Goal: Task Accomplishment & Management: Manage account settings

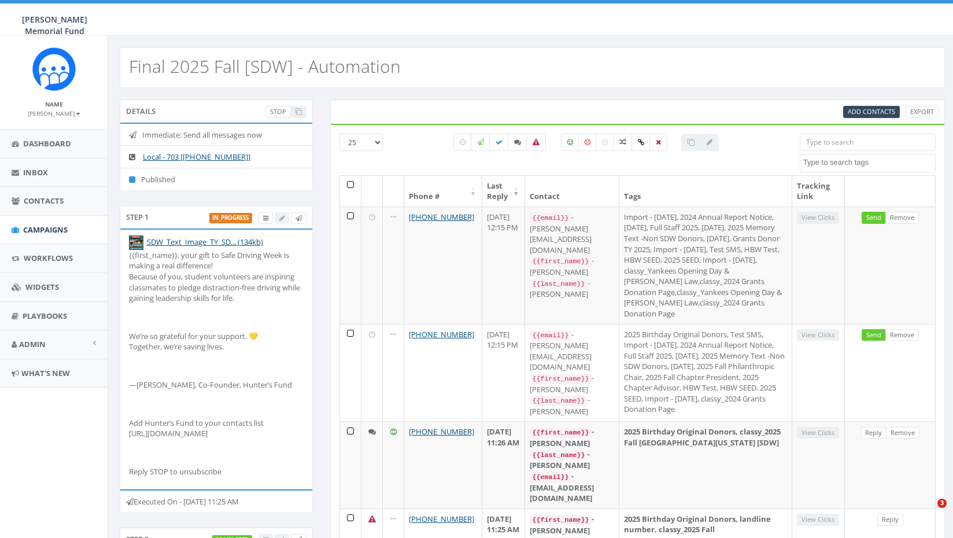
select select
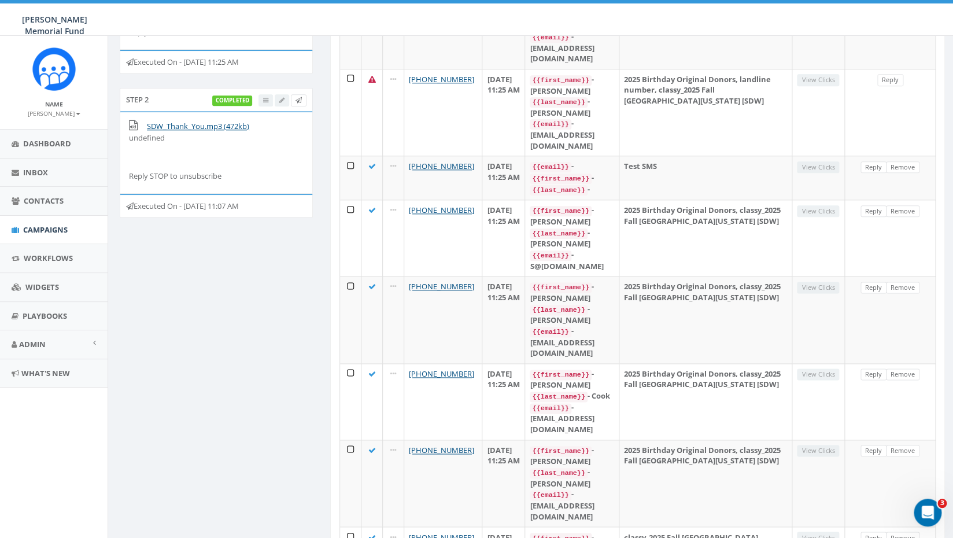
scroll to position [431, 0]
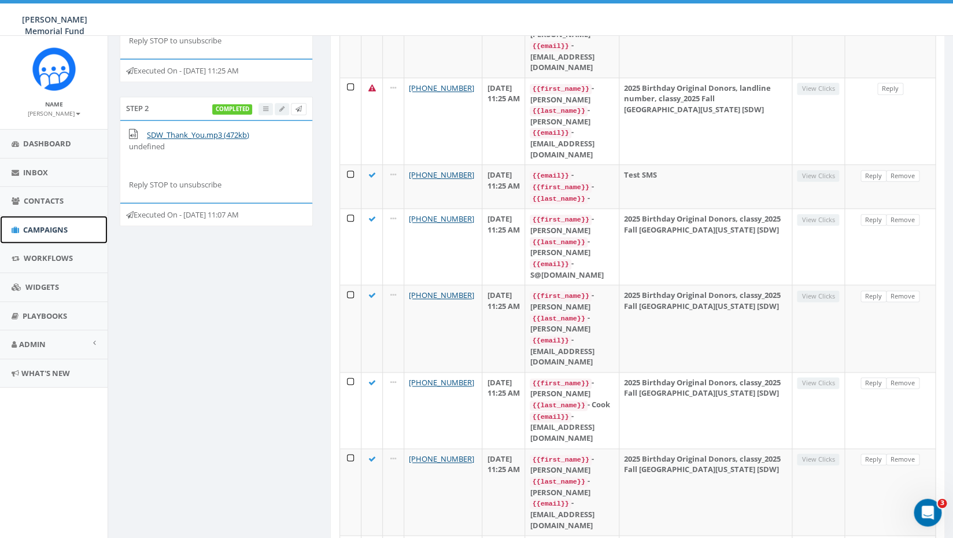
click at [44, 228] on span "Campaigns" at bounding box center [45, 229] width 45 height 10
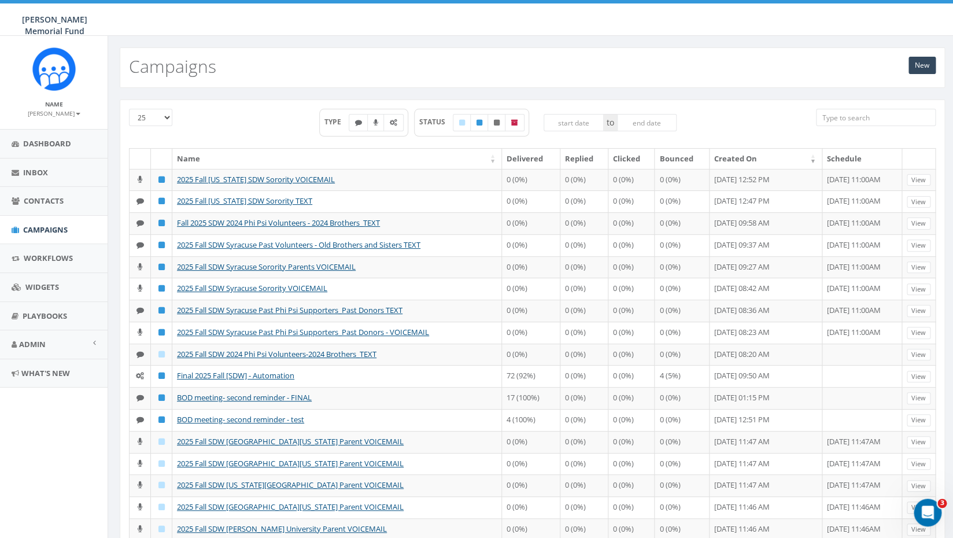
click at [874, 120] on input "search" at bounding box center [876, 117] width 120 height 17
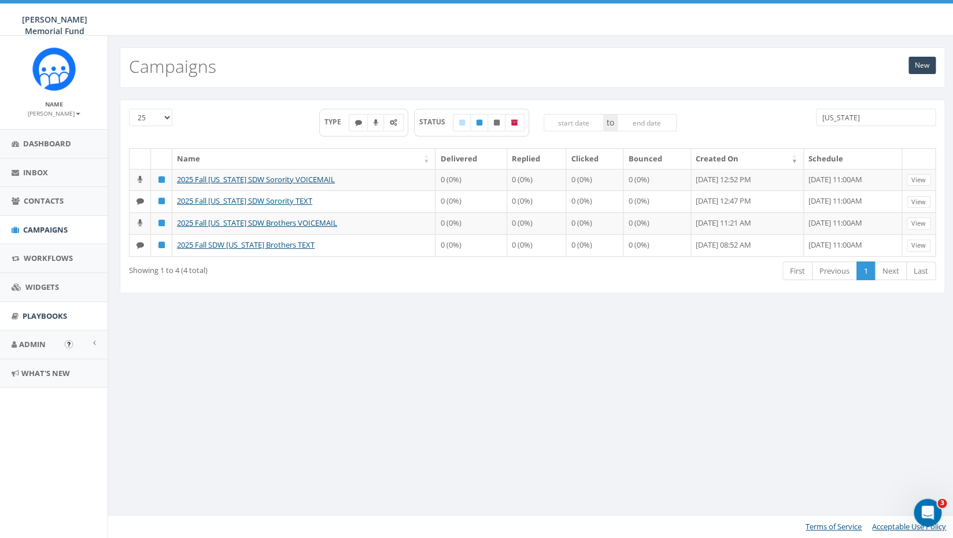
type input "alabama"
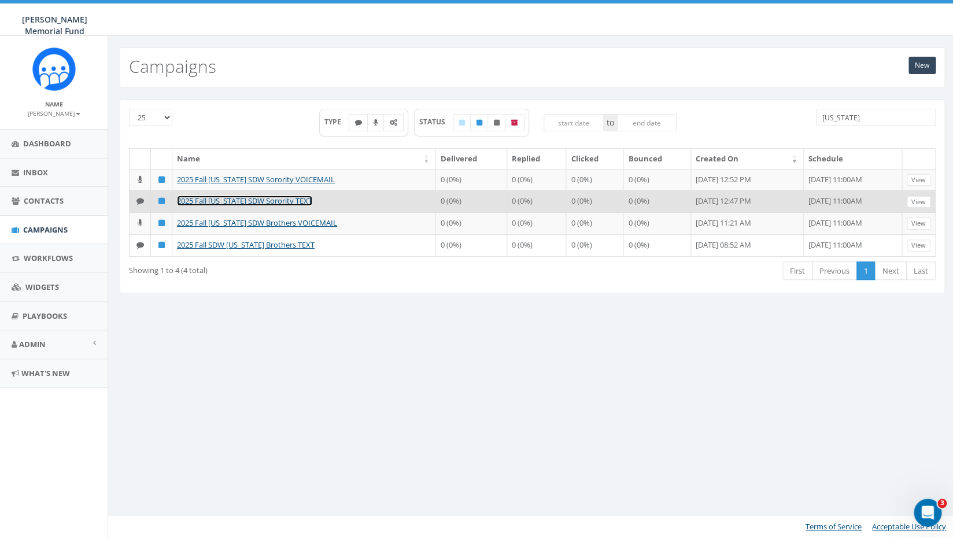
click at [261, 206] on link "2025 Fall [US_STATE] SDW Sorority TEXT" at bounding box center [244, 200] width 135 height 10
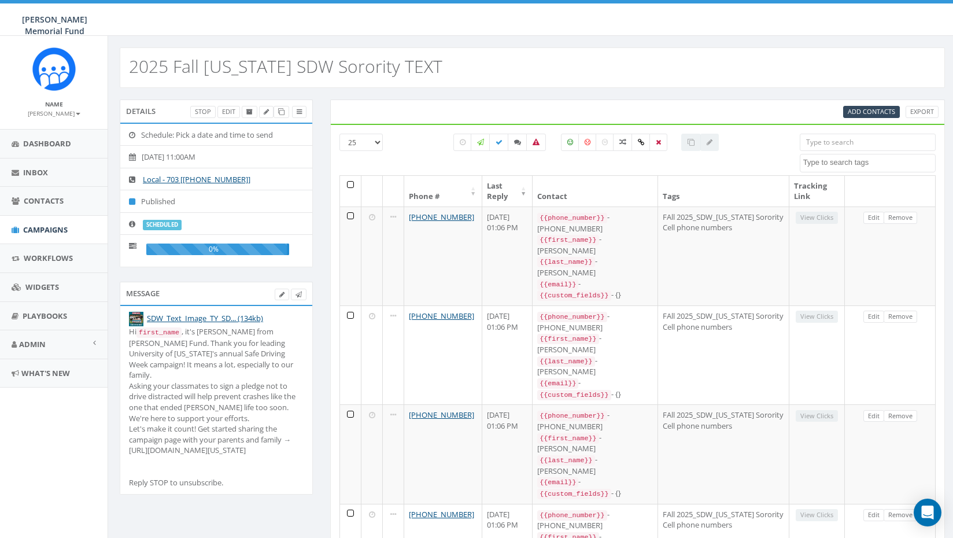
select select
click at [281, 294] on icon at bounding box center [281, 294] width 5 height 6
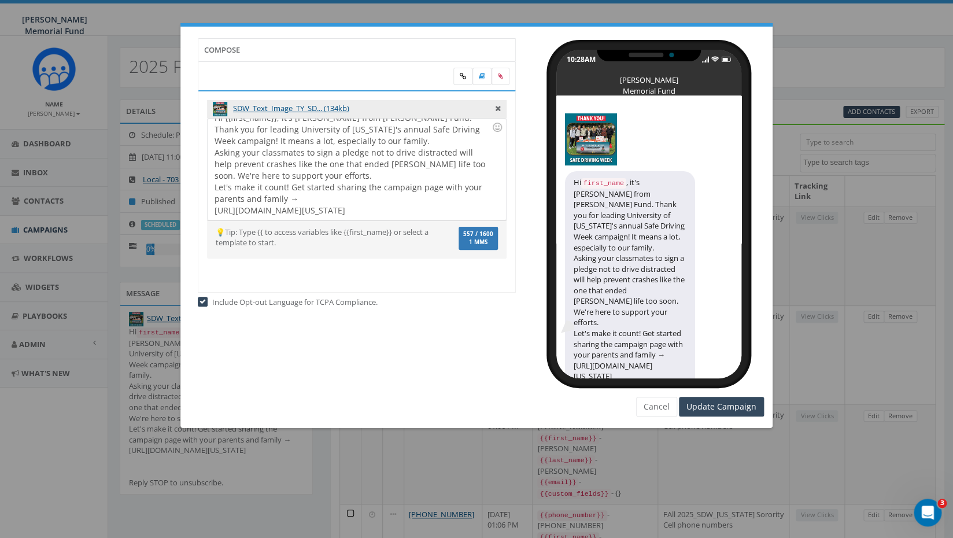
scroll to position [21, 0]
drag, startPoint x: 269, startPoint y: 209, endPoint x: 199, endPoint y: 200, distance: 70.6
click at [208, 200] on div "Hi {{first_name}}, it's Jerry Watson from Hunter's Fund. Thank you for leading …" at bounding box center [357, 169] width 298 height 101
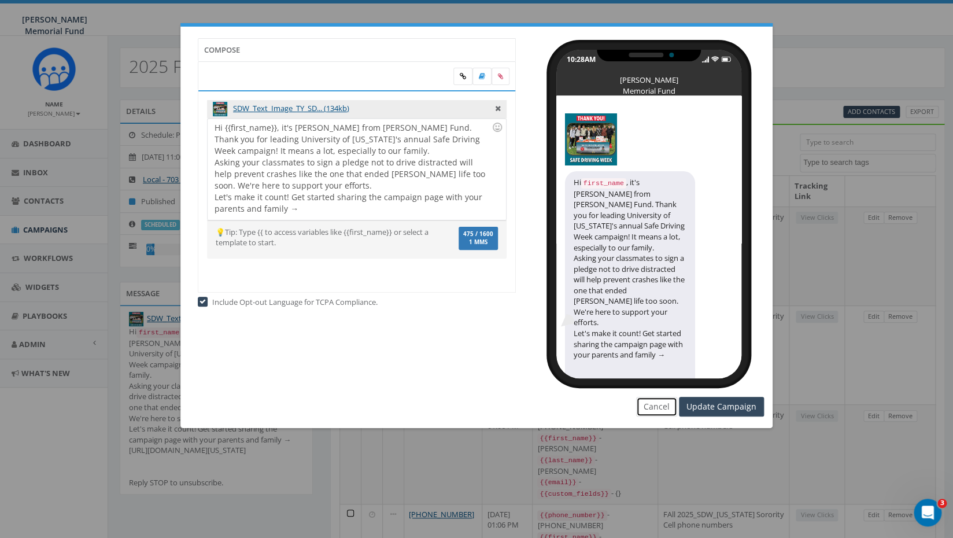
click at [666, 411] on button "Cancel" at bounding box center [656, 407] width 41 height 20
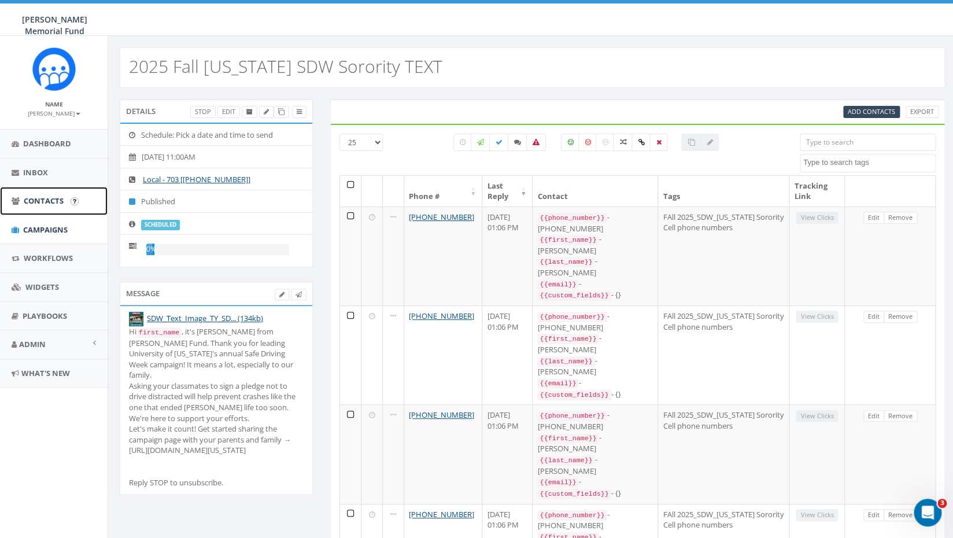
click at [55, 204] on span "Contacts" at bounding box center [44, 200] width 40 height 10
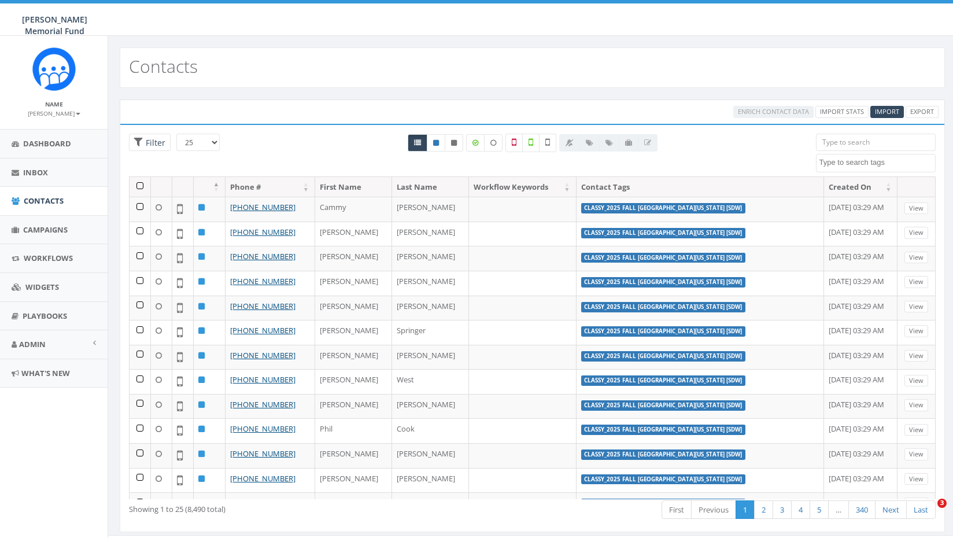
select select
click at [885, 115] on span "Import" at bounding box center [887, 111] width 24 height 9
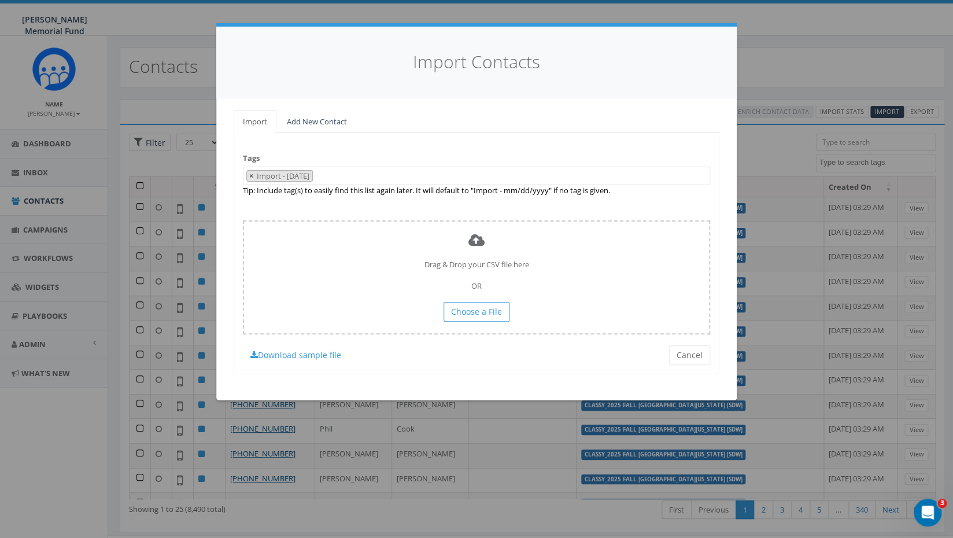
click at [252, 178] on span "×" at bounding box center [251, 176] width 4 height 10
select select
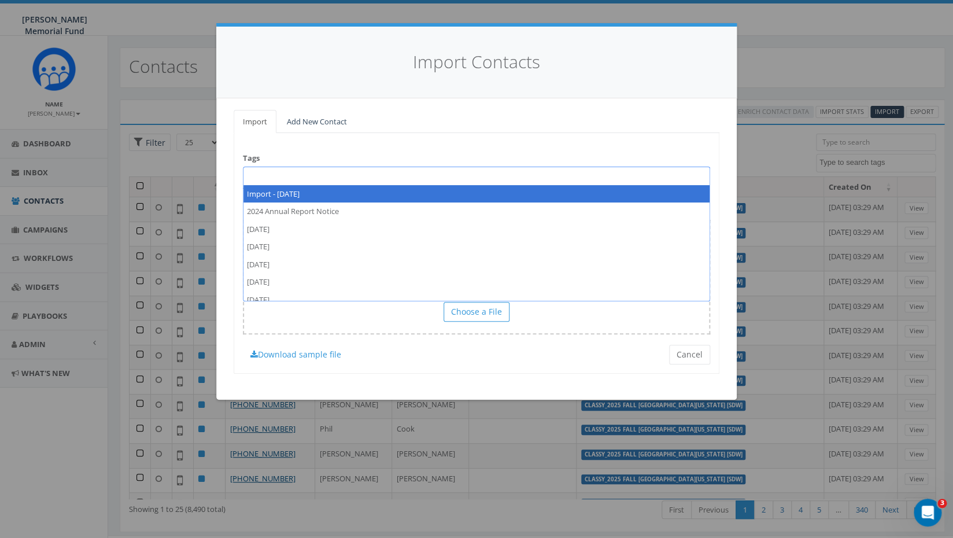
click at [269, 175] on span at bounding box center [476, 176] width 467 height 19
paste textarea "2025 Fall SDW University of Alabama Sign Ups_SororityOnly"
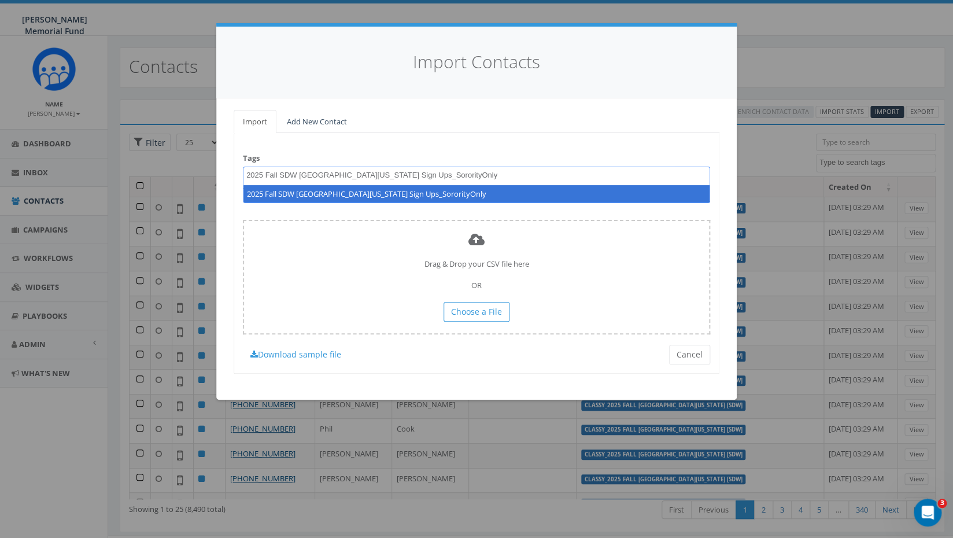
type textarea "2025 Fall SDW University of Alabama Sign Ups_SororityOnly"
select select "2025 Fall SDW University of Alabama Sign Ups_SororityOnly"
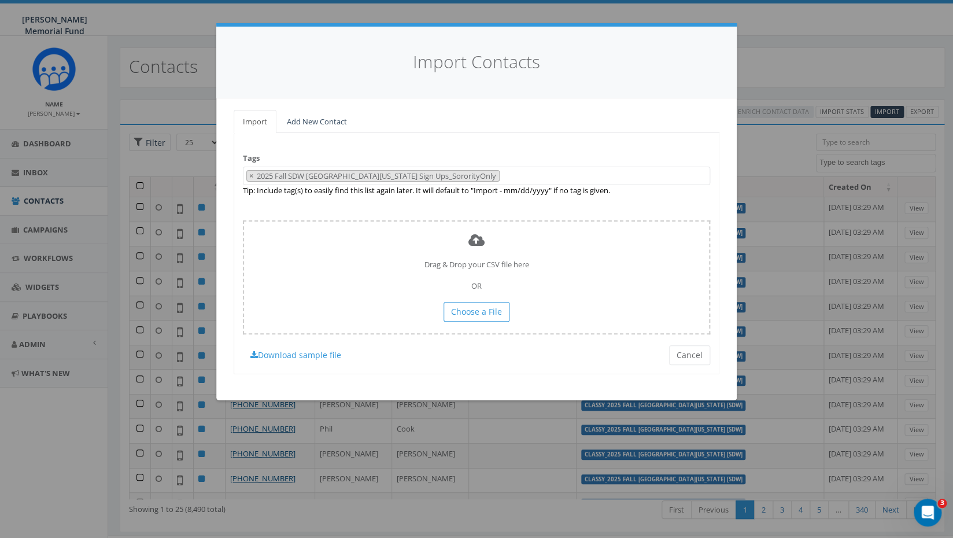
scroll to position [7949, 0]
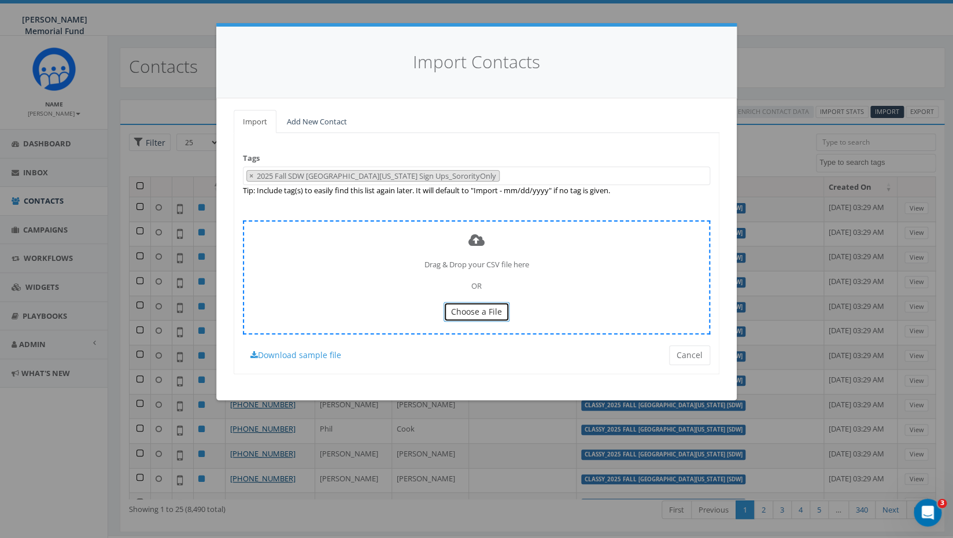
click at [479, 317] on button "Choose a File" at bounding box center [477, 312] width 66 height 20
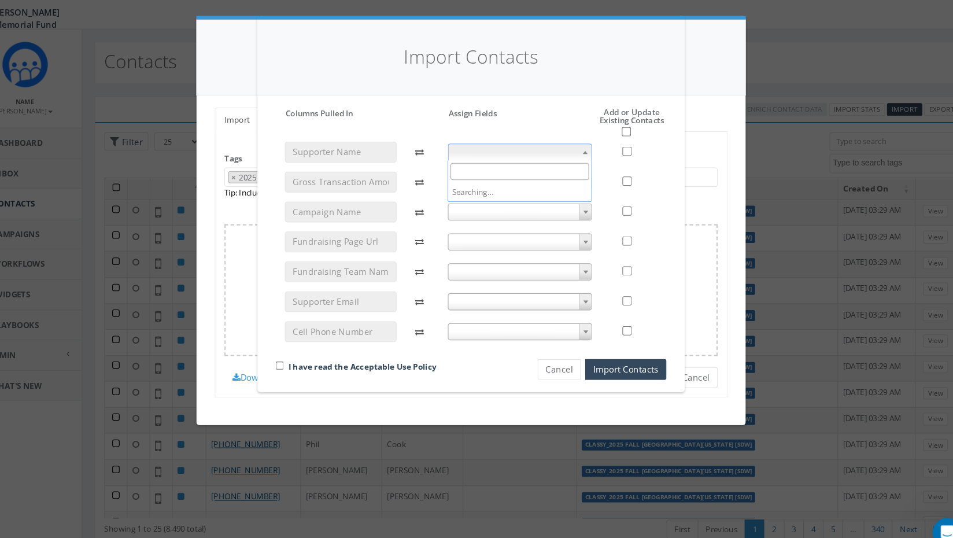
click at [577, 154] on span at bounding box center [522, 152] width 137 height 16
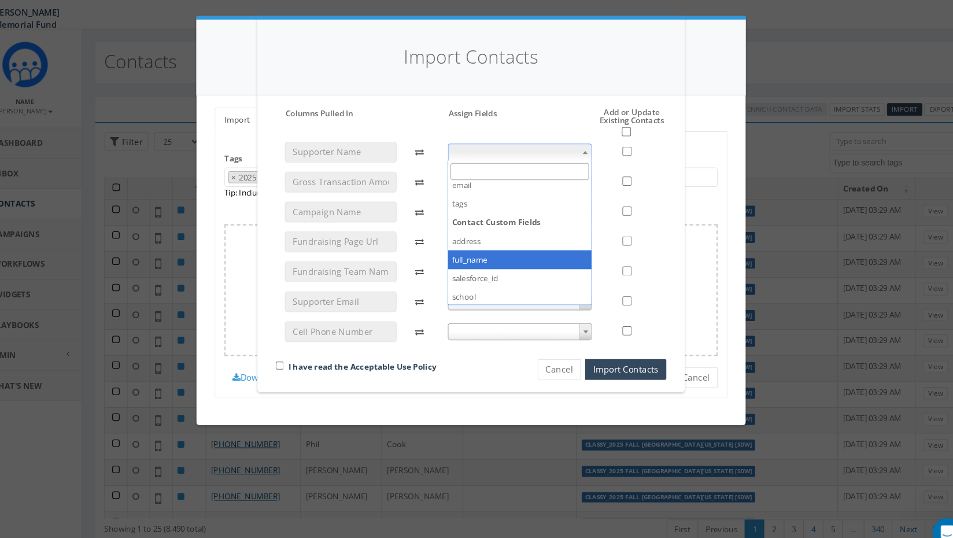
select select "full_name"
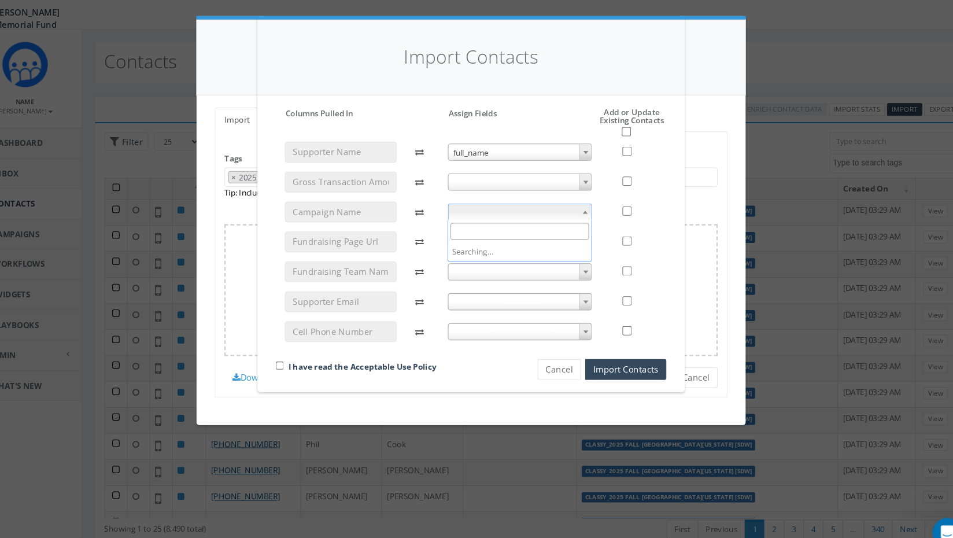
click at [513, 209] on span at bounding box center [522, 209] width 137 height 16
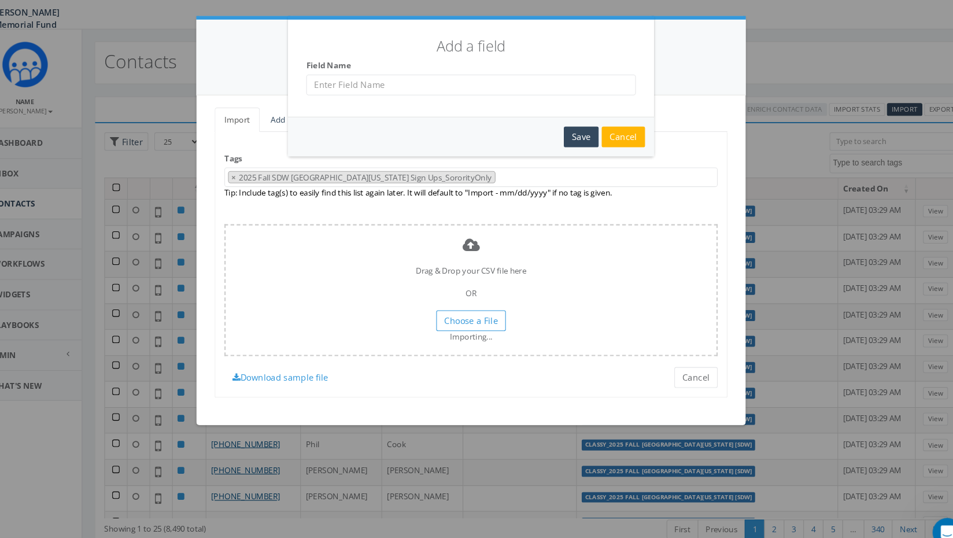
click at [425, 87] on input "text" at bounding box center [476, 89] width 312 height 20
type input "Campaign URL"
click at [582, 136] on div "Save" at bounding box center [580, 138] width 33 height 20
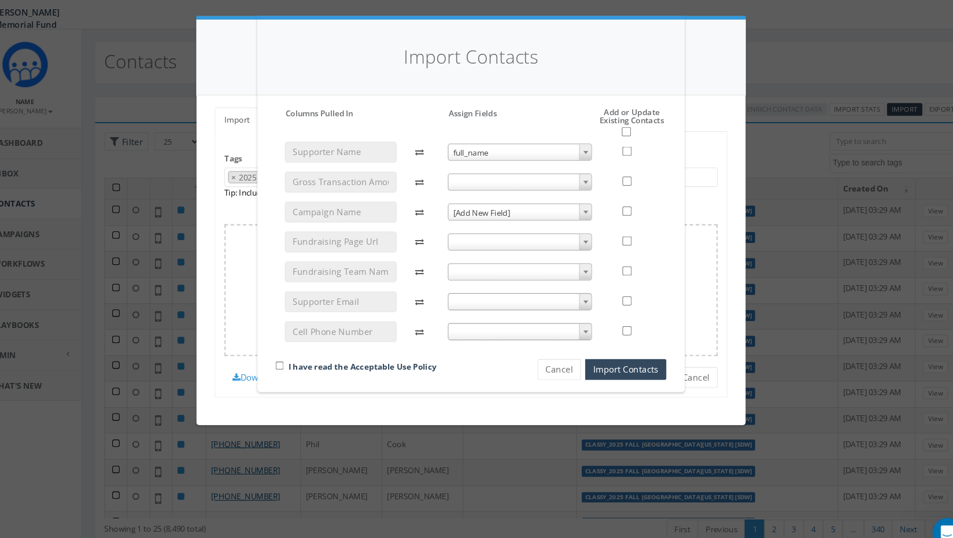
click at [536, 208] on span "[Add New Field]" at bounding box center [523, 209] width 136 height 16
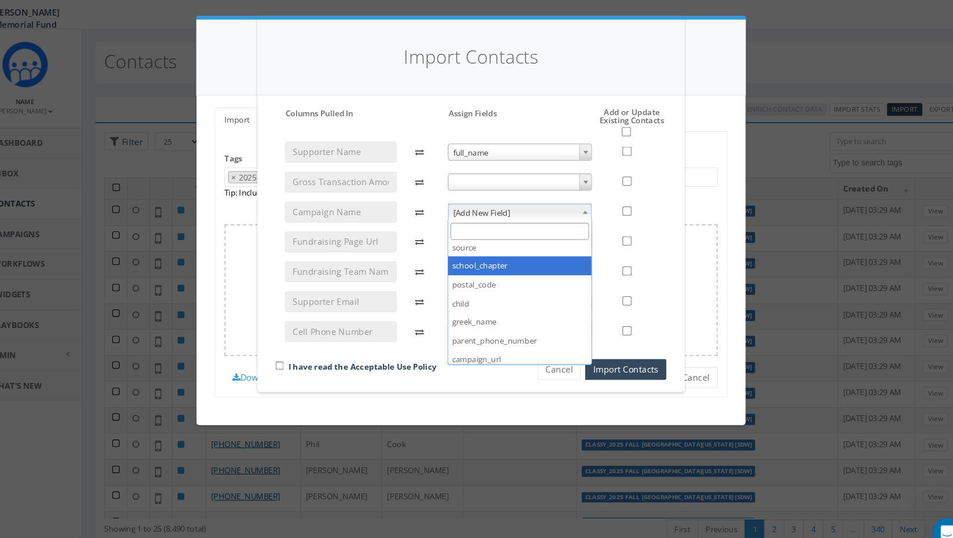
scroll to position [238, 0]
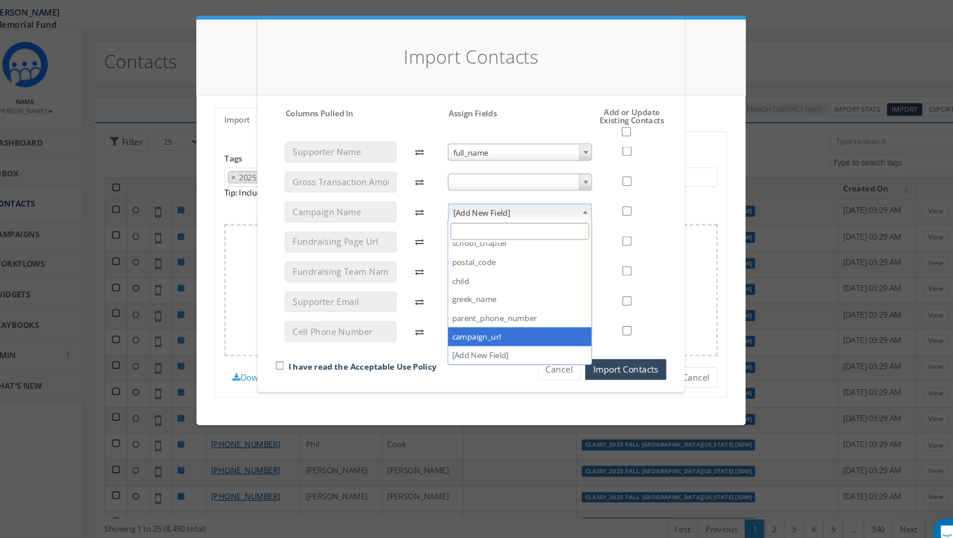
select select "campaign_url"
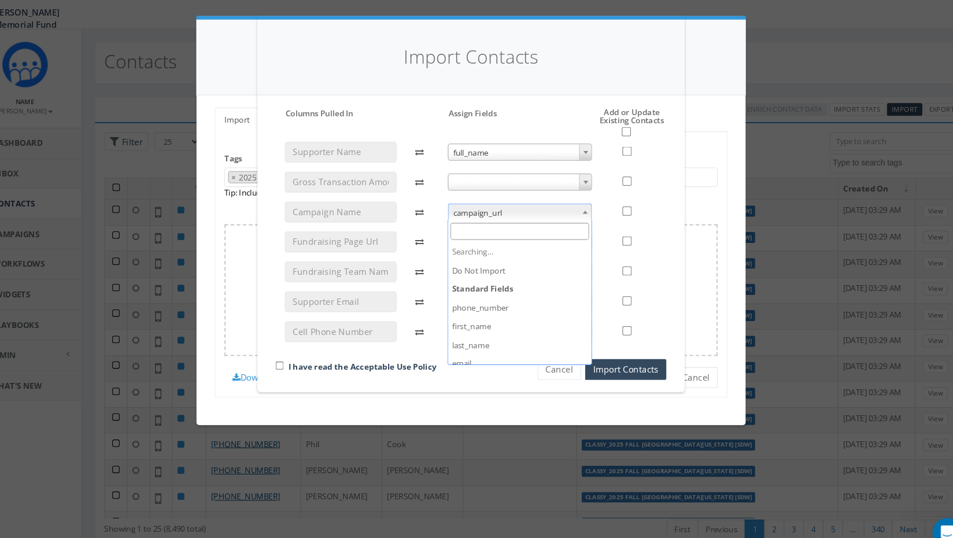
click at [510, 212] on span "campaign_url" at bounding box center [523, 209] width 136 height 16
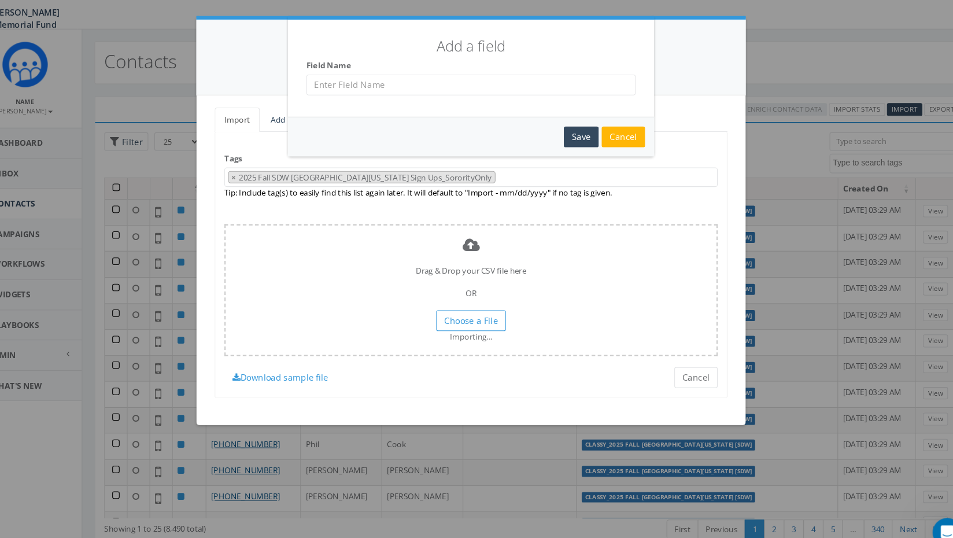
scroll to position [1, 0]
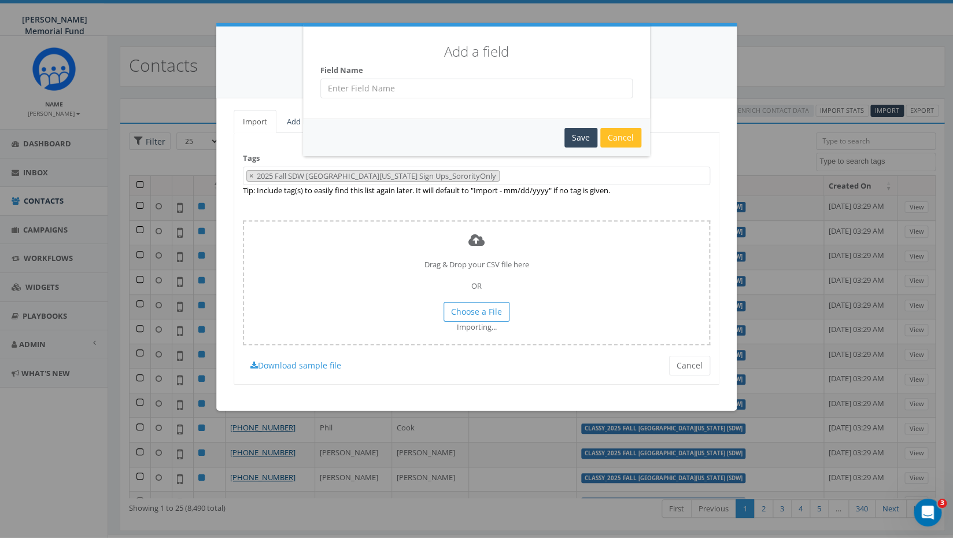
click at [618, 138] on div "Cancel" at bounding box center [620, 138] width 41 height 20
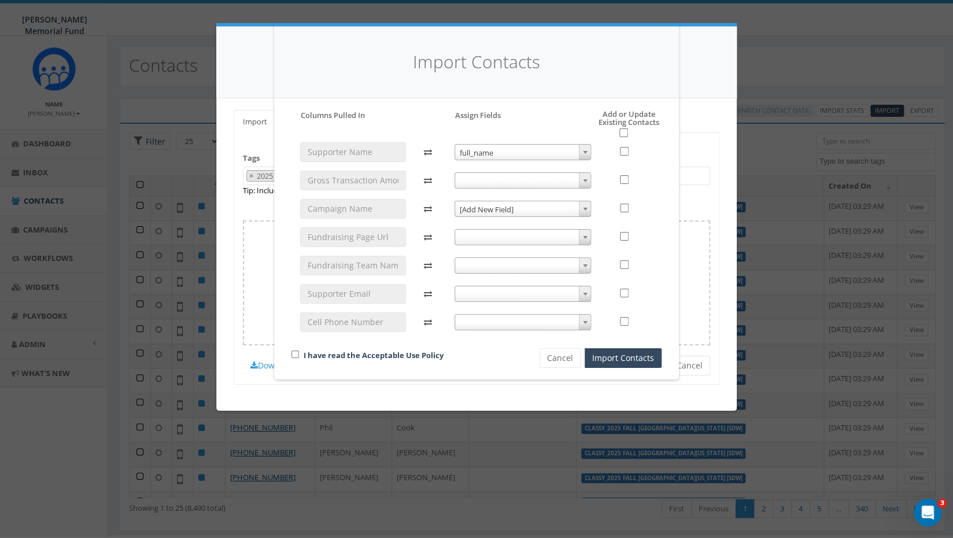
click at [499, 206] on span "[Add New Field]" at bounding box center [523, 209] width 136 height 16
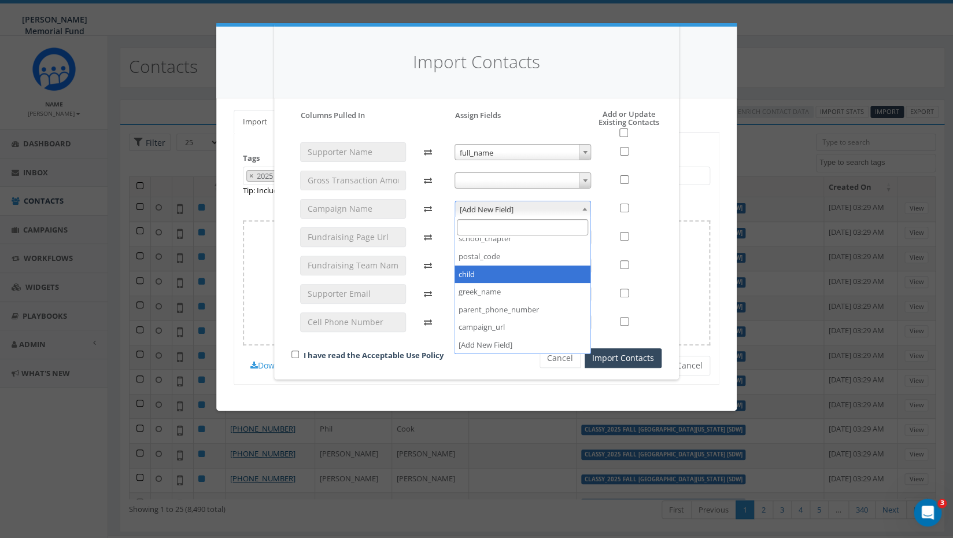
scroll to position [0, 0]
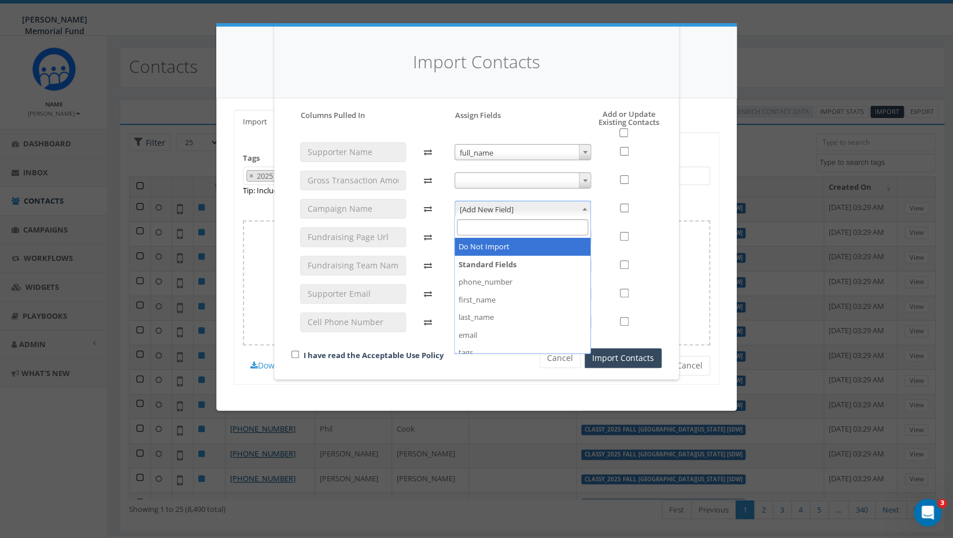
select select "do_not_import_this_field"
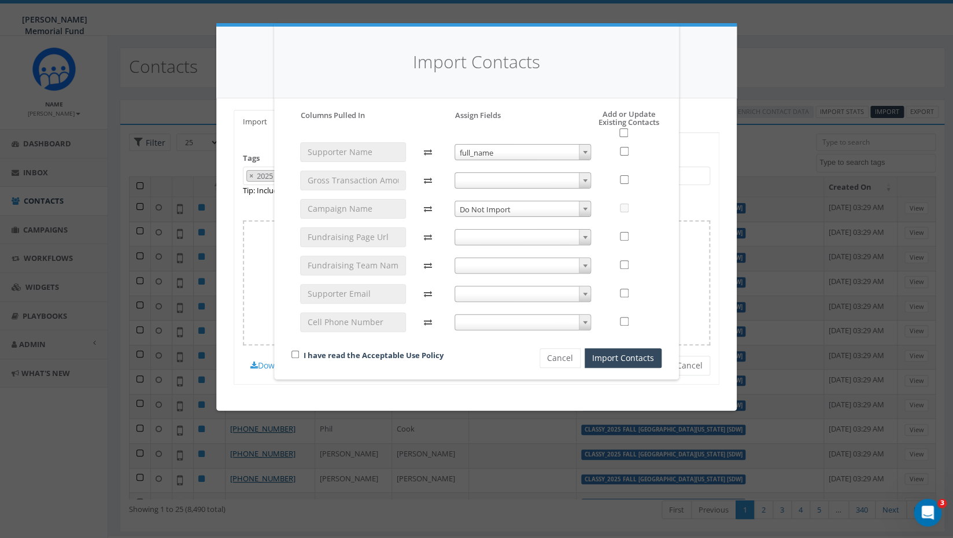
click at [484, 236] on span at bounding box center [522, 237] width 137 height 16
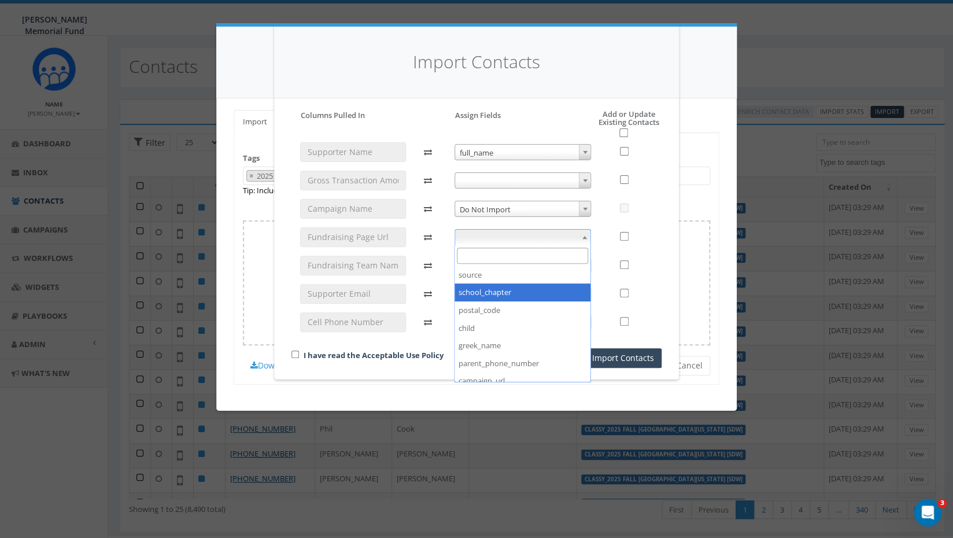
scroll to position [238, 0]
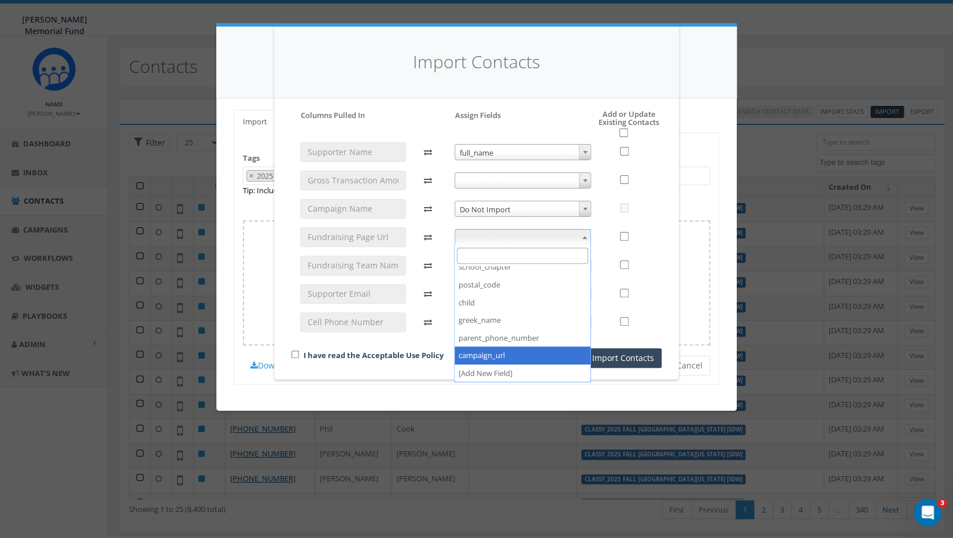
select select "campaign_url"
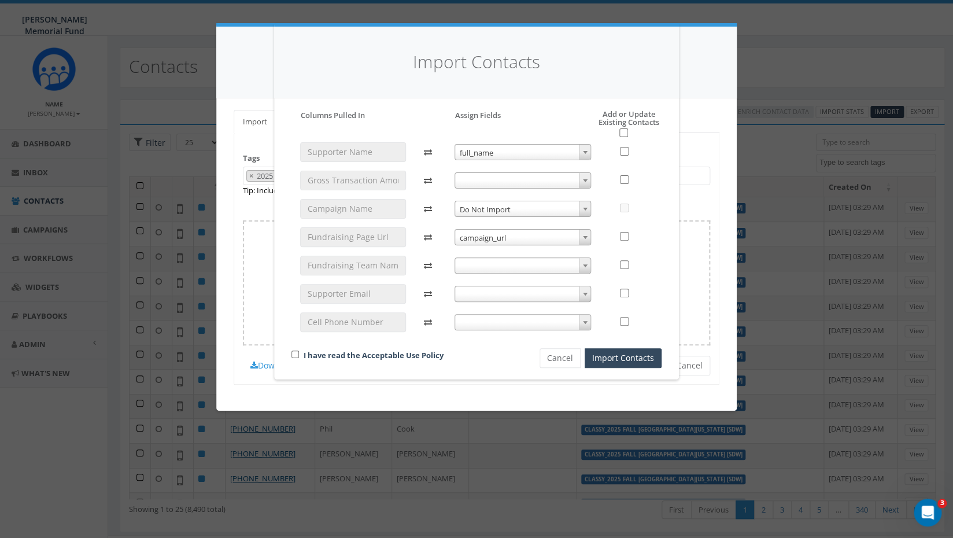
click at [508, 263] on span at bounding box center [522, 265] width 137 height 16
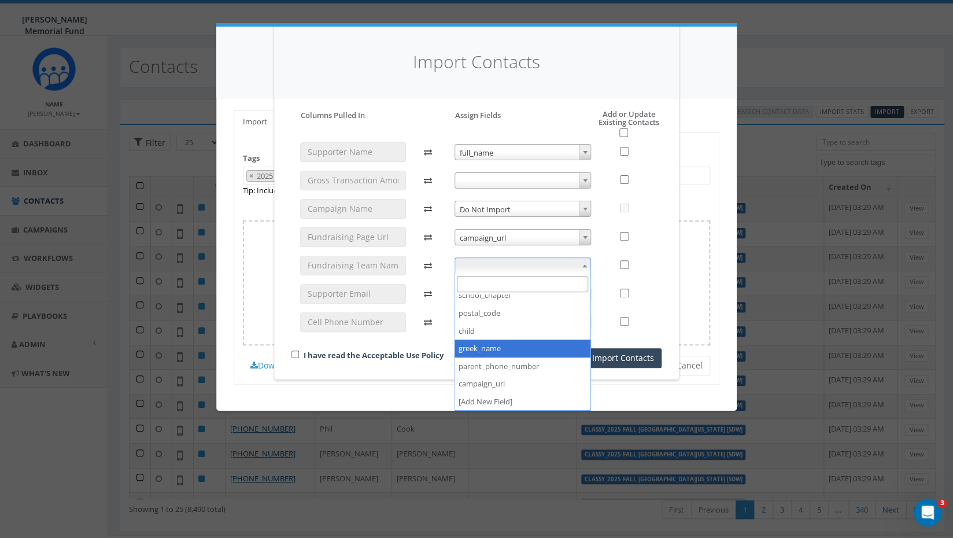
select select "greek_name"
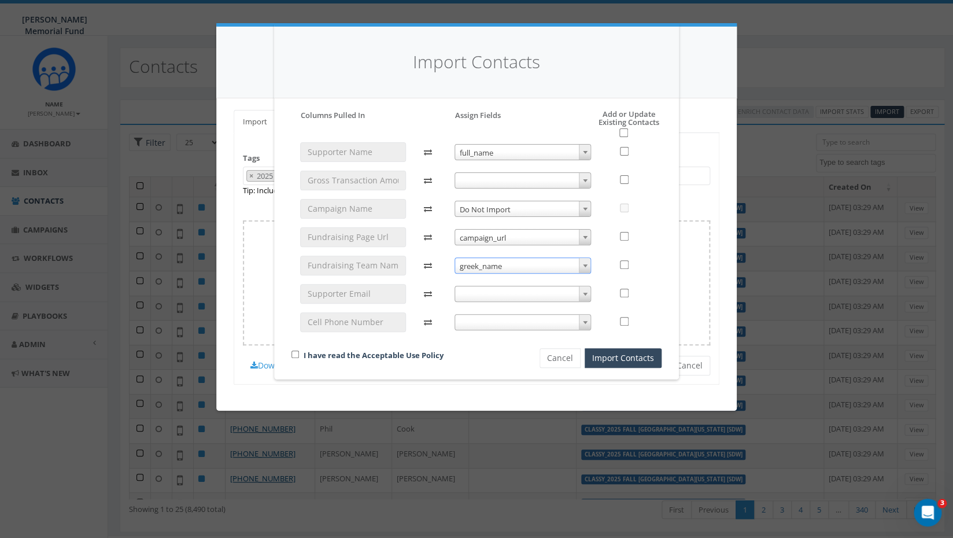
scroll to position [1, 0]
click at [565, 359] on button "Cancel" at bounding box center [559, 358] width 41 height 20
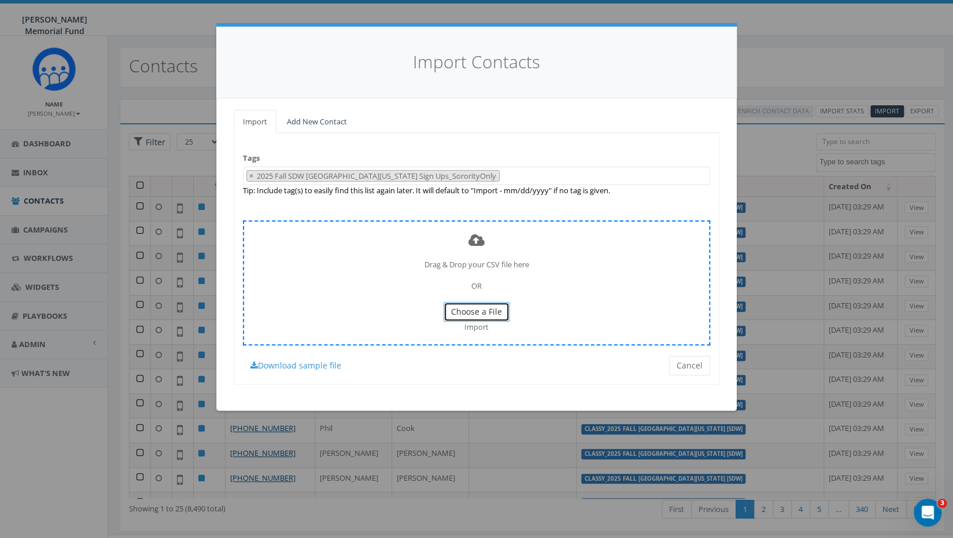
click at [459, 312] on span "Choose a File" at bounding box center [476, 311] width 51 height 11
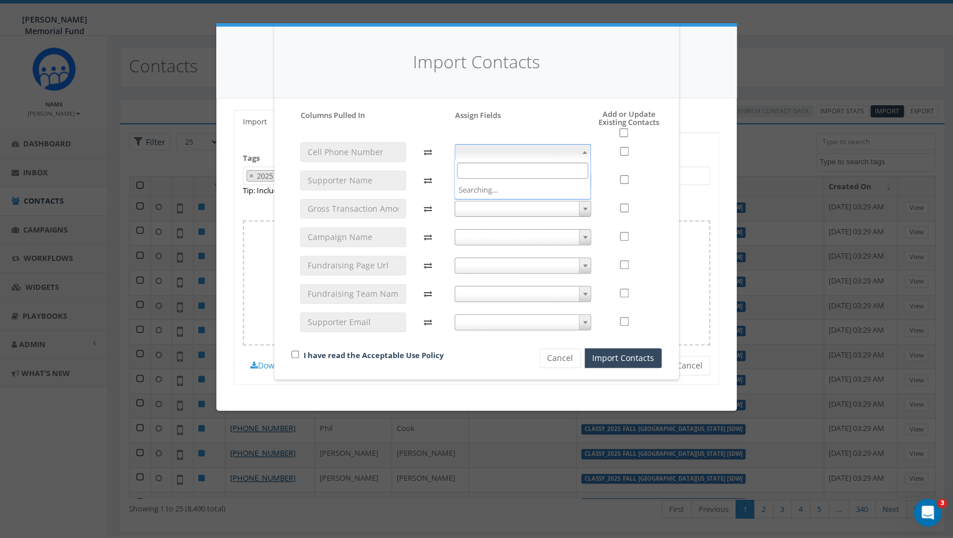
click at [561, 150] on span at bounding box center [522, 152] width 137 height 16
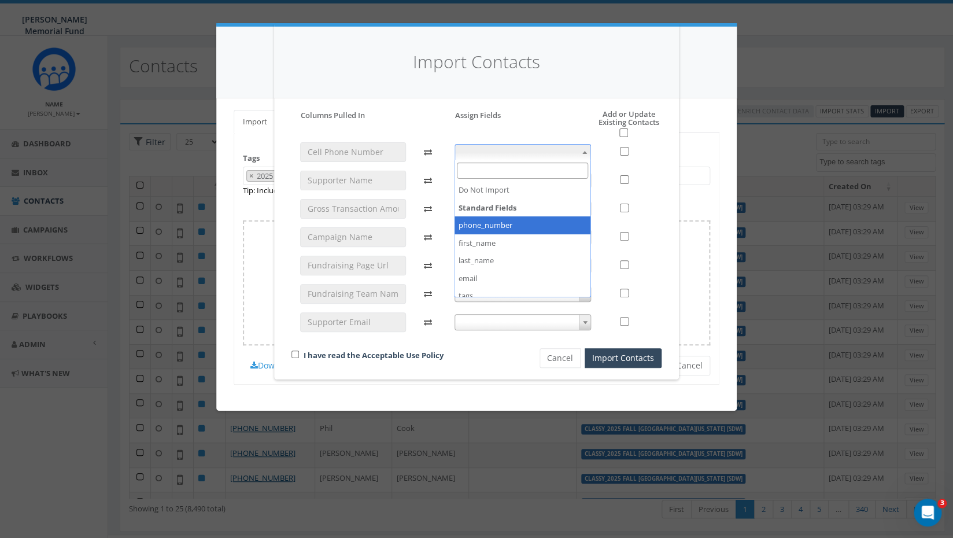
drag, startPoint x: 505, startPoint y: 204, endPoint x: 501, endPoint y: 224, distance: 20.2
select select "phone_number"
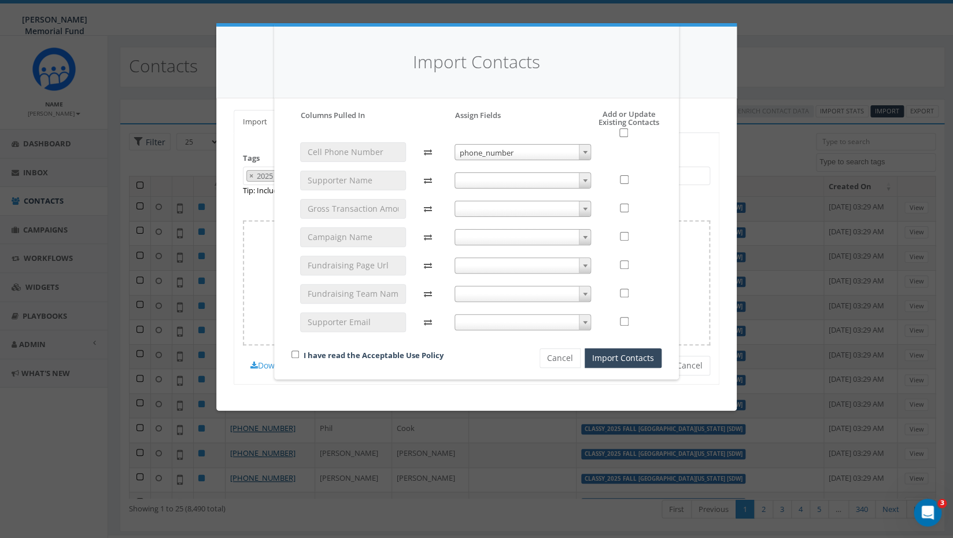
click at [501, 182] on span at bounding box center [522, 180] width 137 height 16
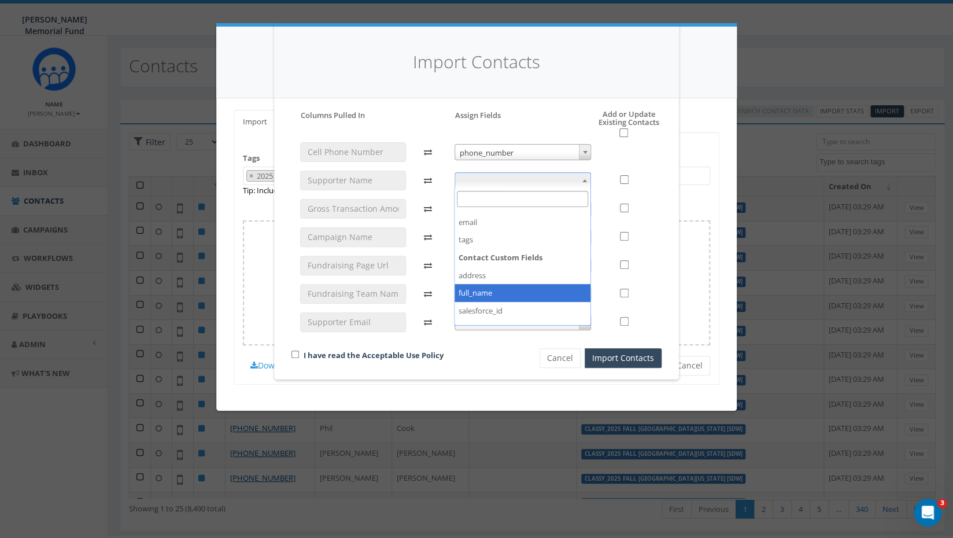
scroll to position [85, 0]
select select "full_name"
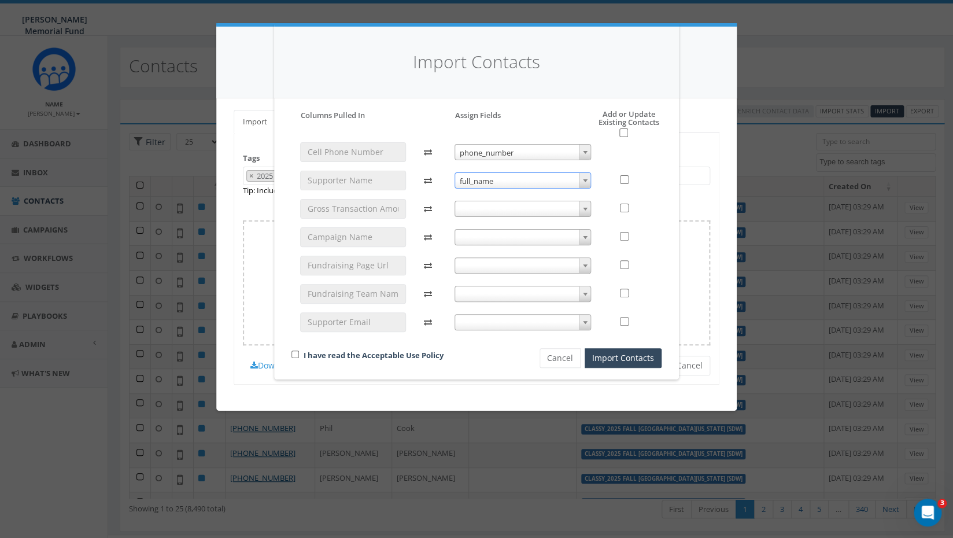
scroll to position [20, 0]
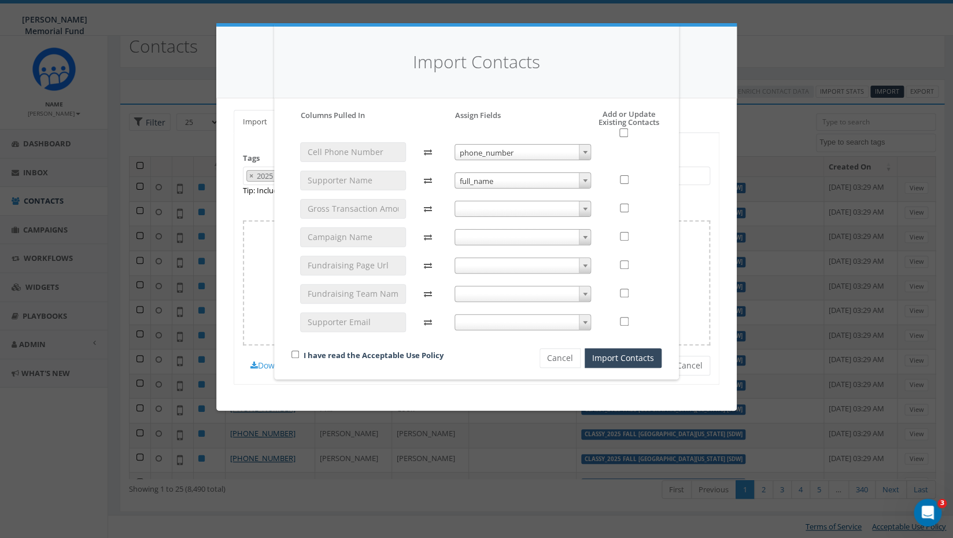
click at [483, 264] on span at bounding box center [522, 265] width 137 height 16
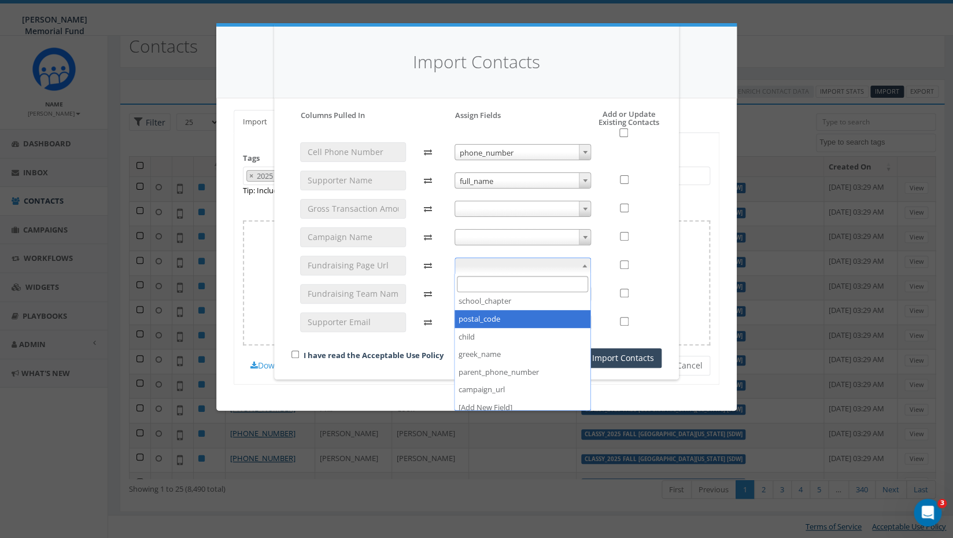
scroll to position [238, 0]
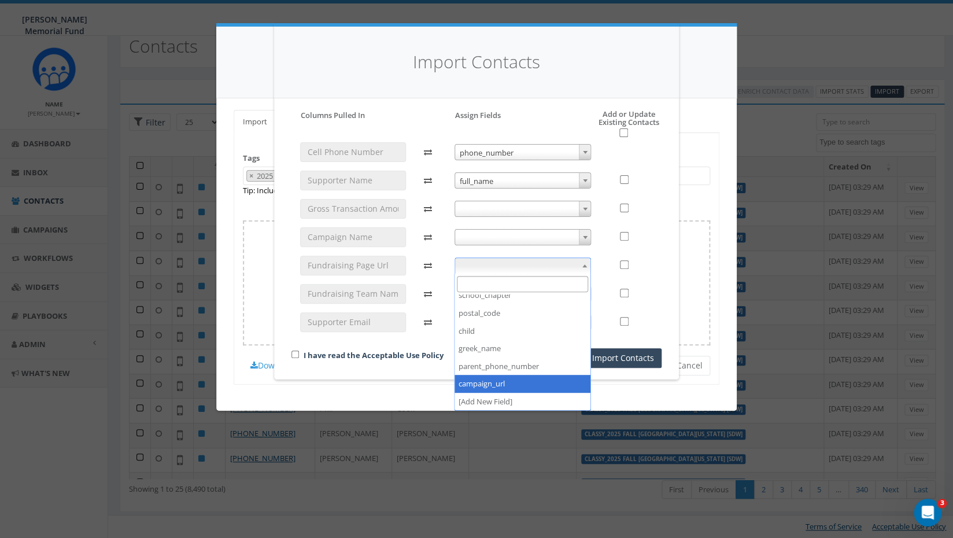
select select "campaign_url"
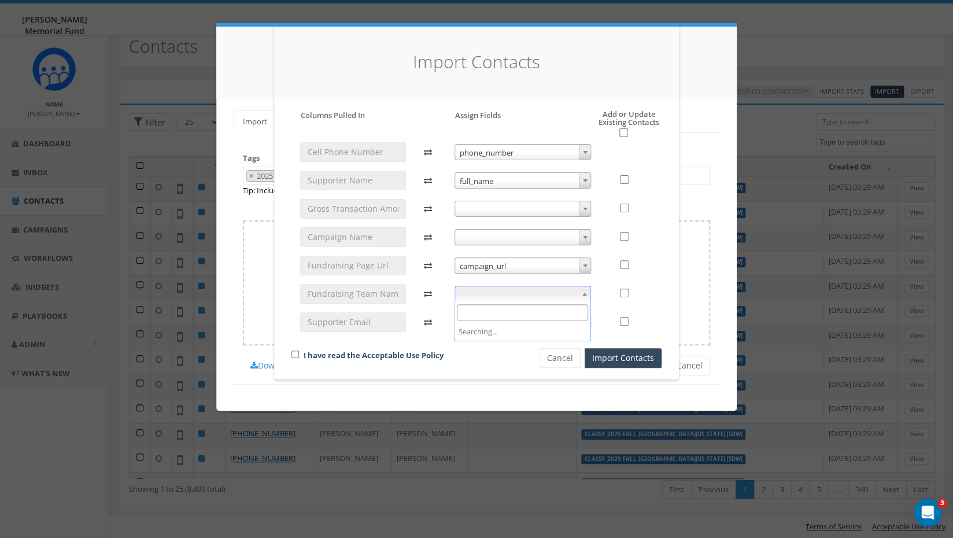
click at [467, 293] on span at bounding box center [522, 294] width 137 height 16
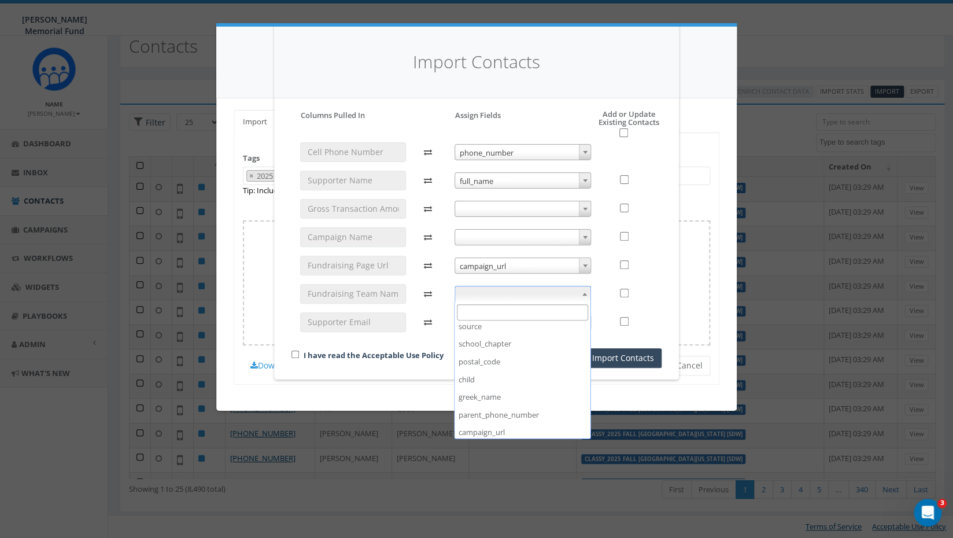
scroll to position [222, 0]
select select "greek_name"
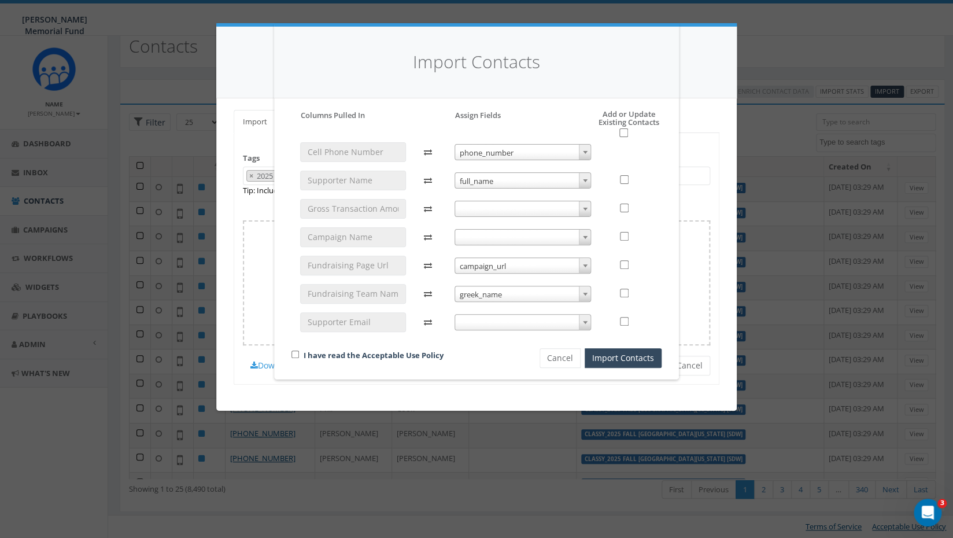
click at [493, 319] on span at bounding box center [522, 322] width 137 height 16
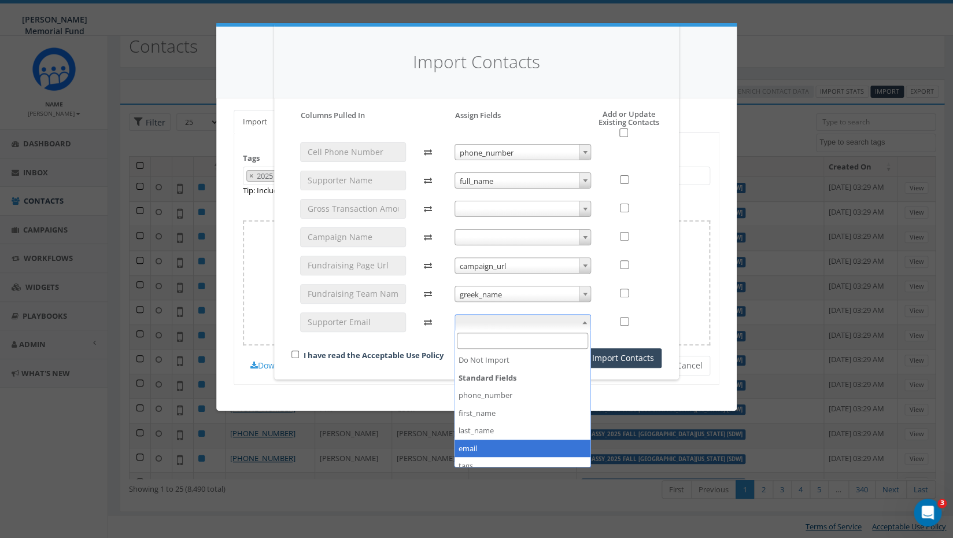
select select "email"
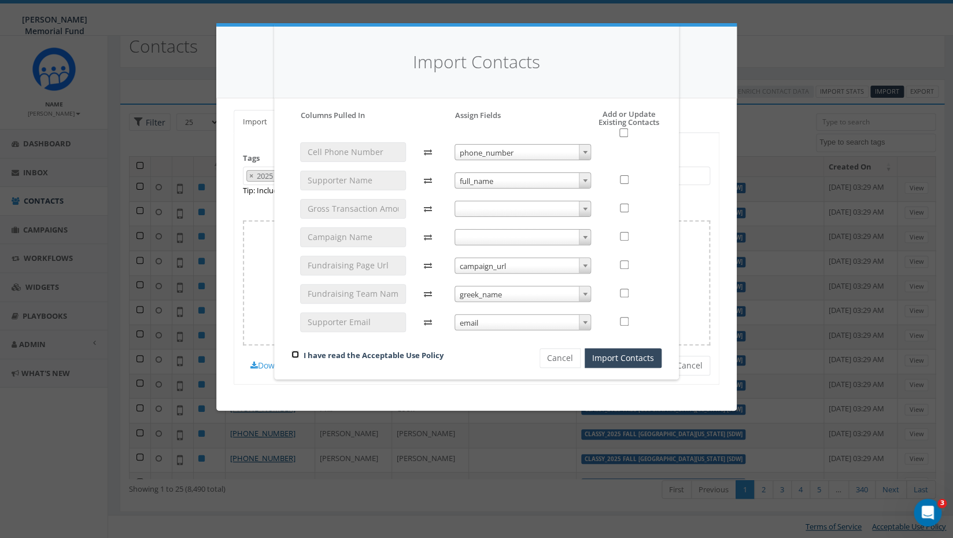
click at [295, 353] on input "checkbox" at bounding box center [295, 354] width 8 height 8
checkbox input "true"
click at [624, 131] on input "checkbox" at bounding box center [623, 132] width 9 height 9
checkbox input "true"
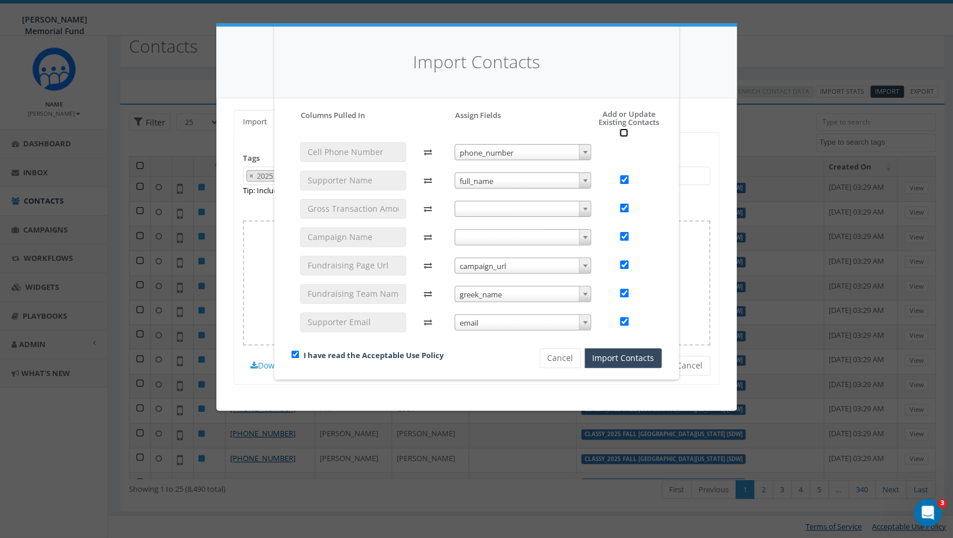
checkbox input "true"
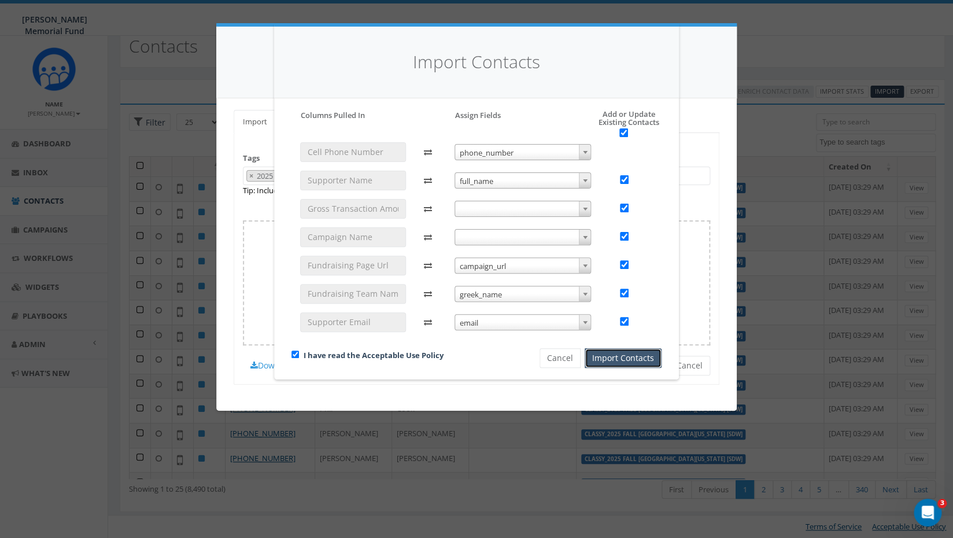
click at [635, 356] on button "Import Contacts" at bounding box center [623, 358] width 77 height 20
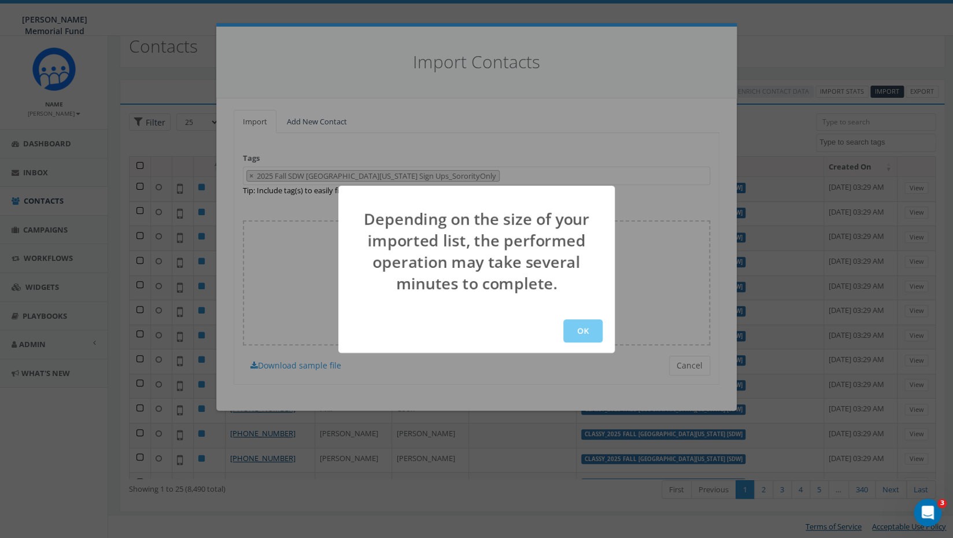
click at [575, 334] on button "OK" at bounding box center [582, 330] width 39 height 23
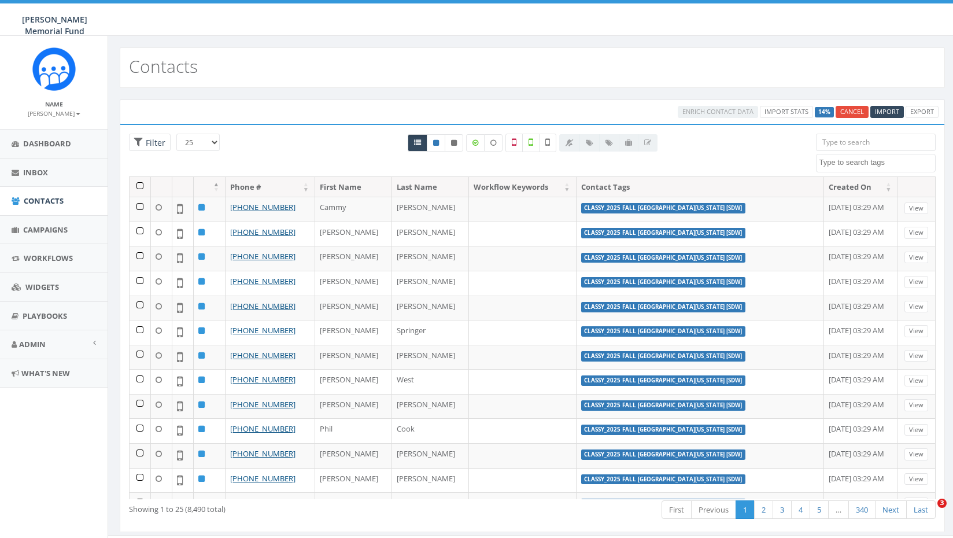
select select
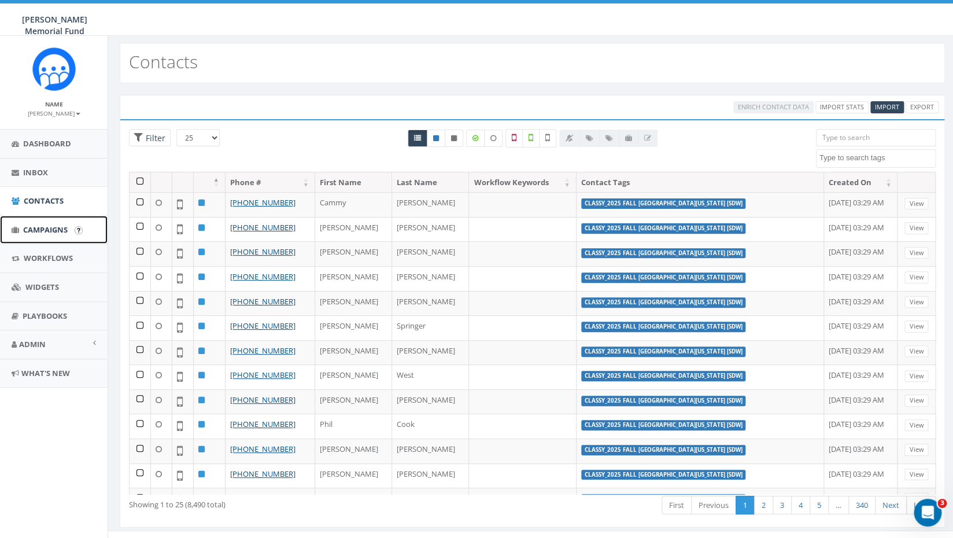
click at [43, 228] on span "Campaigns" at bounding box center [45, 229] width 45 height 10
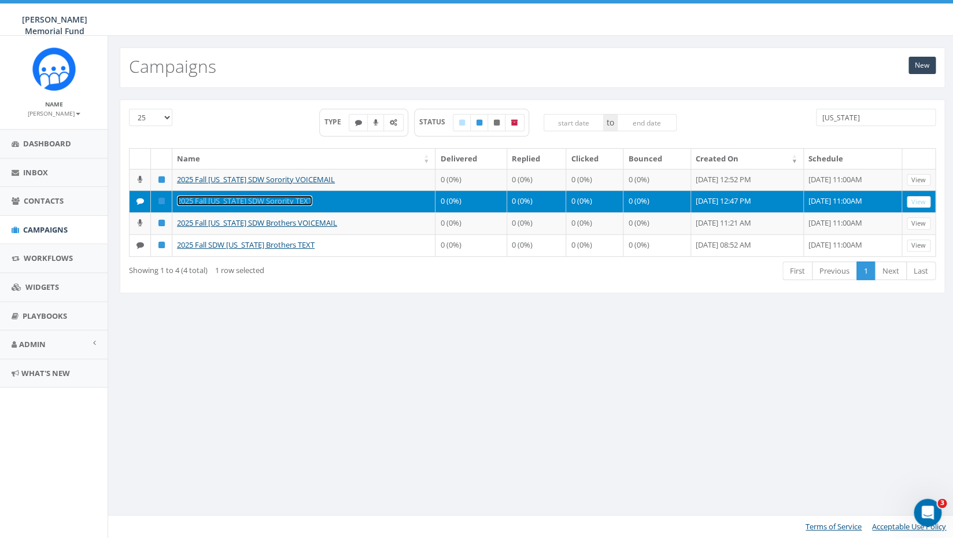
click at [275, 206] on link "2025 Fall [US_STATE] SDW Sorority TEXT" at bounding box center [244, 200] width 135 height 10
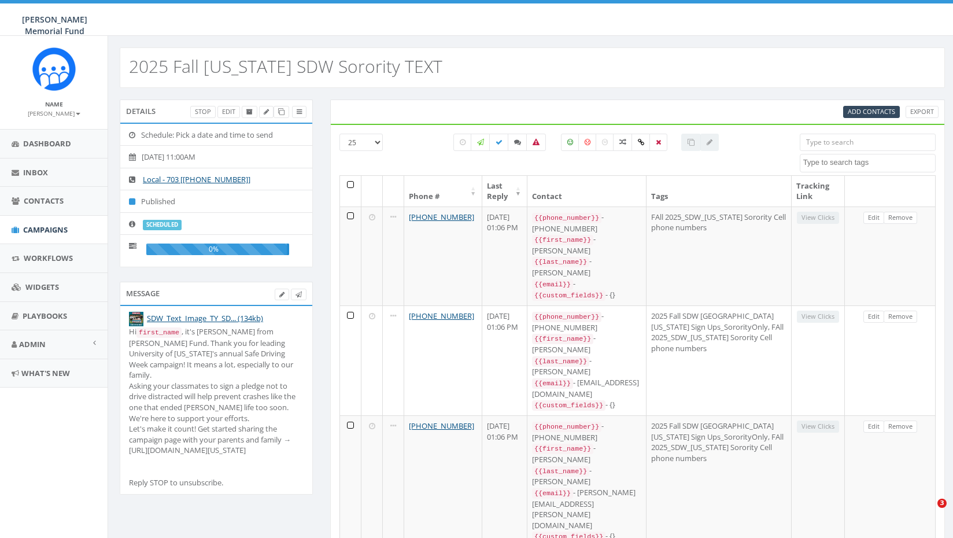
select select
click at [283, 295] on icon at bounding box center [281, 294] width 5 height 6
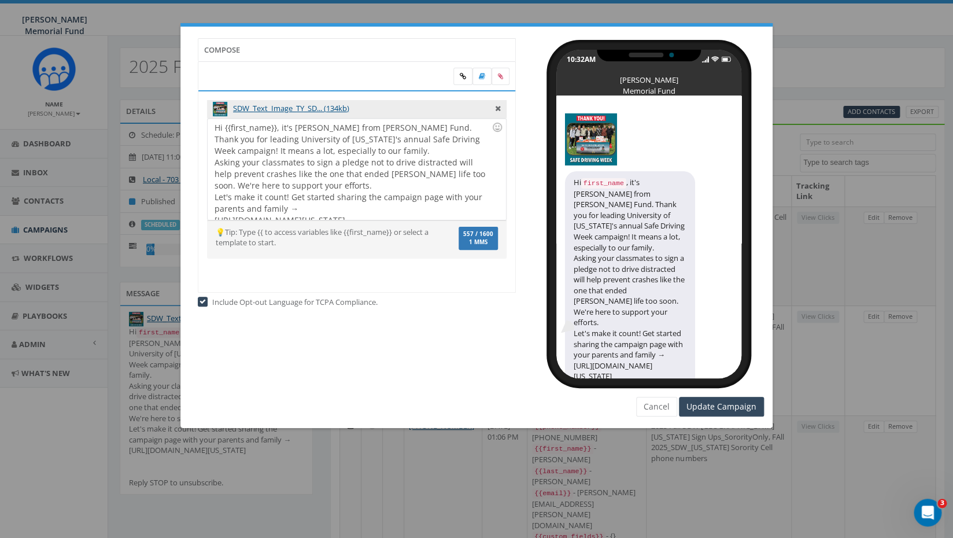
scroll to position [21, 0]
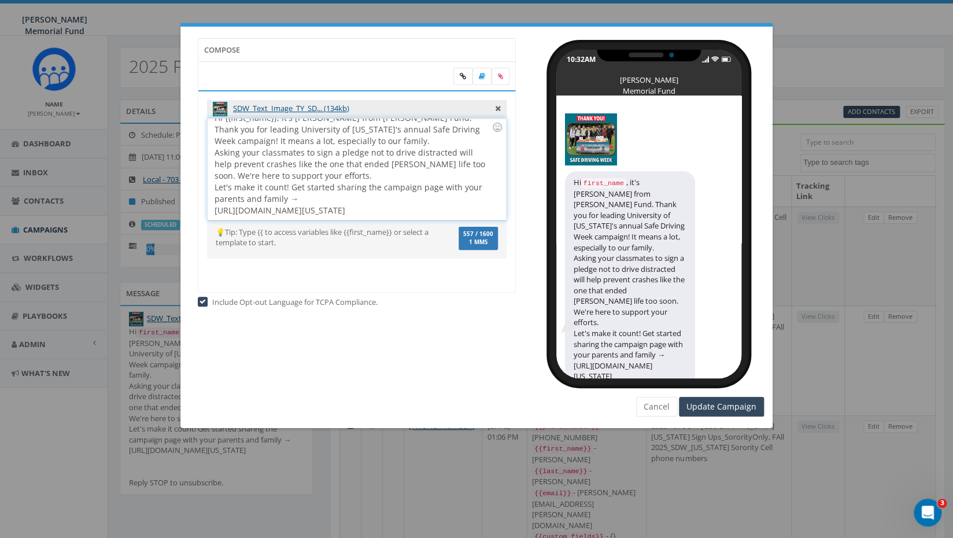
drag, startPoint x: 299, startPoint y: 188, endPoint x: 328, endPoint y: 214, distance: 39.3
click at [328, 214] on div "Hi {{first_name}}, it's Jerry Watson from Hunter's Fund. Thank you for leading …" at bounding box center [357, 169] width 298 height 101
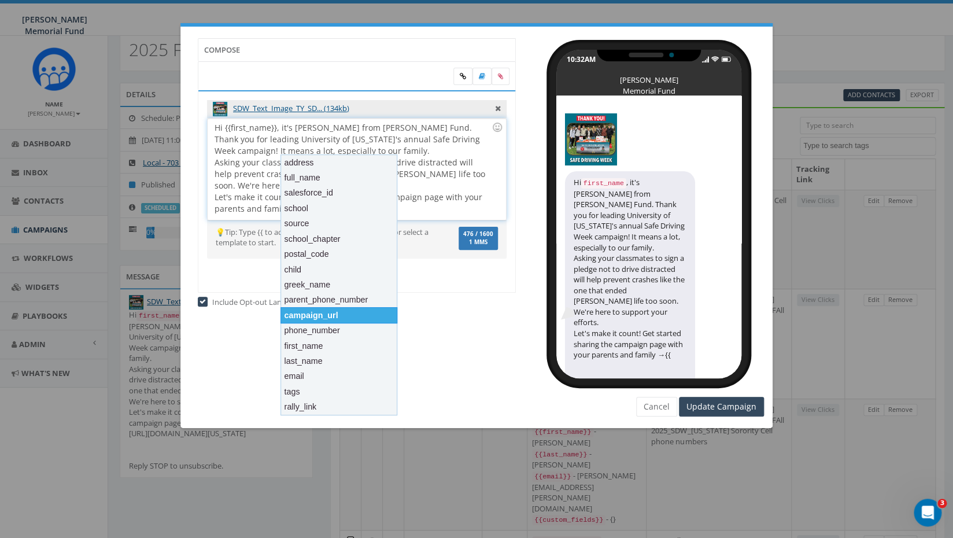
scroll to position [16, 0]
click at [335, 315] on div "campaign_url" at bounding box center [338, 316] width 117 height 16
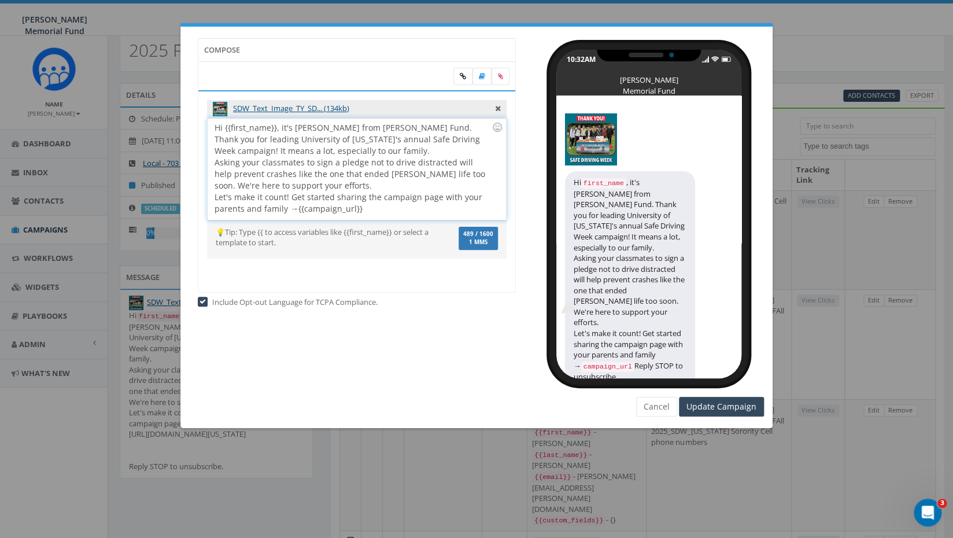
click at [294, 210] on div "Hi {{first_name}}, it's Jerry Watson from Hunter's Fund. Thank you for leading …" at bounding box center [357, 169] width 298 height 101
click at [369, 152] on div "Hi {{first_name}}, it's Jerry Watson from Hunter's Fund. Thank you for leading …" at bounding box center [357, 169] width 298 height 101
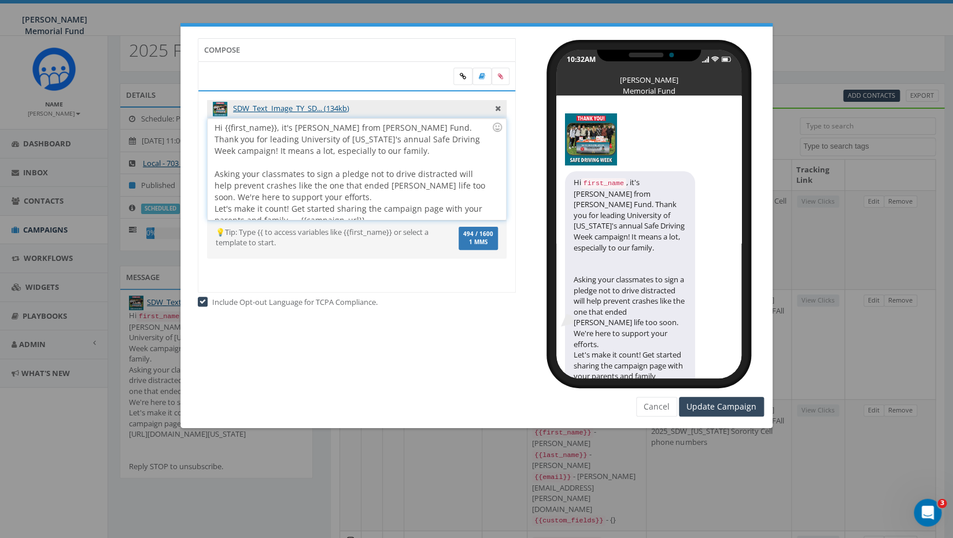
click at [347, 195] on div "Hi {{first_name}}, it's Jerry Watson from Hunter's Fund. Thank you for leading …" at bounding box center [357, 169] width 298 height 101
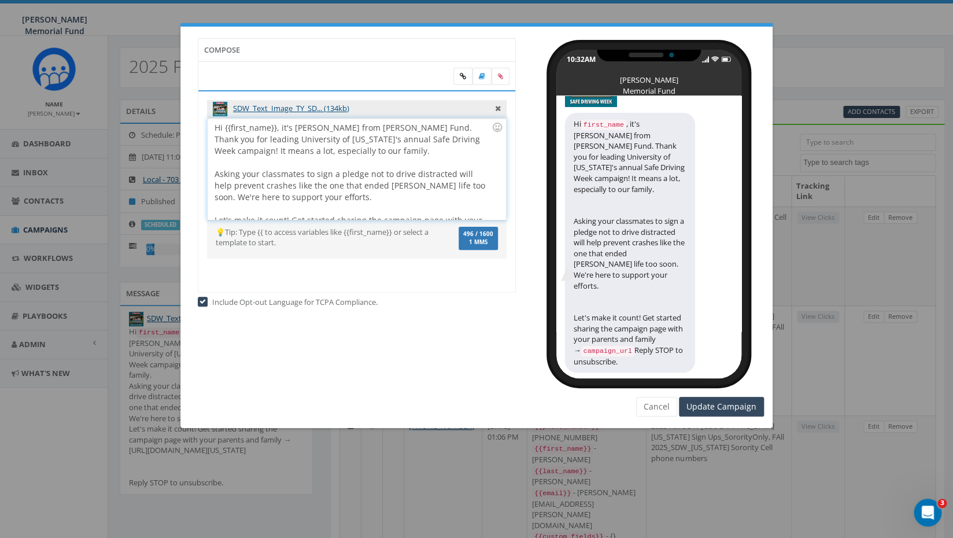
scroll to position [68, 0]
drag, startPoint x: 341, startPoint y: 128, endPoint x: 294, endPoint y: 128, distance: 46.8
click at [294, 128] on div "Hi {{first_name}}, it's Jerry Watson from Hunter's Fund. Thank you for leading …" at bounding box center [353, 139] width 277 height 35
drag, startPoint x: 258, startPoint y: 153, endPoint x: 350, endPoint y: 150, distance: 92.0
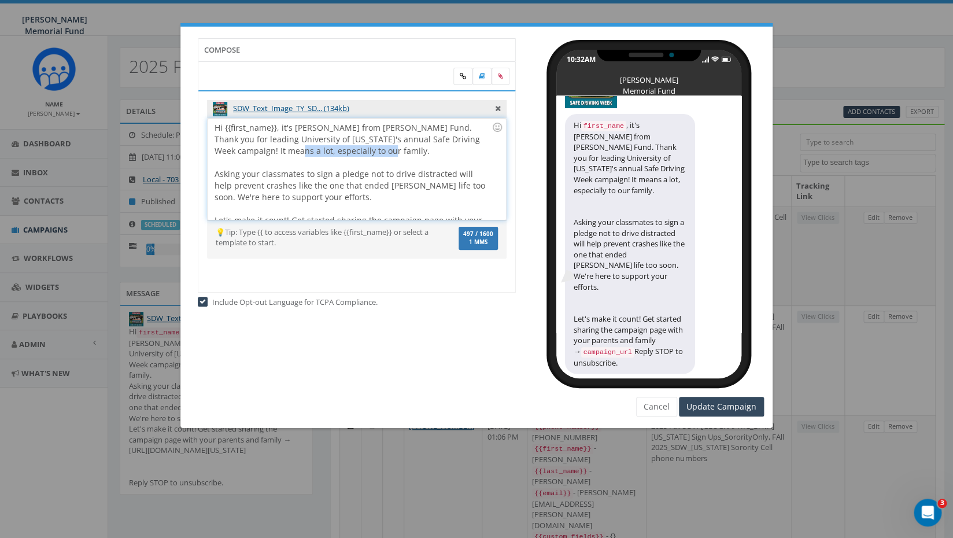
click at [350, 150] on div "Hi {{first_name}}, it's Hunter Piland from Hunter's Fund. Thank you for leading…" at bounding box center [353, 139] width 277 height 35
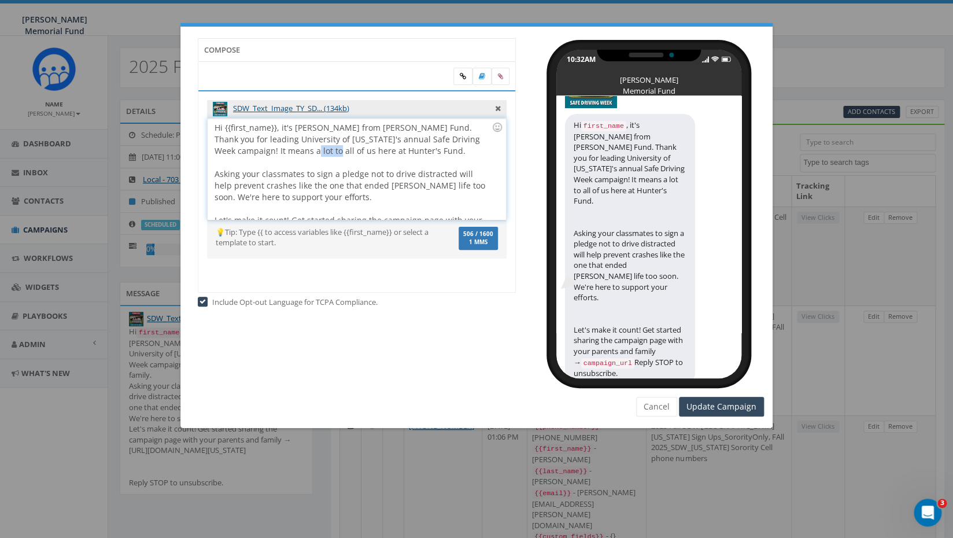
drag, startPoint x: 272, startPoint y: 150, endPoint x: 291, endPoint y: 151, distance: 19.2
click at [291, 151] on div "Hi {{first_name}}, it's Hunter Piland from Hunter's Fund. Thank you for leading…" at bounding box center [353, 139] width 277 height 35
click at [295, 150] on div "Hi {{first_name}}, it's Hunter Piland from Hunter's Fund. Thank you for leading…" at bounding box center [353, 139] width 277 height 35
drag, startPoint x: 337, startPoint y: 150, endPoint x: 343, endPoint y: 149, distance: 5.8
click at [343, 150] on div "Hi {{first_name}}, it's Hunter Piland from Hunter's Fund. Thank you for leading…" at bounding box center [353, 139] width 277 height 35
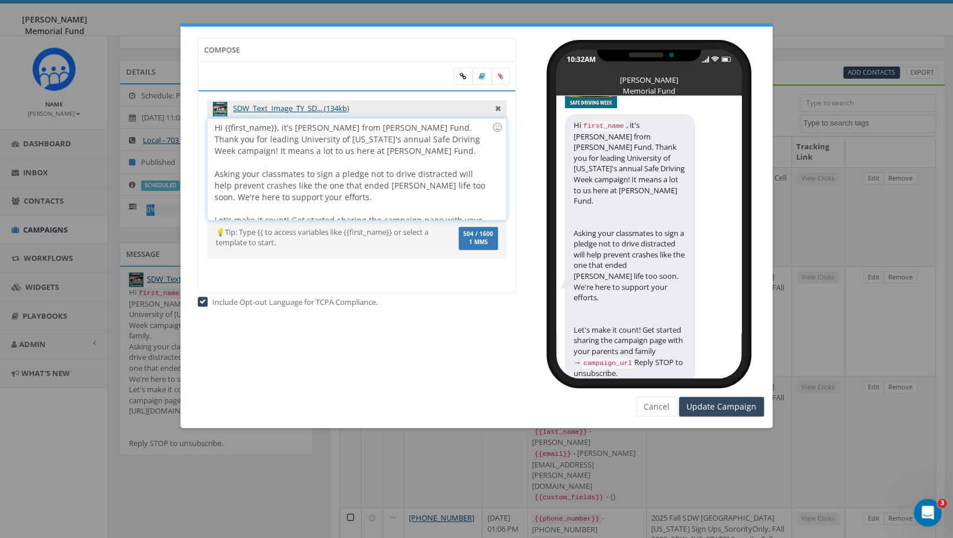
scroll to position [17, 0]
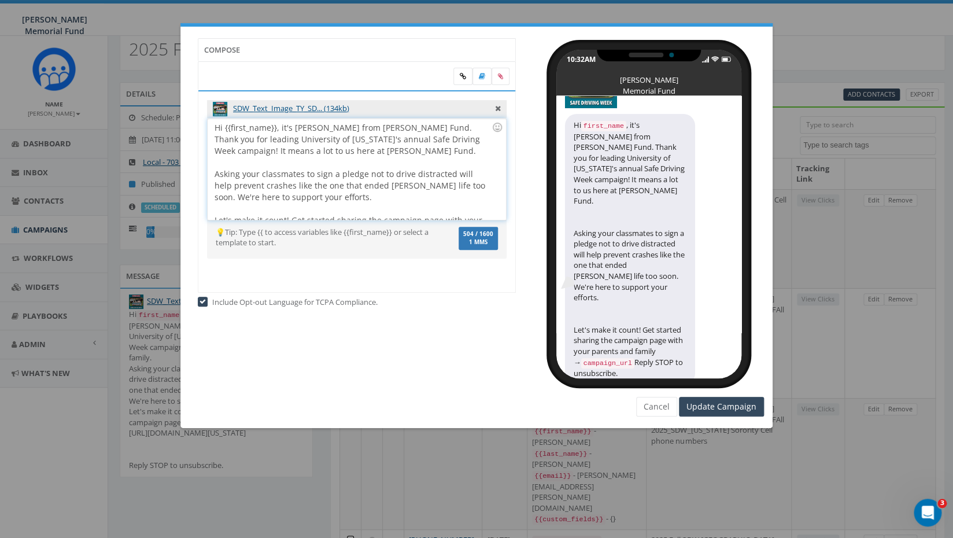
click at [311, 150] on div "Hi {{first_name}}, it's Hunter Piland from Hunter's Fund. Thank you for leading…" at bounding box center [353, 139] width 277 height 35
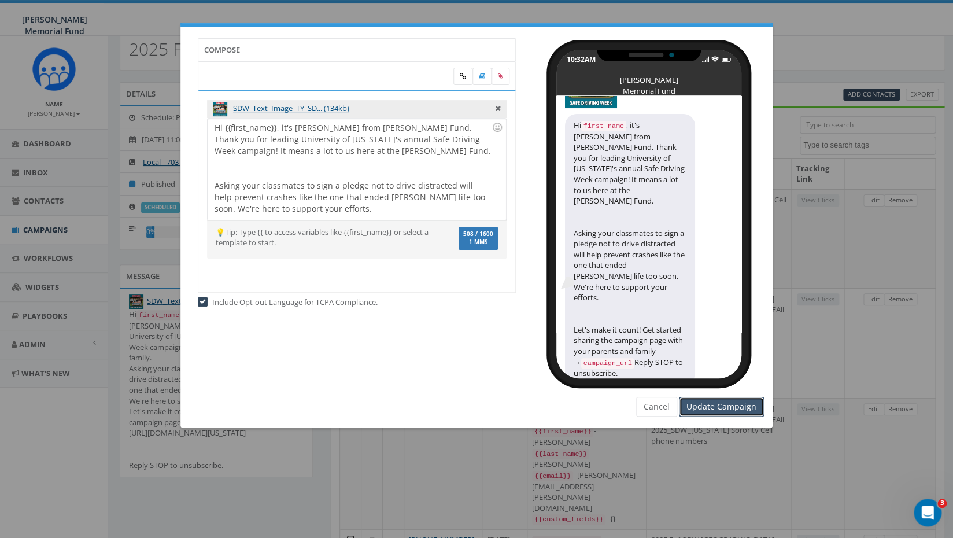
click at [714, 408] on input "Update Campaign" at bounding box center [721, 407] width 85 height 20
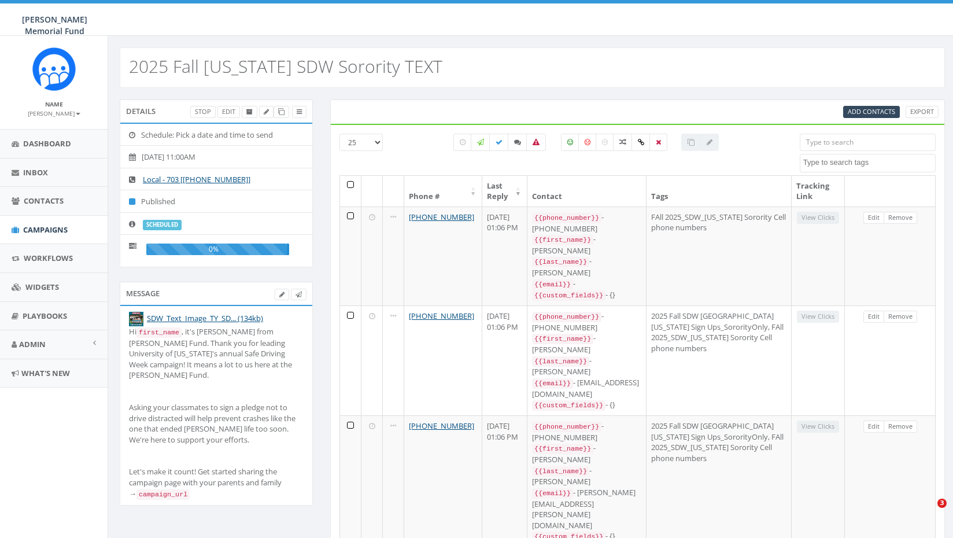
select select
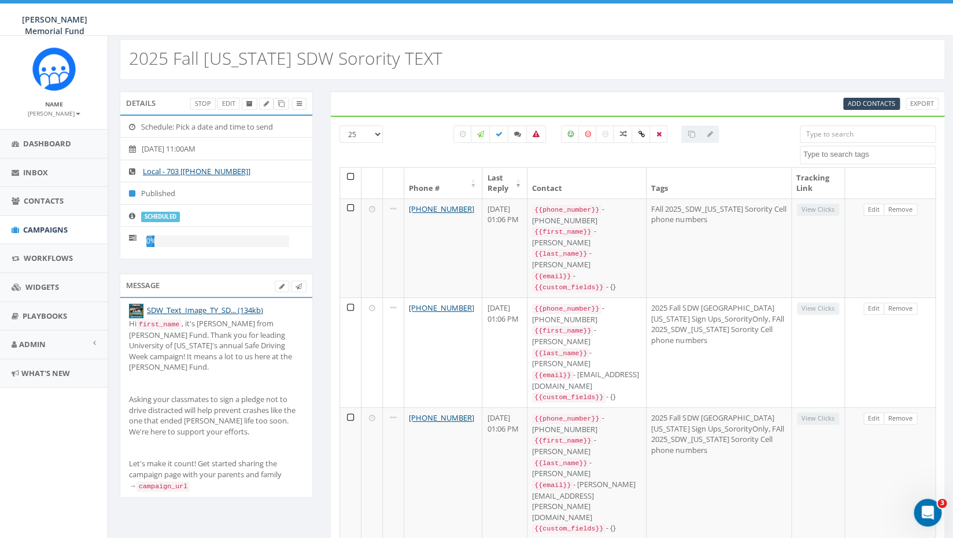
scroll to position [1, 0]
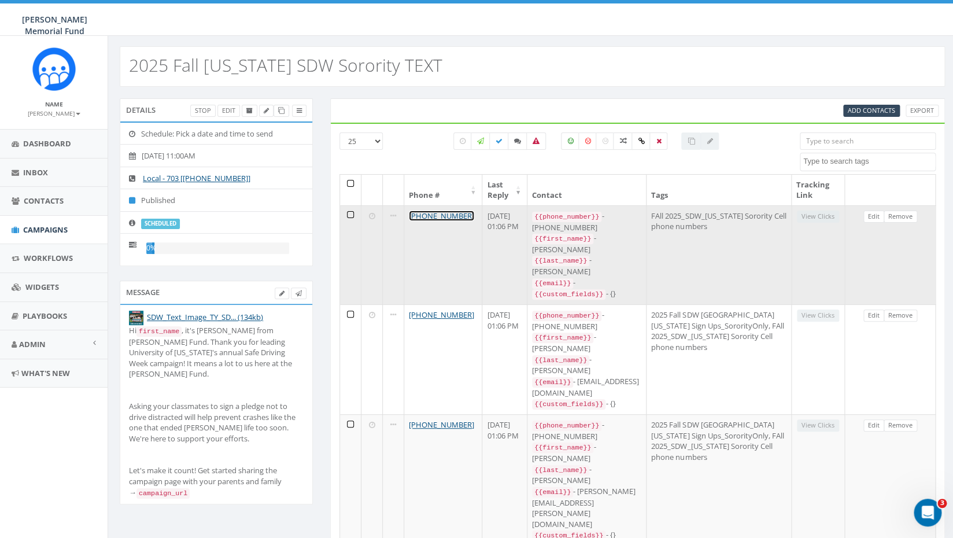
click at [440, 219] on link "[PHONE_NUMBER]" at bounding box center [441, 215] width 65 height 10
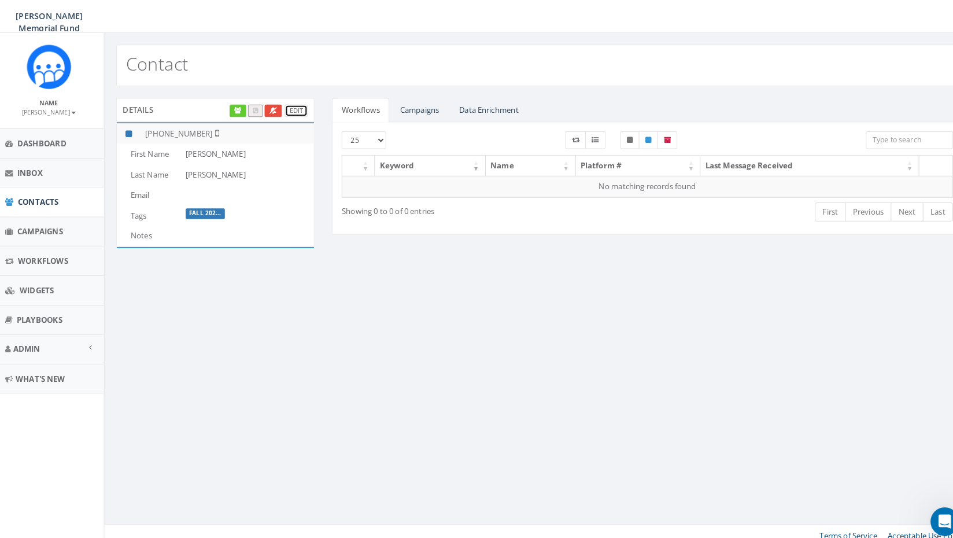
click at [298, 114] on link "Edit" at bounding box center [295, 112] width 23 height 12
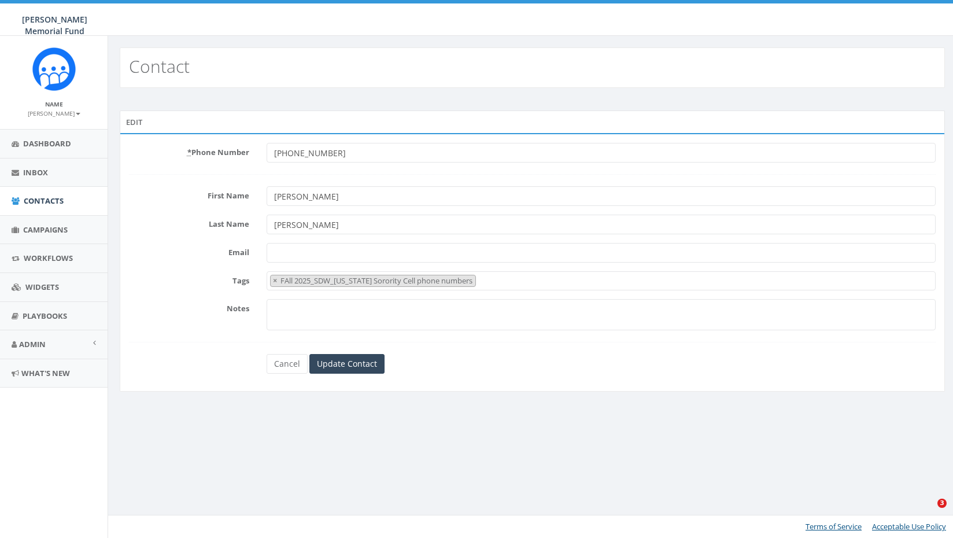
select select "FAll 2025_SDW_[US_STATE] Sorority Cell phone numbers"
click at [286, 367] on link "Cancel" at bounding box center [287, 364] width 41 height 20
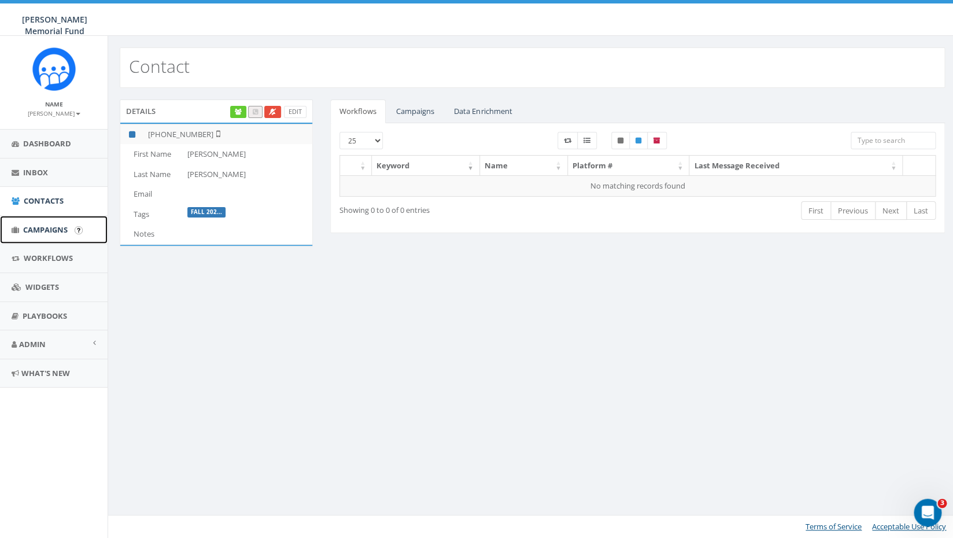
click at [51, 231] on span "Campaigns" at bounding box center [45, 229] width 45 height 10
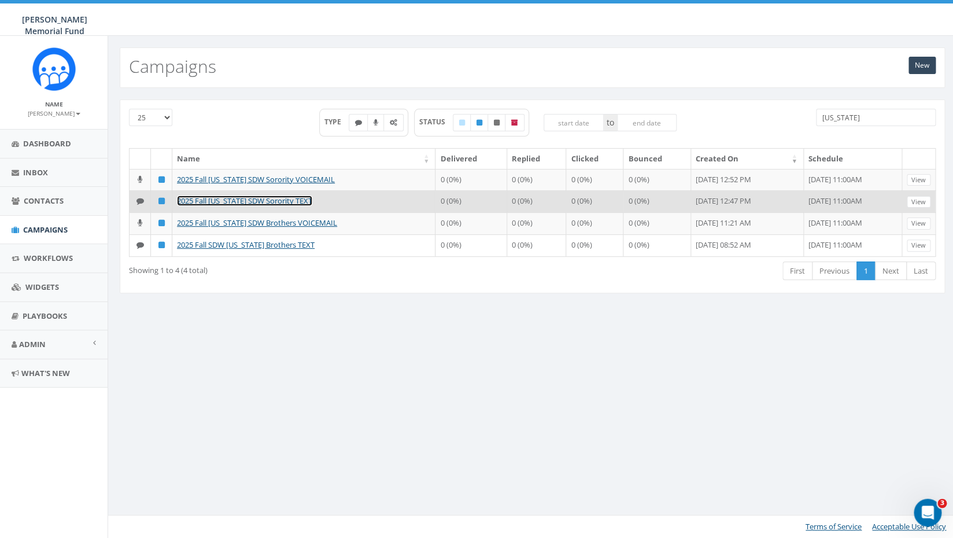
click at [247, 206] on link "2025 Fall [US_STATE] SDW Sorority TEXT" at bounding box center [244, 200] width 135 height 10
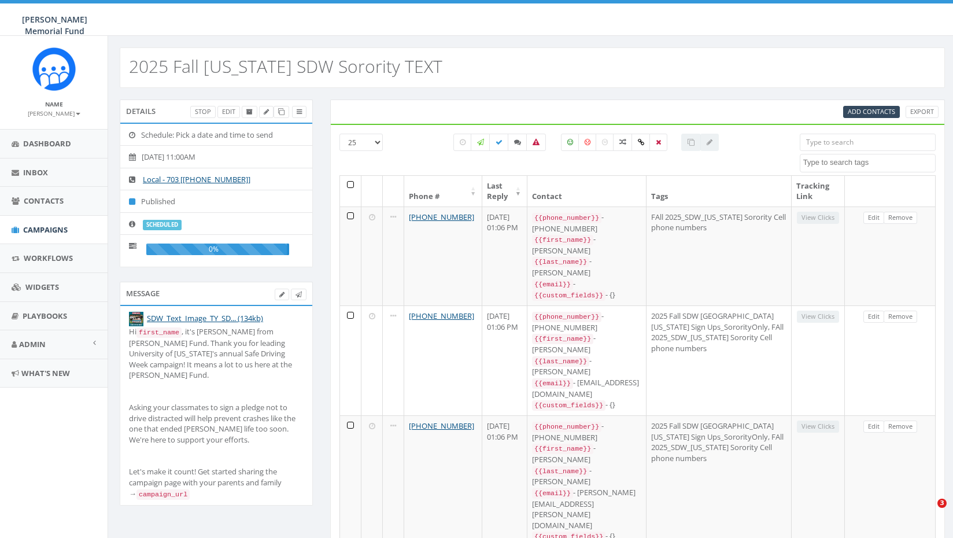
select select
click at [153, 368] on div "Hi first_name , it's [PERSON_NAME] from [PERSON_NAME] Fund. Thank you for leadi…" at bounding box center [216, 412] width 175 height 173
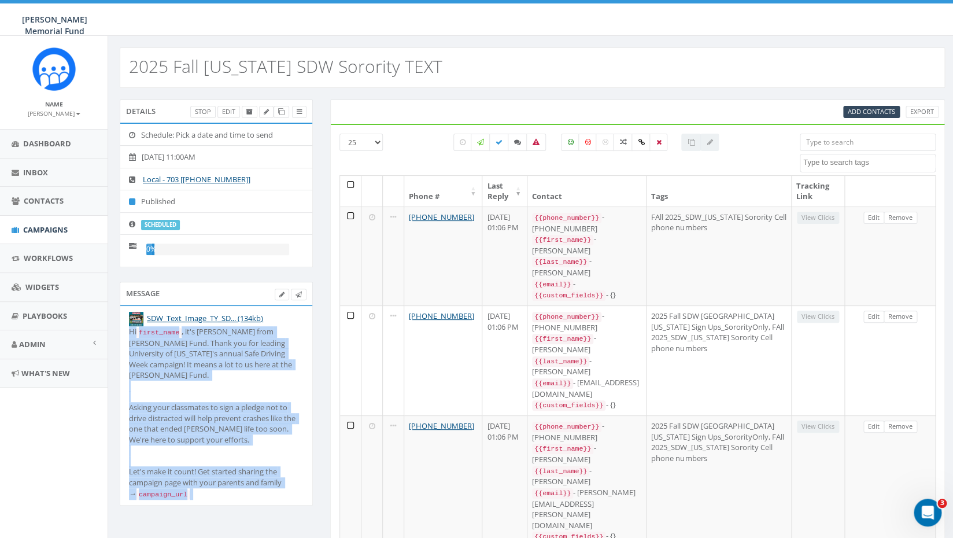
drag, startPoint x: 128, startPoint y: 332, endPoint x: 287, endPoint y: 500, distance: 231.9
click at [287, 500] on li "SDW_Text_Image_TY_SD... (134kb) Hi first_name , it's [PERSON_NAME] from [PERSON…" at bounding box center [216, 405] width 192 height 199
copy div "Hi first_name , it's Hunter Piland from Hunter's Fund. Thank you for leading Un…"
click at [52, 231] on span "Campaigns" at bounding box center [45, 229] width 45 height 10
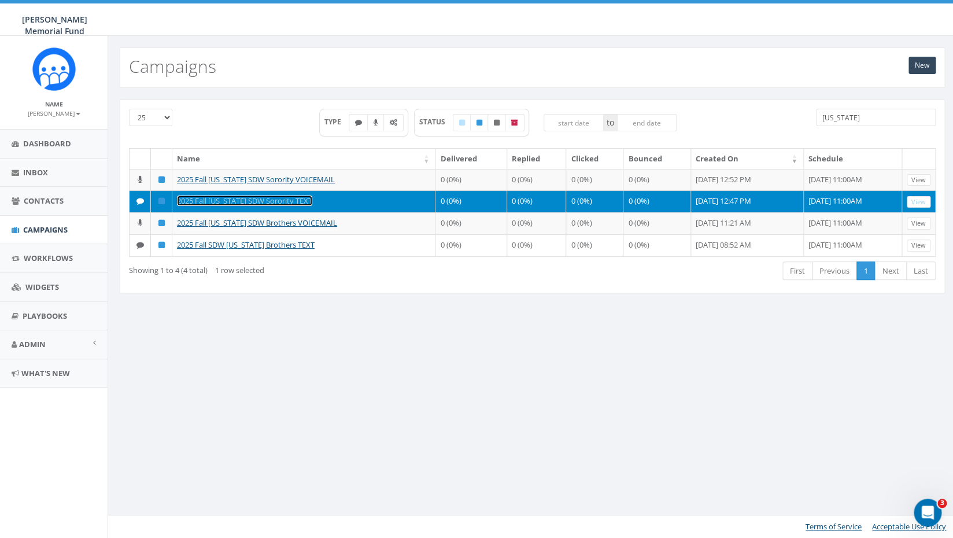
click at [249, 206] on link "2025 Fall [US_STATE] SDW Sorority TEXT" at bounding box center [244, 200] width 135 height 10
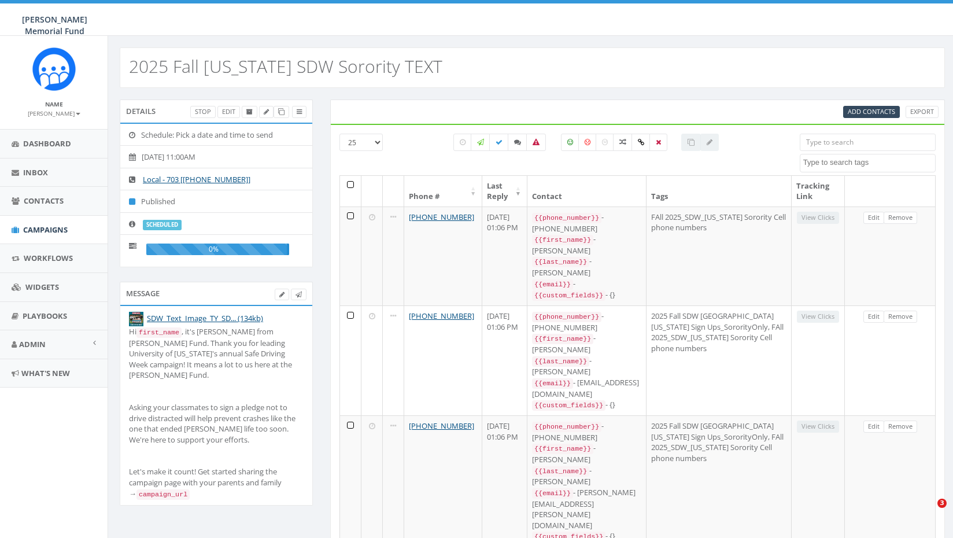
select select
click at [204, 112] on link "Stop" at bounding box center [202, 112] width 25 height 12
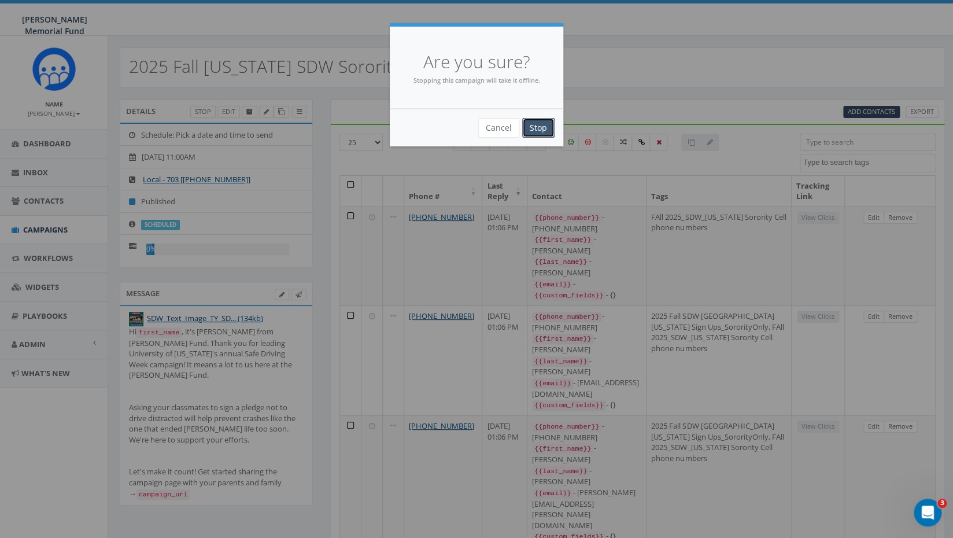
click at [539, 125] on input "Stop" at bounding box center [538, 128] width 32 height 20
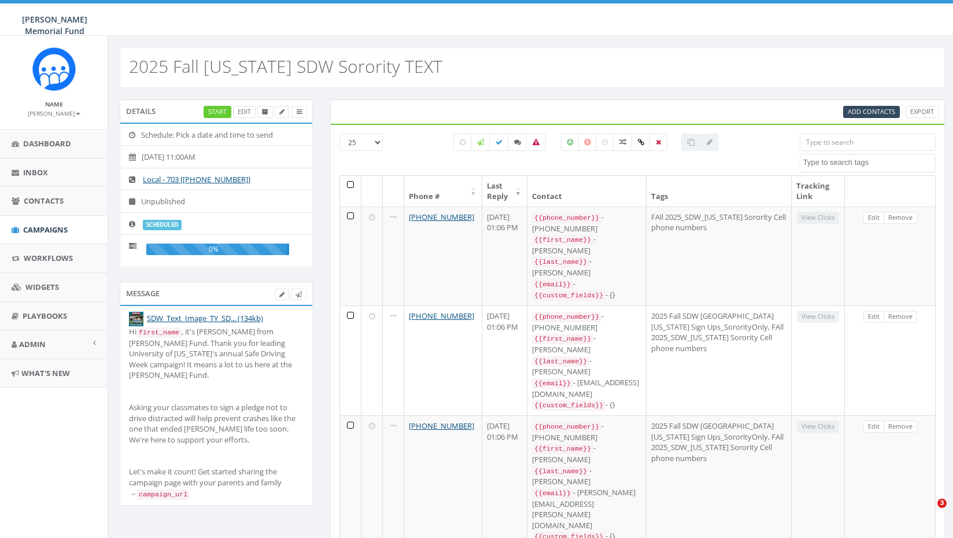
select select
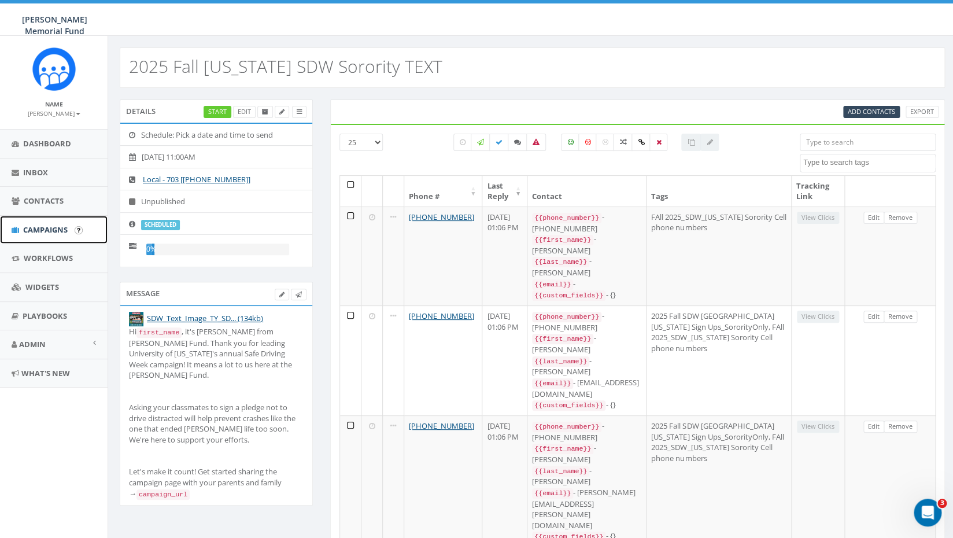
click at [61, 226] on span "Campaigns" at bounding box center [45, 229] width 45 height 10
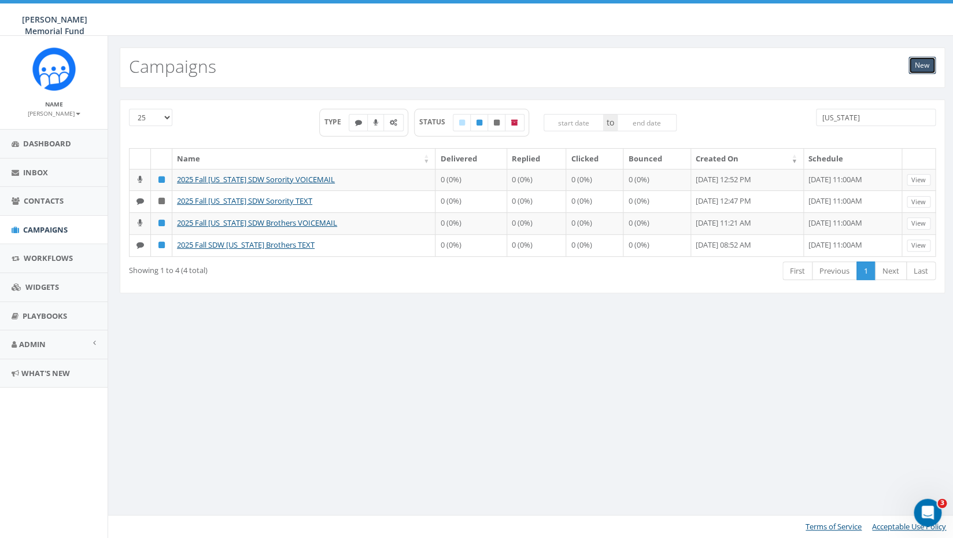
click at [925, 66] on link "New" at bounding box center [921, 65] width 27 height 17
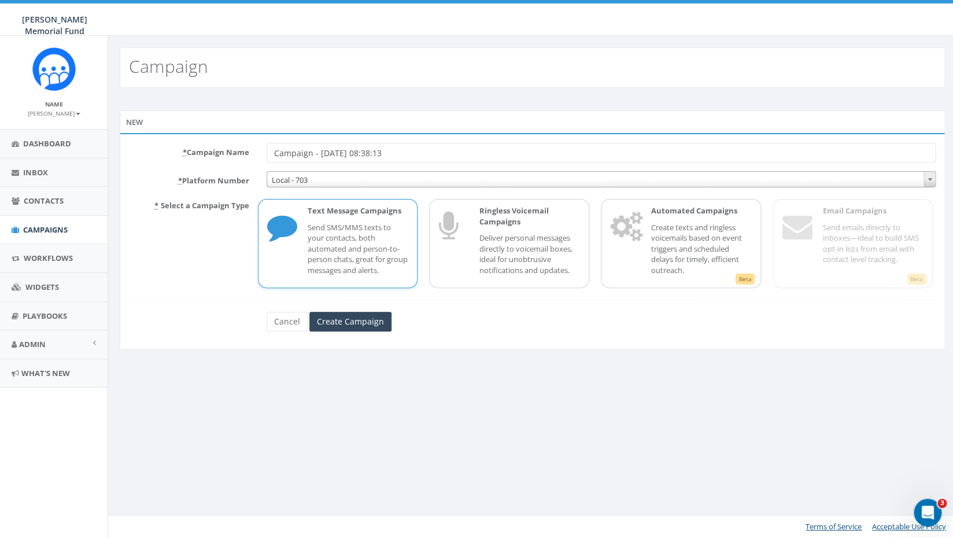
drag, startPoint x: 406, startPoint y: 151, endPoint x: 254, endPoint y: 147, distance: 152.7
click at [267, 147] on input "Campaign - [DATE] 08:38:13" at bounding box center [602, 153] width 670 height 20
type input "2025 Fall SDW [US_STATE] Sorority TEXT- 2"
click at [365, 325] on input "Create Campaign" at bounding box center [350, 322] width 82 height 20
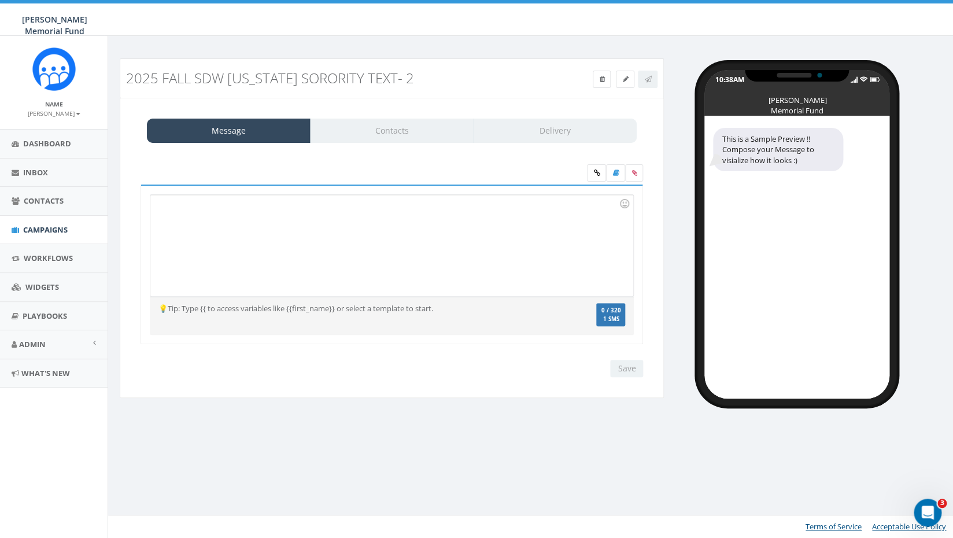
click at [264, 221] on div at bounding box center [391, 245] width 482 height 101
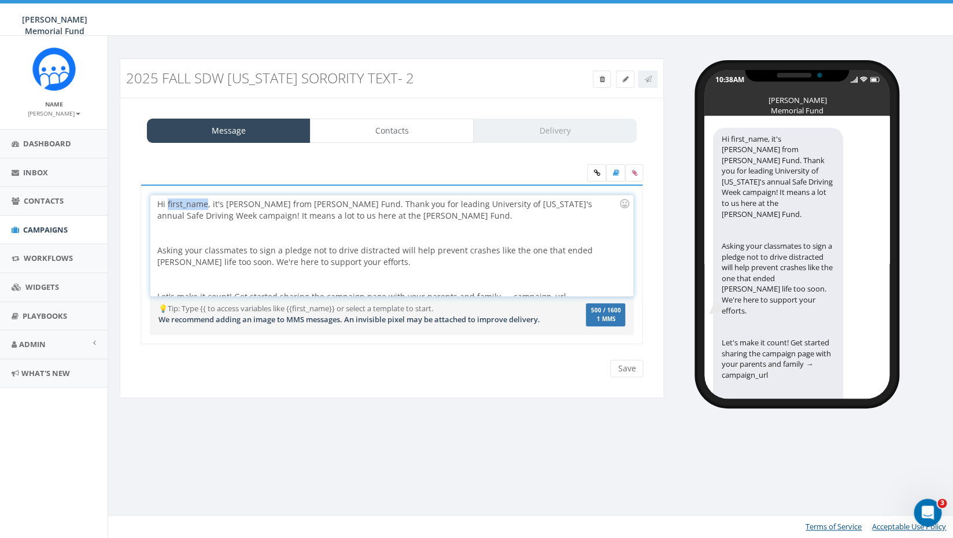
drag, startPoint x: 206, startPoint y: 203, endPoint x: 167, endPoint y: 203, distance: 39.9
click at [167, 203] on div "Hi first_name, it's [PERSON_NAME] from [PERSON_NAME] Fund. Thank you for leadin…" at bounding box center [391, 245] width 482 height 101
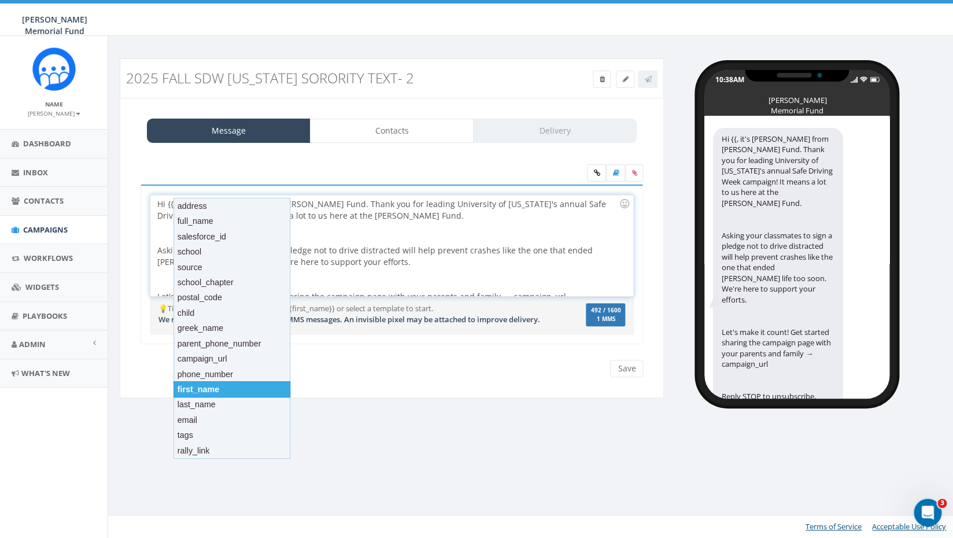
click at [206, 390] on div "first_name" at bounding box center [231, 389] width 117 height 16
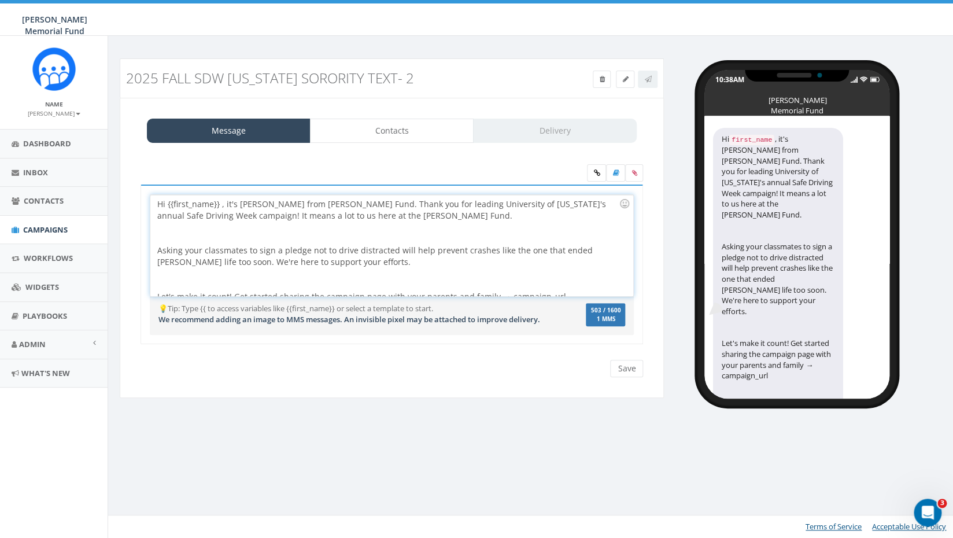
click at [222, 202] on div "Hi {{first_name}} , it's [PERSON_NAME] from [PERSON_NAME] Fund. Thank you for l…" at bounding box center [391, 245] width 482 height 101
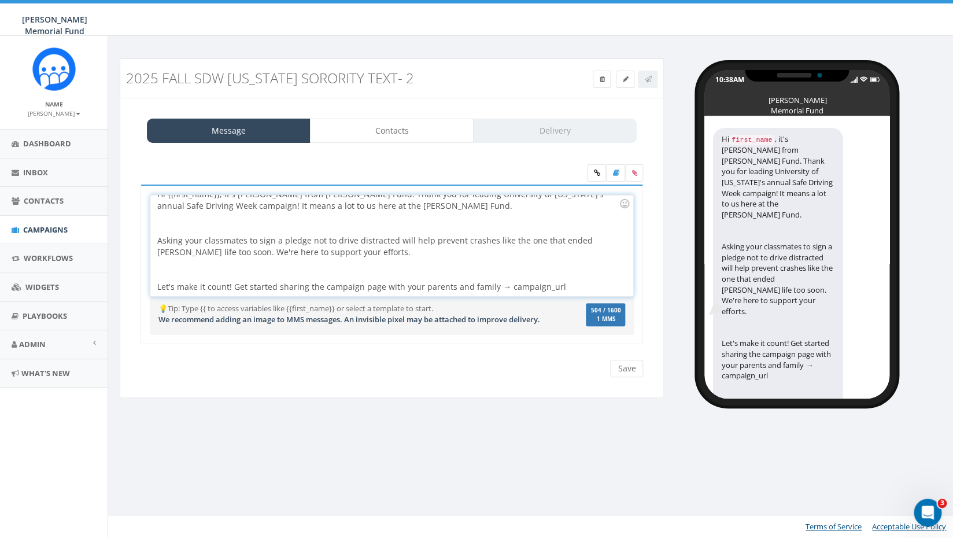
drag, startPoint x: 557, startPoint y: 284, endPoint x: 502, endPoint y: 287, distance: 55.6
click at [502, 287] on div "Hi {{first_name}}, it's Hunter Piland from Hunter's Fund. Thank you for leading…" at bounding box center [391, 245] width 482 height 101
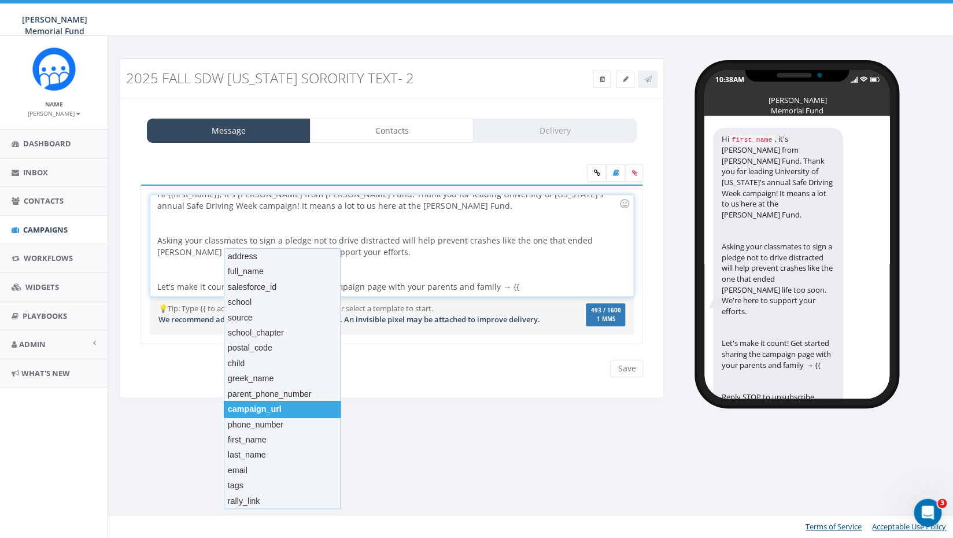
click at [272, 406] on div "campaign_url" at bounding box center [282, 409] width 117 height 16
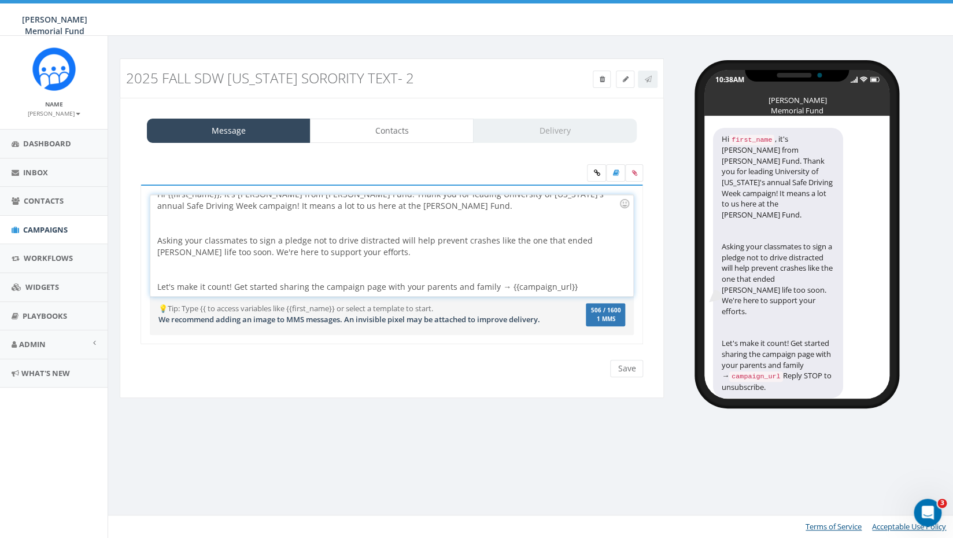
click at [176, 226] on div at bounding box center [387, 223] width 461 height 23
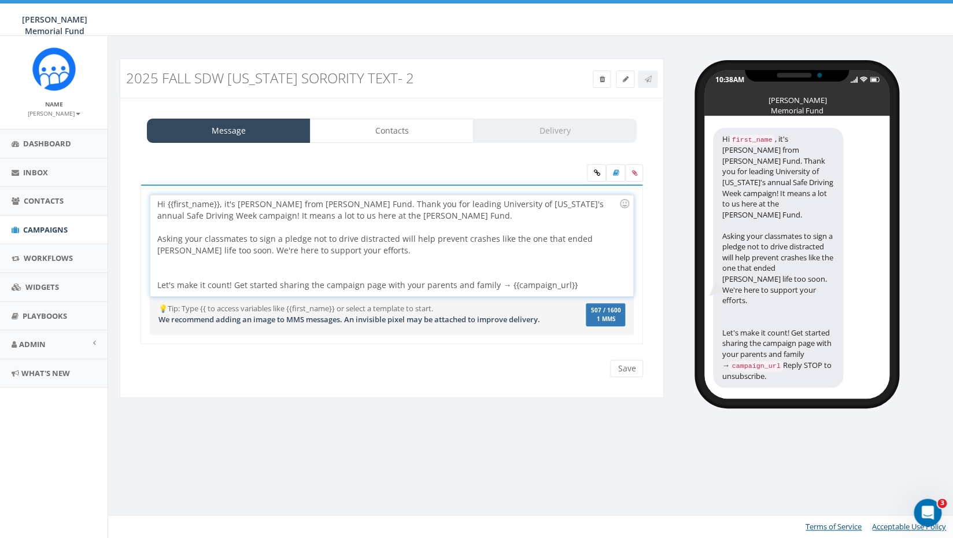
click at [171, 268] on div at bounding box center [387, 267] width 461 height 23
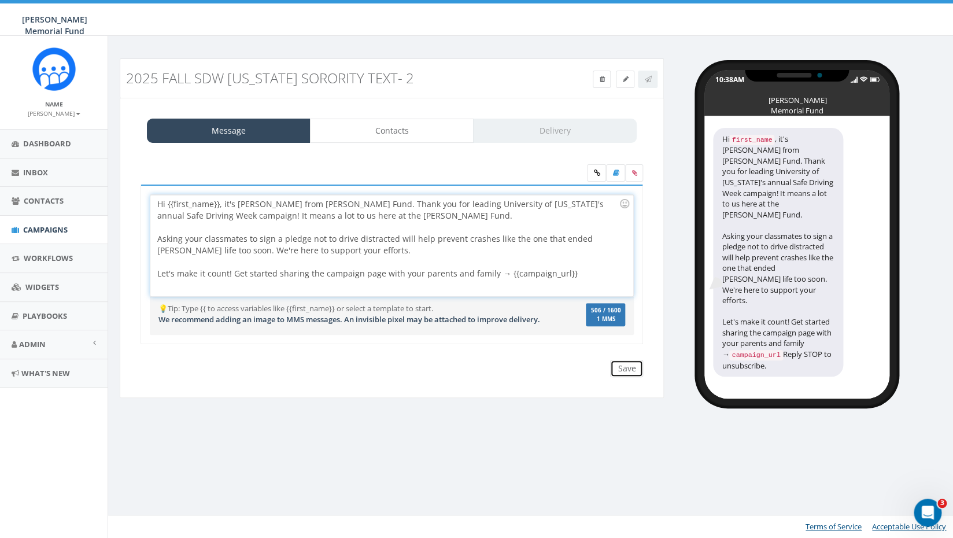
click at [630, 377] on input "Save" at bounding box center [626, 368] width 33 height 17
click at [223, 215] on div "Hi {{first_name}}, it's Hunter Piland from Hunter's Fund. Thank you for leading…" at bounding box center [391, 245] width 482 height 101
click at [319, 215] on div "Hi {{first_name}}, it's Hunter Piland from Hunter's Fund. Thank you for leading…" at bounding box center [391, 245] width 482 height 101
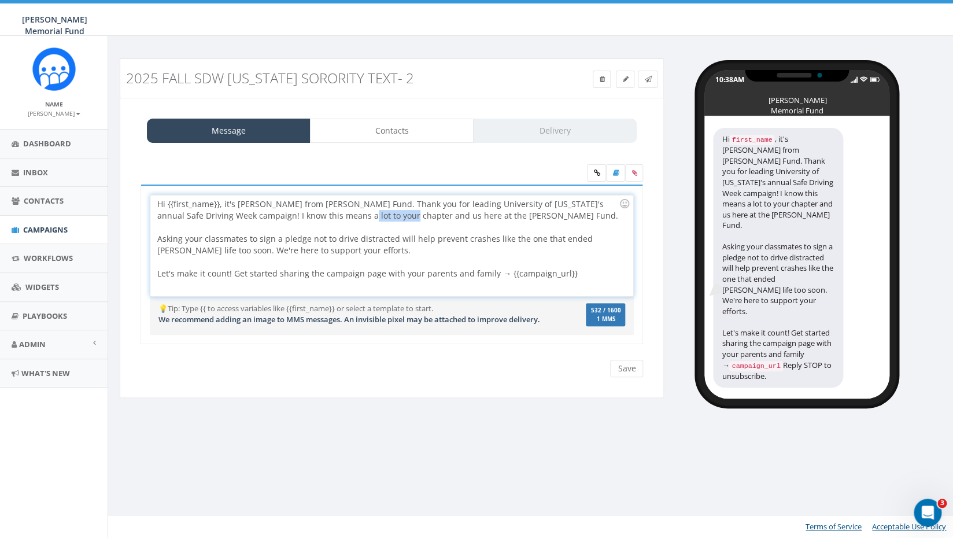
drag, startPoint x: 320, startPoint y: 215, endPoint x: 368, endPoint y: 210, distance: 47.6
click at [368, 210] on div "Hi {{first_name}}, it's Hunter Piland from Hunter's Fund. Thank you for leading…" at bounding box center [391, 245] width 482 height 101
click at [394, 217] on div "Hi {{first_name}}, it's Hunter Piland from Hunter's Fund. Thank you for leading…" at bounding box center [391, 245] width 482 height 101
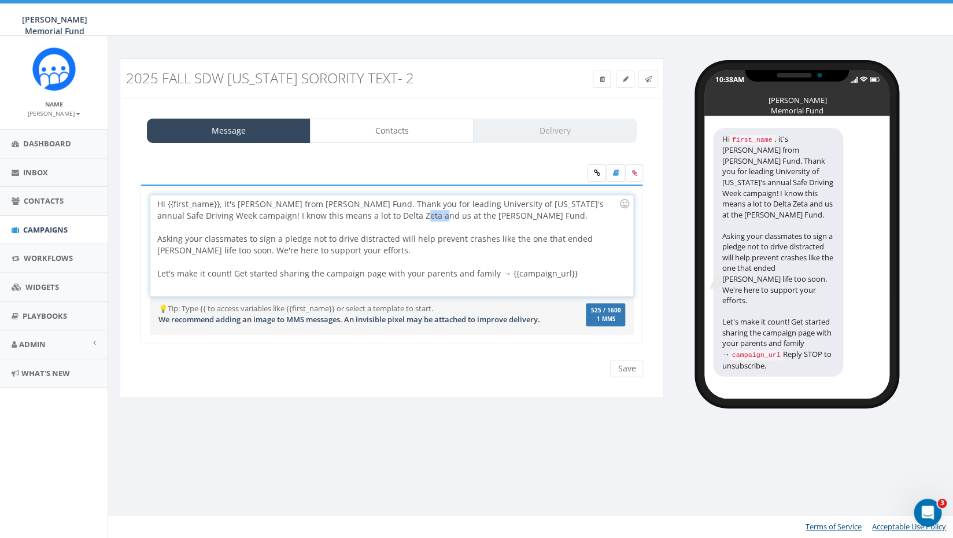
drag, startPoint x: 378, startPoint y: 216, endPoint x: 396, endPoint y: 216, distance: 18.5
click at [396, 216] on div "Hi {{first_name}}, it's Hunter Piland from Hunter's Fund. Thank you for leading…" at bounding box center [391, 245] width 482 height 101
click at [629, 377] on input "Save" at bounding box center [626, 368] width 33 height 17
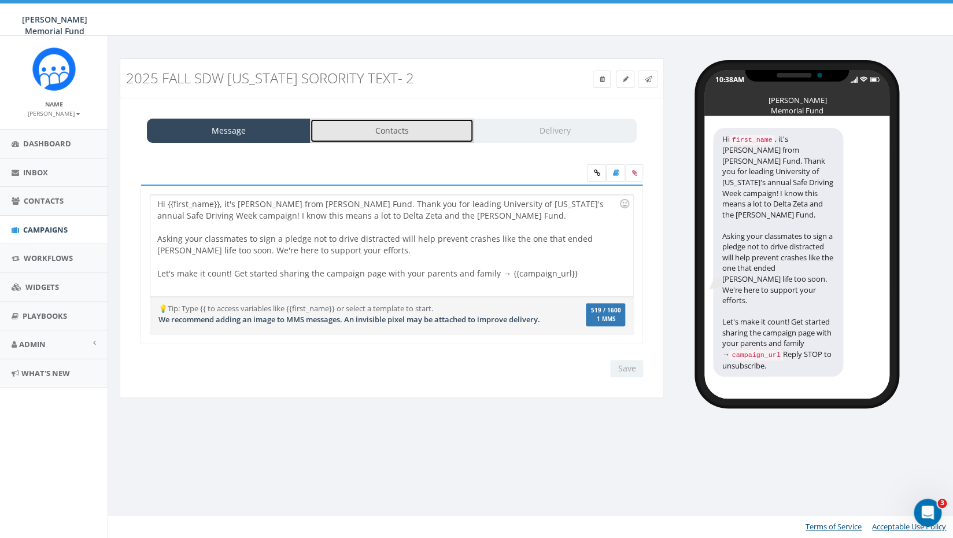
click at [401, 130] on link "Contacts" at bounding box center [392, 131] width 164 height 24
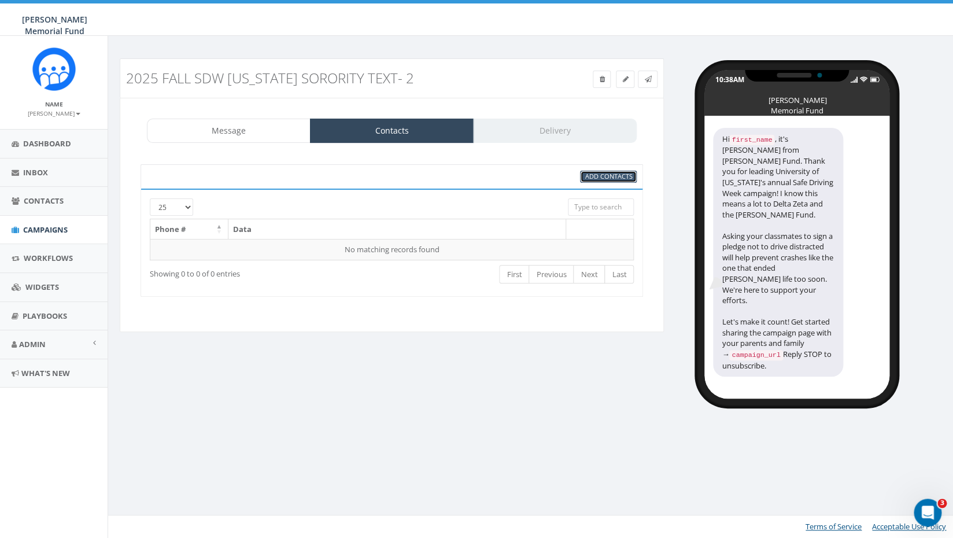
click at [624, 174] on span "Add Contacts" at bounding box center [608, 176] width 47 height 9
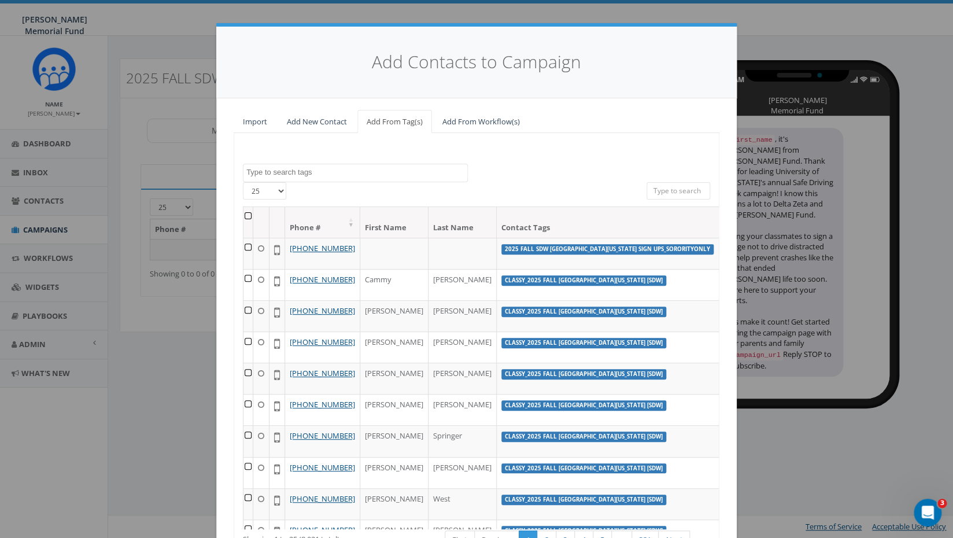
click at [329, 173] on textarea "Search" at bounding box center [356, 172] width 221 height 10
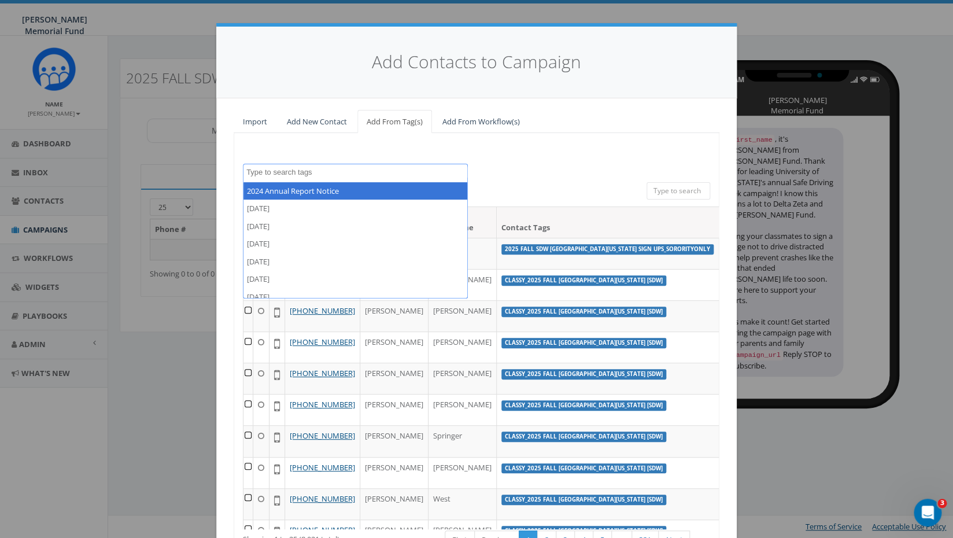
paste textarea "2025 Fall SDW University of Alabama Sign Ups_SororityOnly"
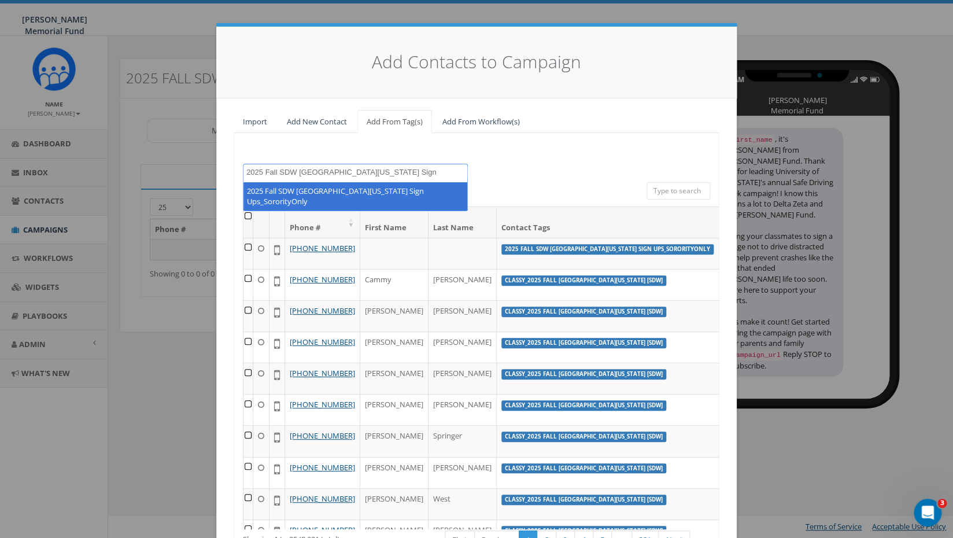
type textarea "2025 Fall SDW University of Alabama Sign Ups_SororityOnly"
select select "2025 Fall SDW University of Alabama Sign Ups_SororityOnly"
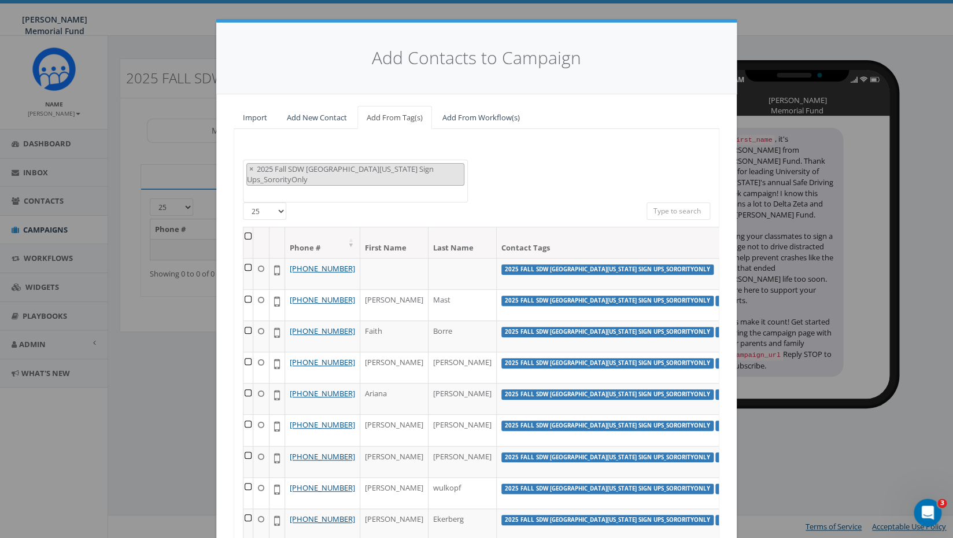
scroll to position [12, 0]
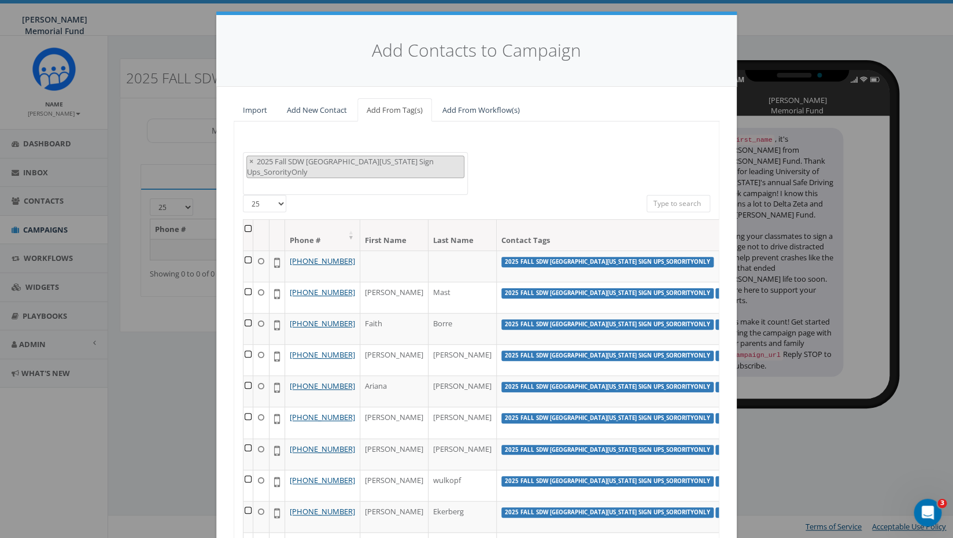
click at [247, 228] on th at bounding box center [248, 235] width 10 height 31
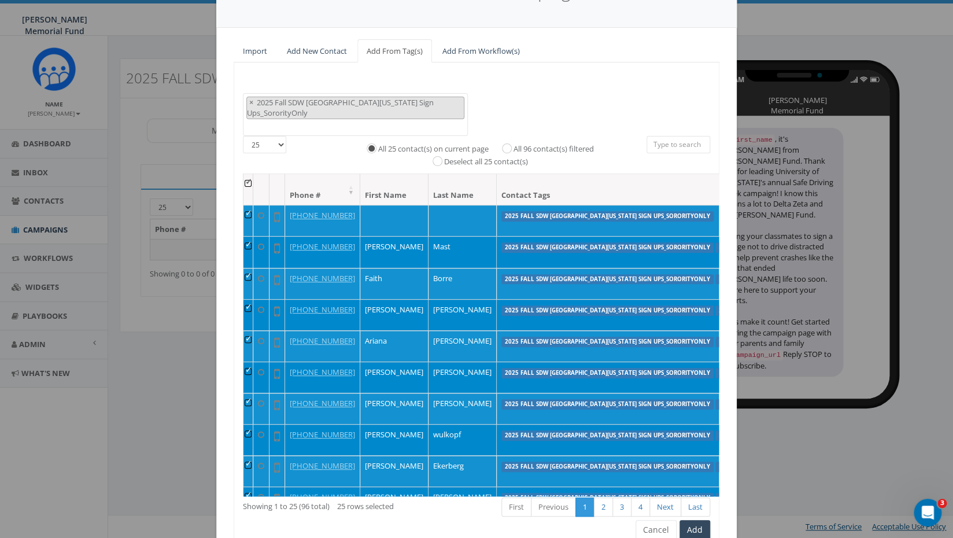
scroll to position [79, 0]
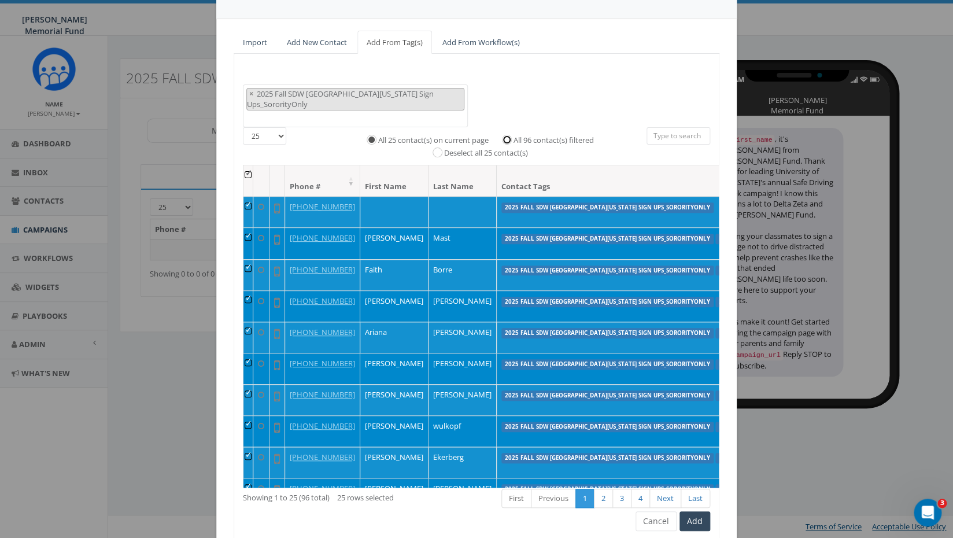
click at [507, 137] on input "All 96 contact(s) filtered" at bounding box center [510, 139] width 8 height 8
radio input "true"
click at [696, 522] on button "Add" at bounding box center [694, 521] width 31 height 20
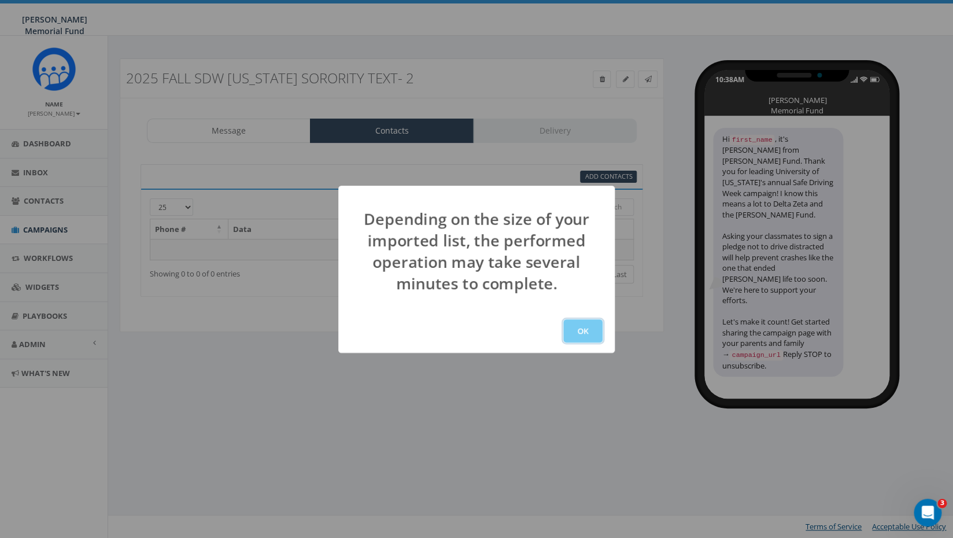
click at [586, 326] on button "OK" at bounding box center [582, 330] width 39 height 23
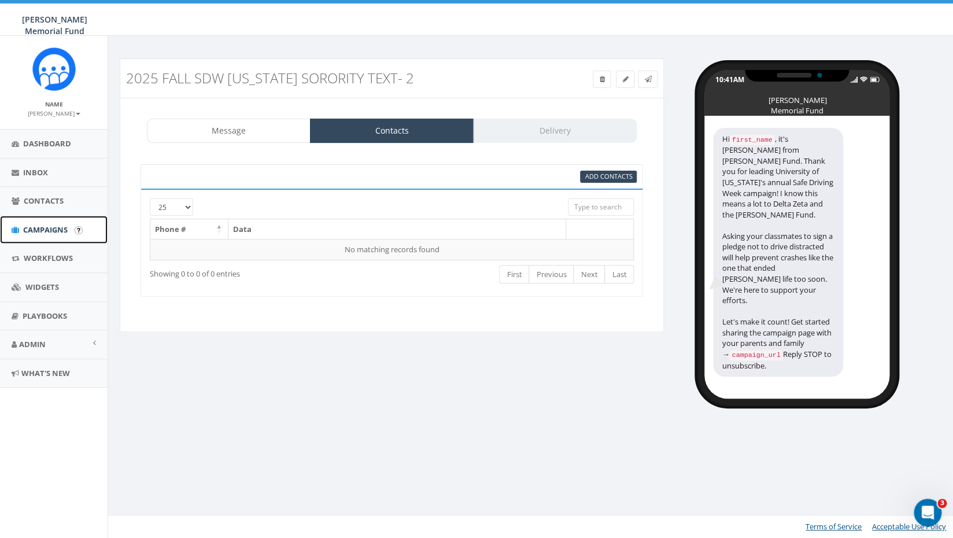
click at [53, 233] on span "Campaigns" at bounding box center [45, 229] width 45 height 10
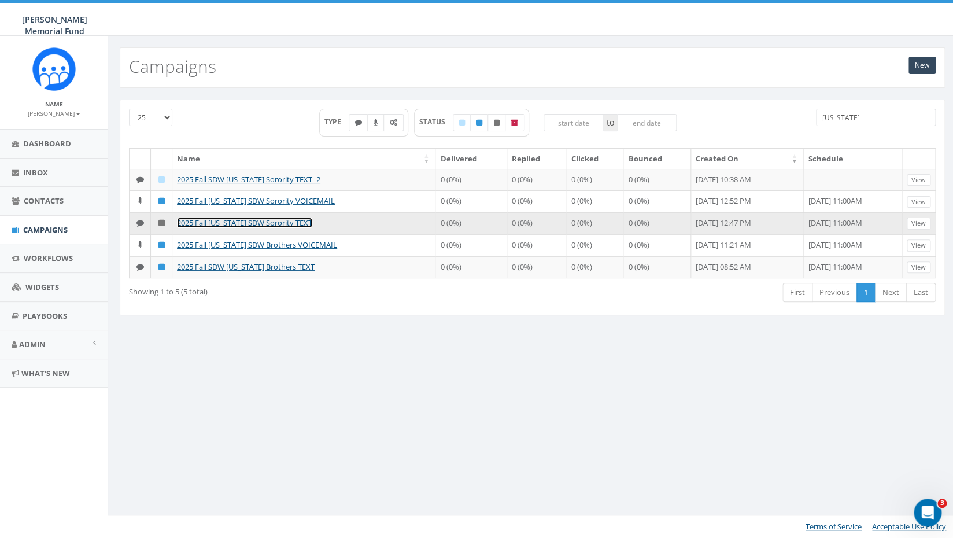
click at [253, 228] on link "2025 Fall [US_STATE] SDW Sorority TEXT" at bounding box center [244, 222] width 135 height 10
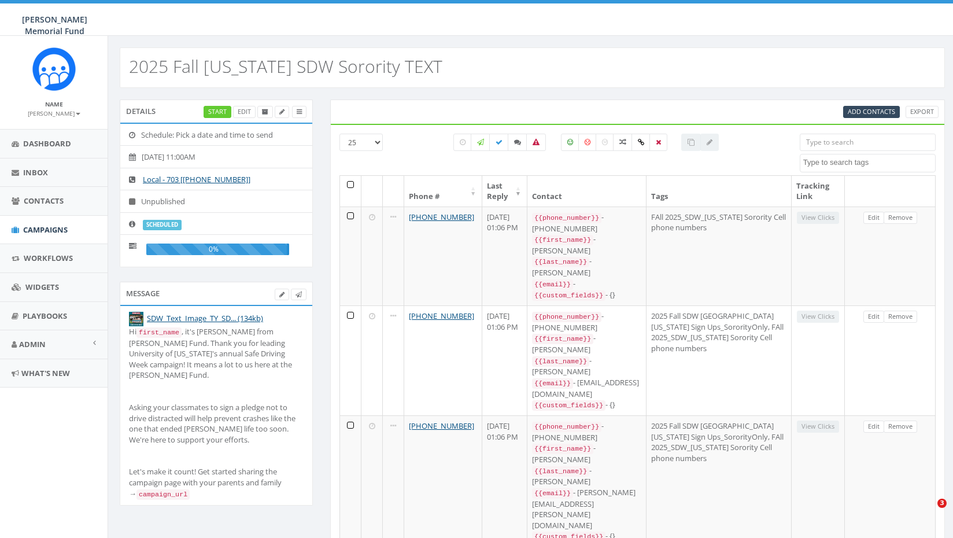
select select
click at [50, 231] on span "Campaigns" at bounding box center [45, 229] width 45 height 10
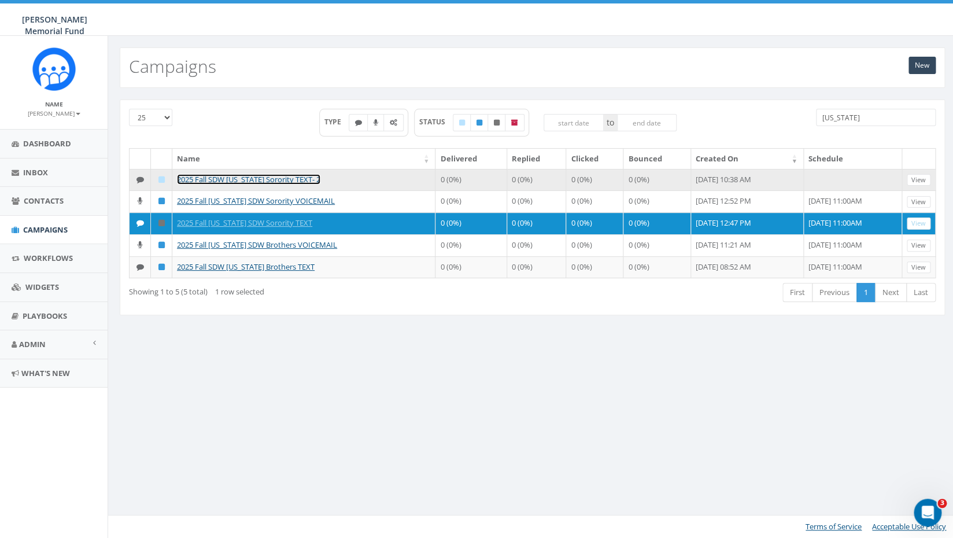
click at [258, 182] on link "2025 Fall SDW [US_STATE] Sorority TEXT- 2" at bounding box center [248, 179] width 143 height 10
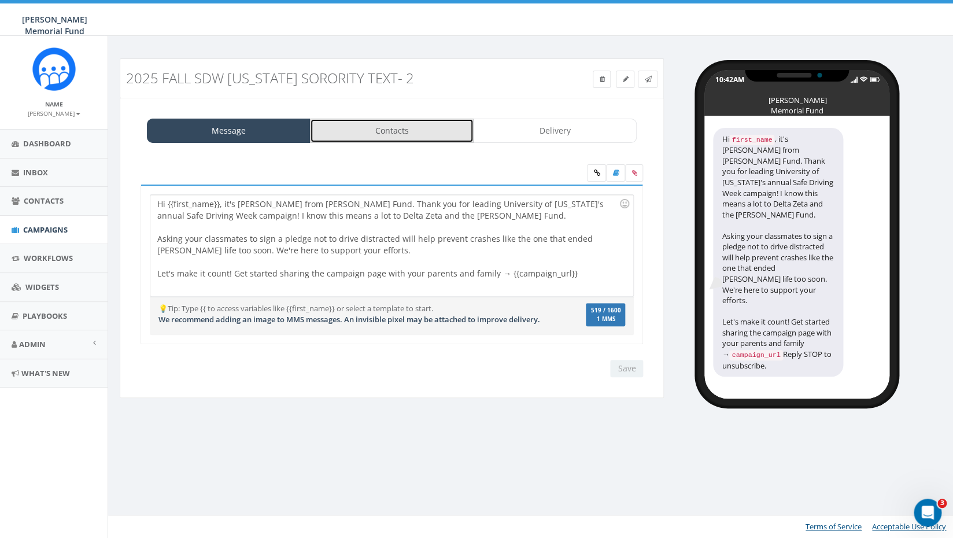
click at [400, 126] on link "Contacts" at bounding box center [392, 131] width 164 height 24
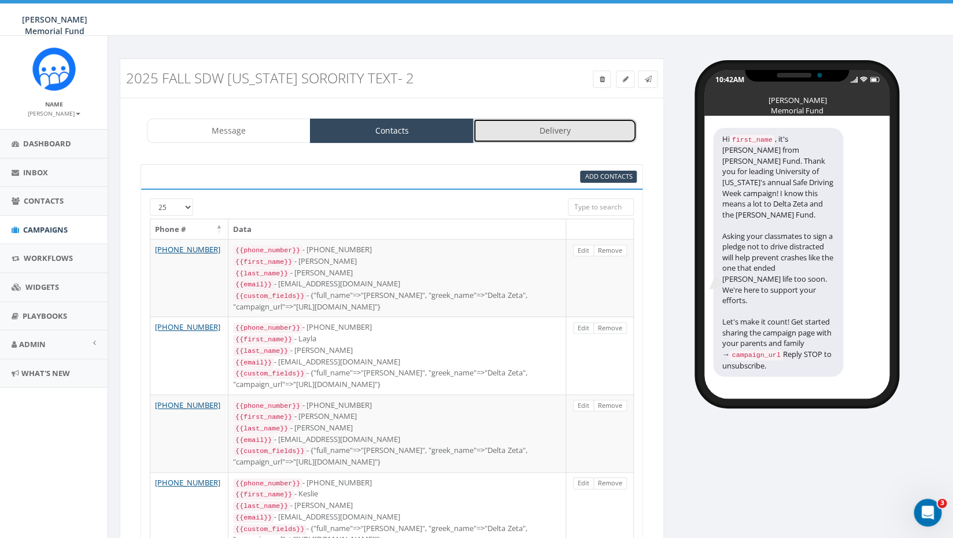
click at [568, 127] on link "Delivery" at bounding box center [555, 131] width 164 height 24
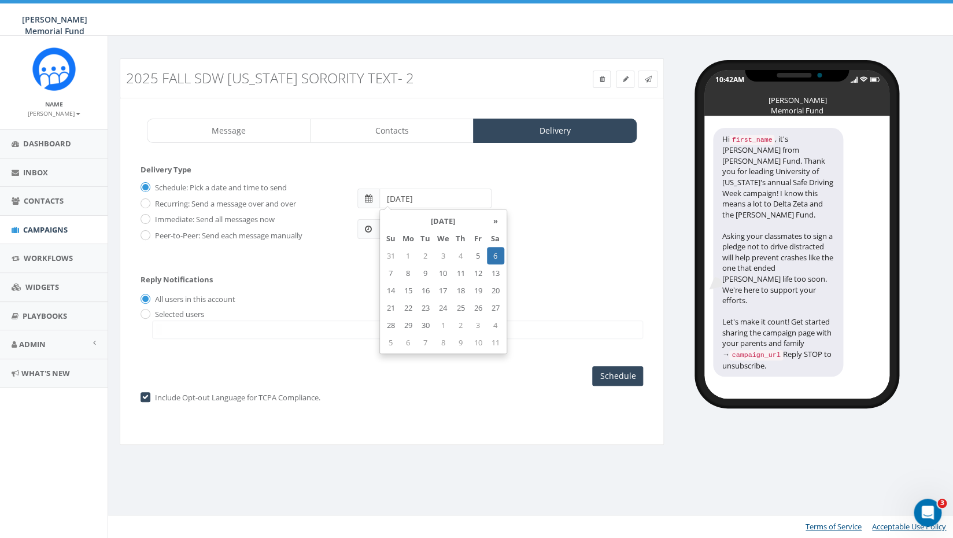
click at [427, 200] on input "[DATE]" at bounding box center [435, 199] width 112 height 20
click at [479, 256] on td "5" at bounding box center [478, 255] width 17 height 17
type input "[DATE]"
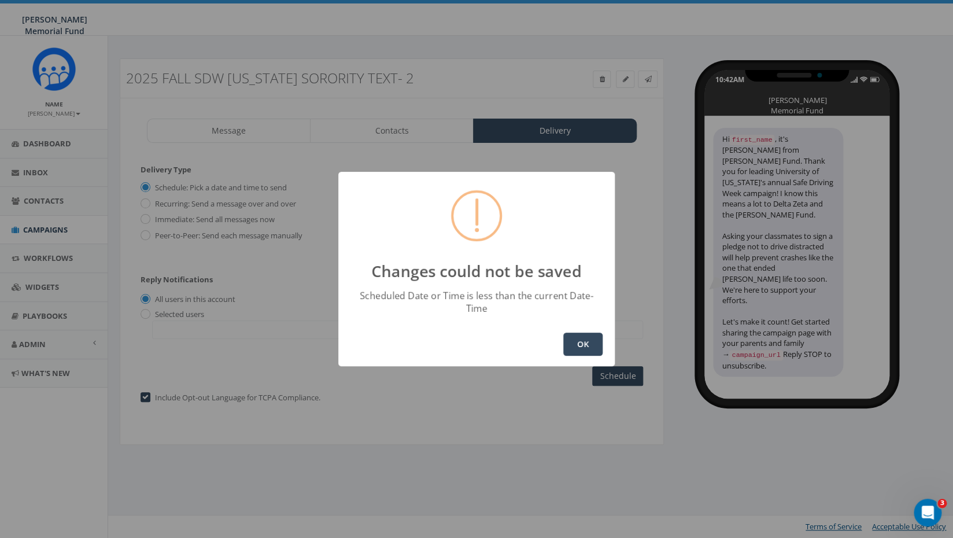
click at [582, 337] on button "OK" at bounding box center [582, 343] width 39 height 23
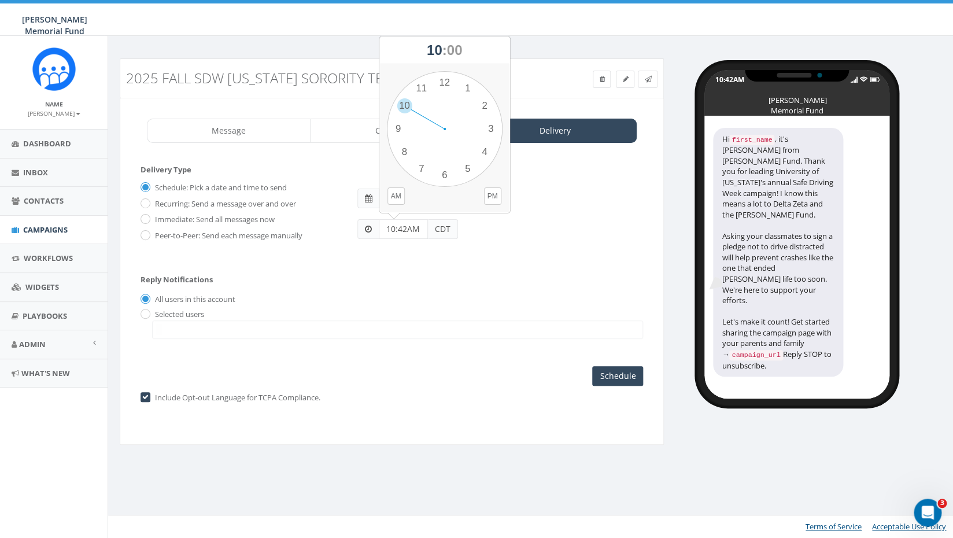
click at [405, 232] on input "10:42AM" at bounding box center [403, 229] width 49 height 20
drag, startPoint x: 406, startPoint y: 228, endPoint x: 363, endPoint y: 227, distance: 42.8
click at [379, 227] on input "10:42AM" at bounding box center [403, 229] width 49 height 20
type input "11:00 AM"
click at [650, 80] on icon at bounding box center [647, 79] width 7 height 7
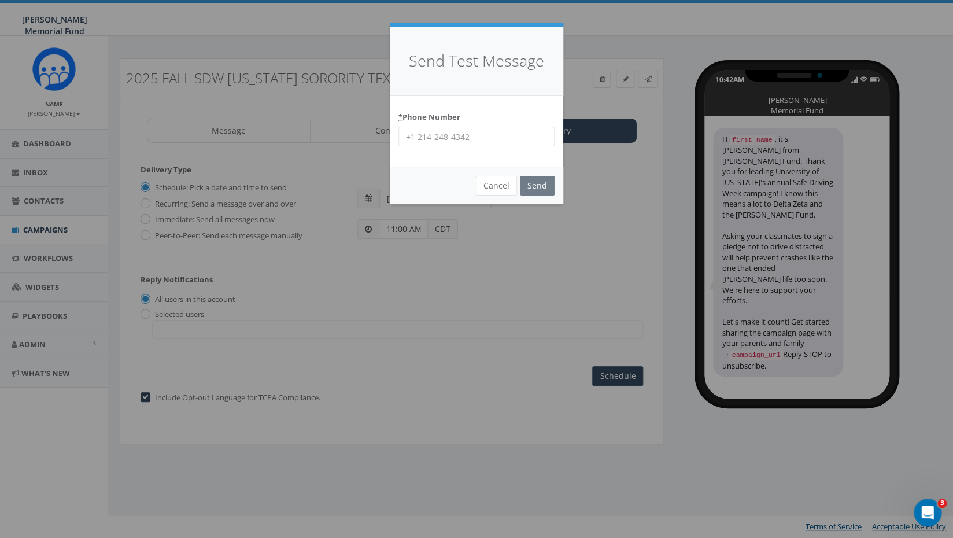
click at [419, 137] on input "* Phone Number" at bounding box center [476, 137] width 156 height 20
type input "4782304836"
click at [536, 186] on input "Send" at bounding box center [537, 186] width 35 height 20
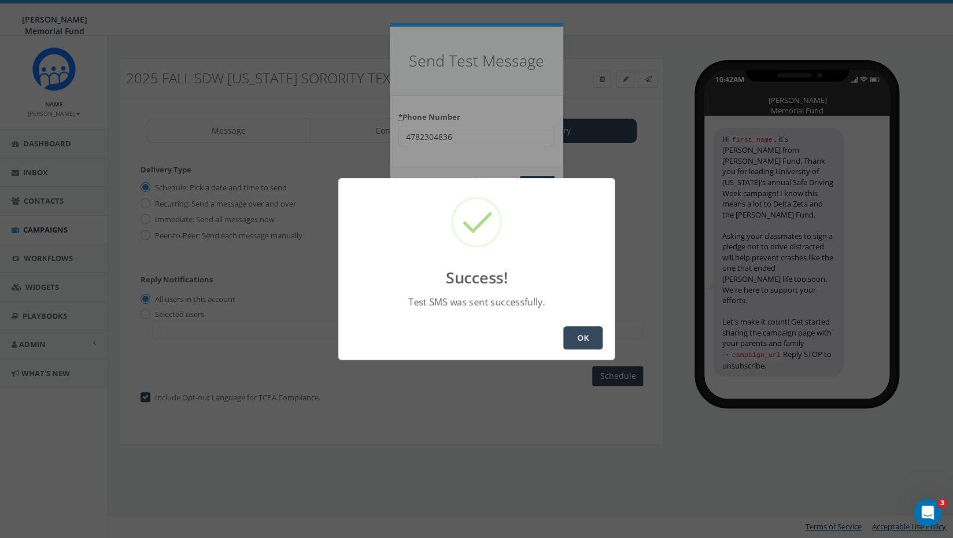
click at [584, 337] on button "OK" at bounding box center [582, 337] width 39 height 23
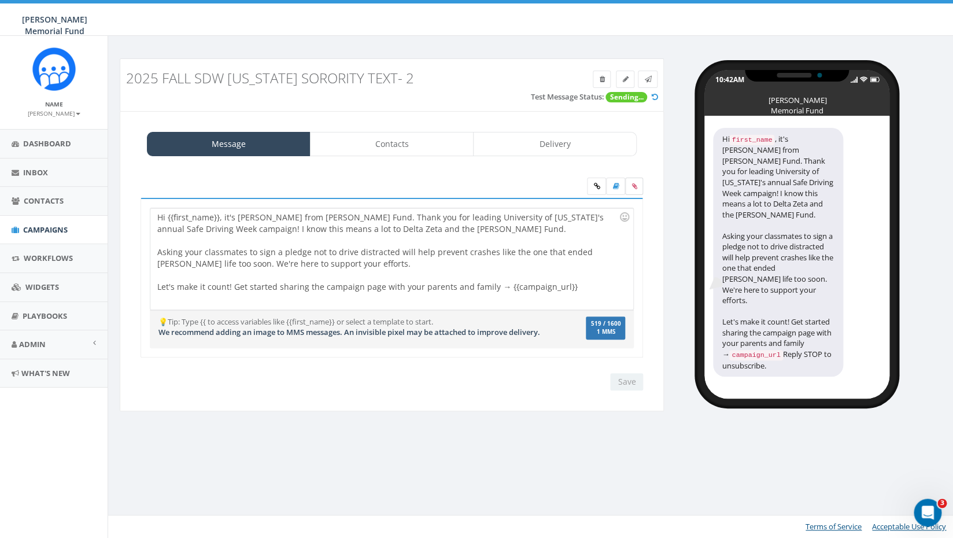
click at [633, 187] on icon at bounding box center [633, 186] width 5 height 7
click at [0, 0] on input "file" at bounding box center [0, 0] width 0 height 0
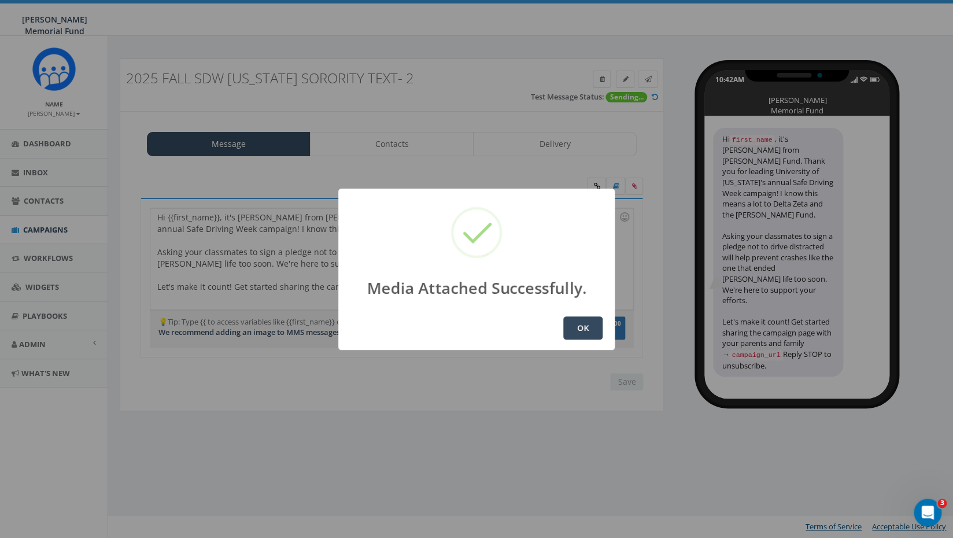
click at [585, 331] on button "OK" at bounding box center [582, 327] width 39 height 23
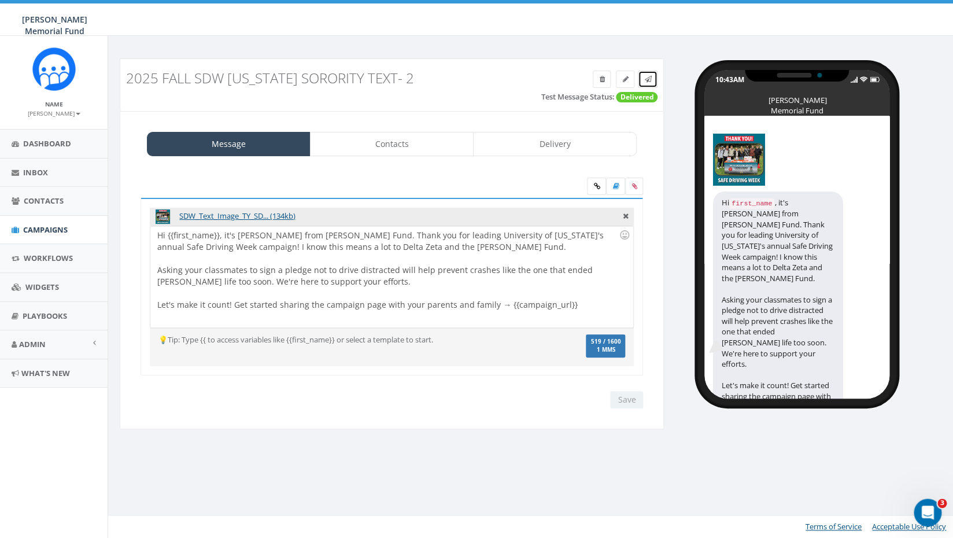
click at [648, 77] on icon at bounding box center [647, 79] width 7 height 7
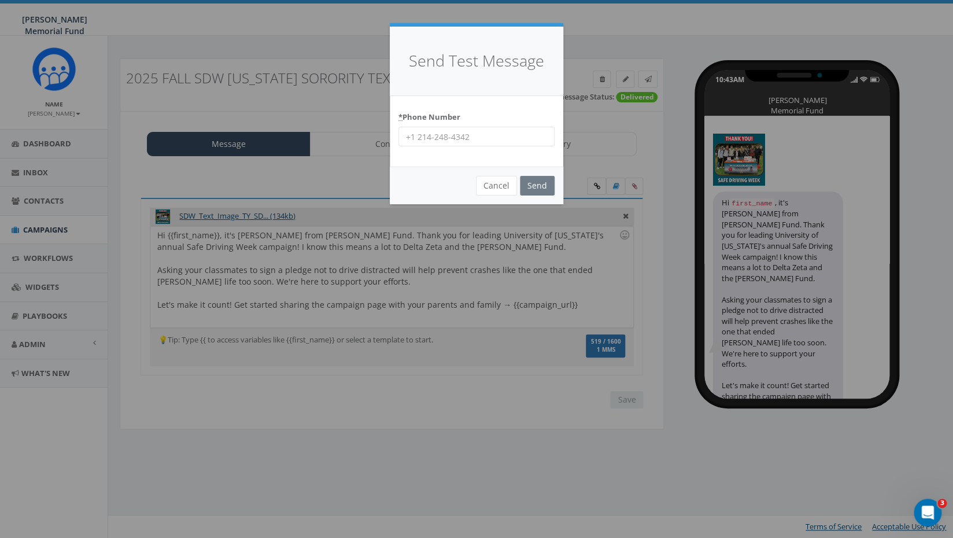
click at [478, 138] on input "* Phone Number" at bounding box center [476, 137] width 156 height 20
type input "4782304836"
click at [541, 185] on input "Send" at bounding box center [537, 186] width 35 height 20
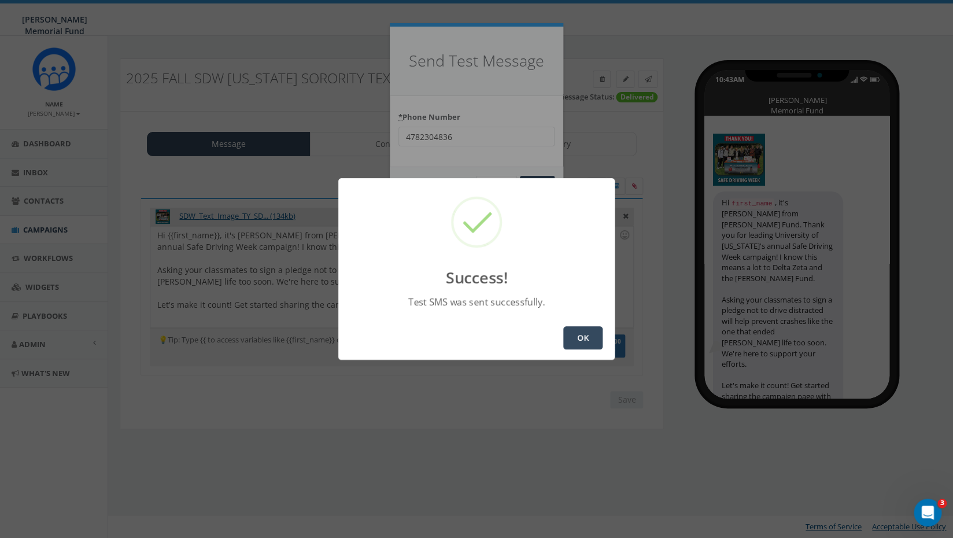
click at [583, 338] on button "OK" at bounding box center [582, 337] width 39 height 23
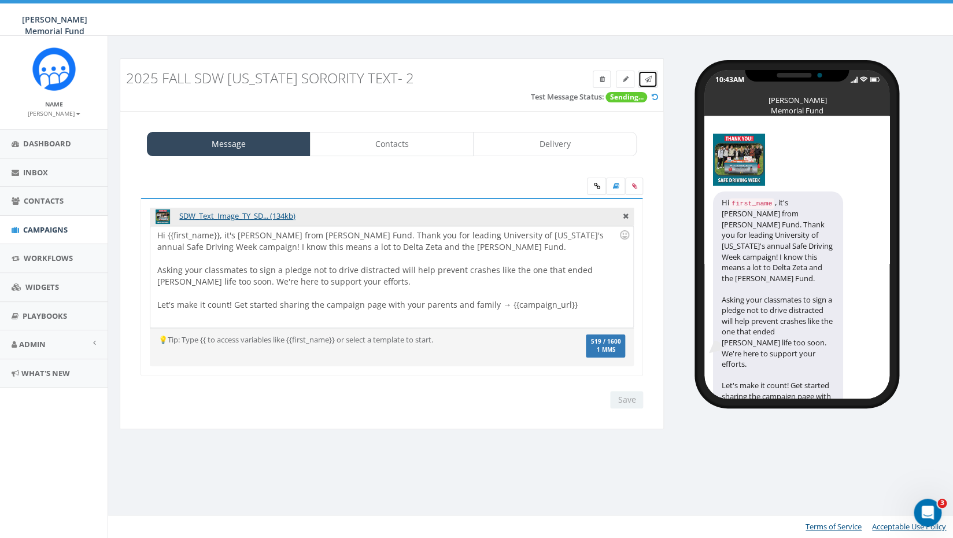
click at [650, 81] on icon at bounding box center [647, 79] width 7 height 7
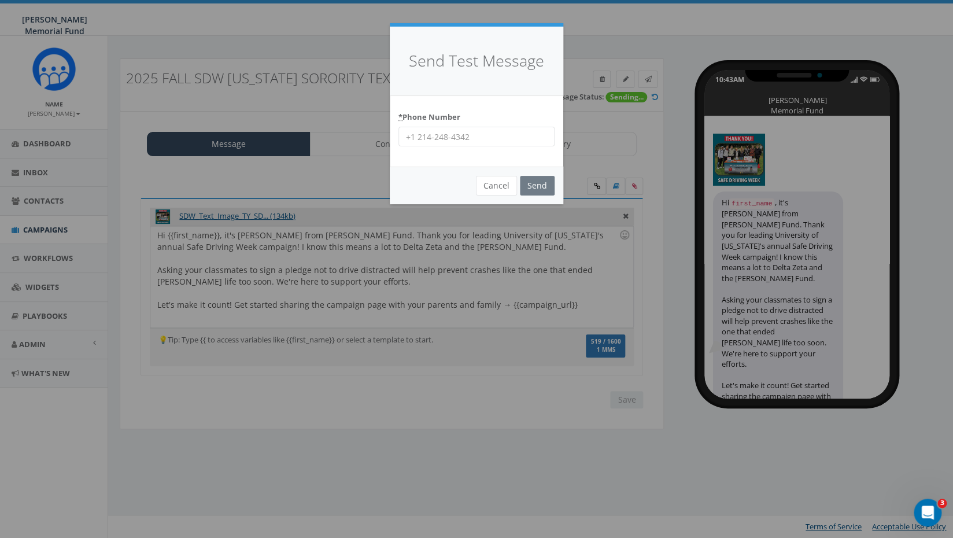
click at [450, 139] on input "* Phone Number" at bounding box center [476, 137] width 156 height 20
type input "7035872777"
click at [541, 186] on input "Send" at bounding box center [537, 186] width 35 height 20
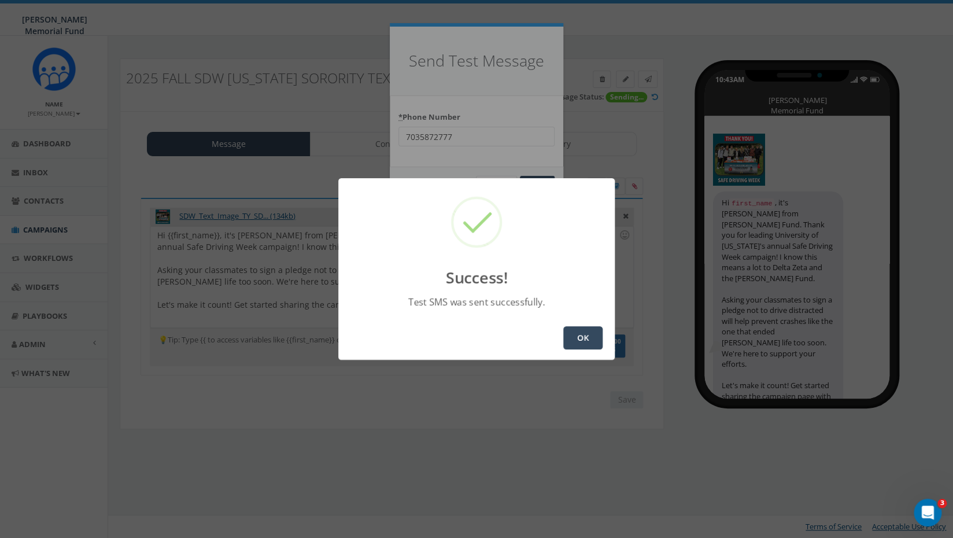
click at [592, 336] on button "OK" at bounding box center [582, 337] width 39 height 23
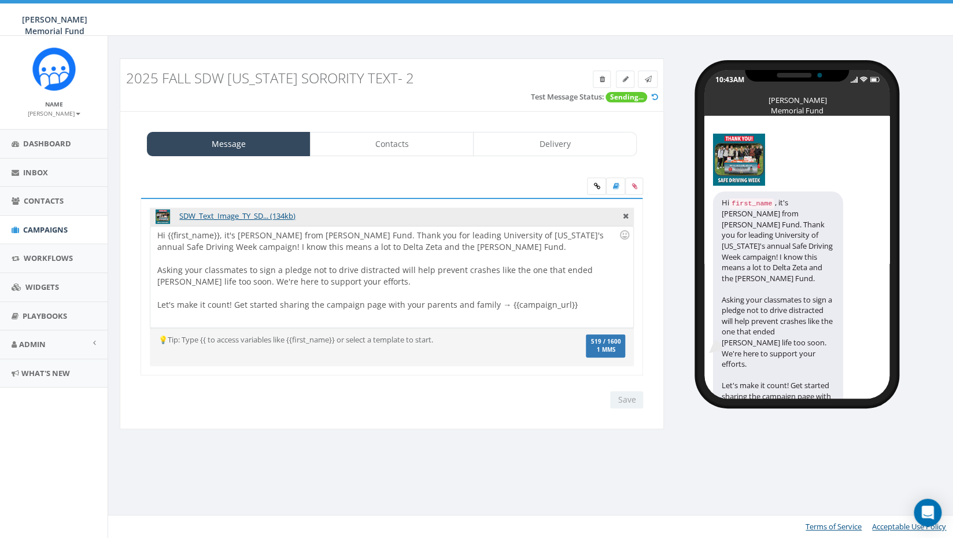
click at [650, 76] on icon at bounding box center [647, 79] width 7 height 7
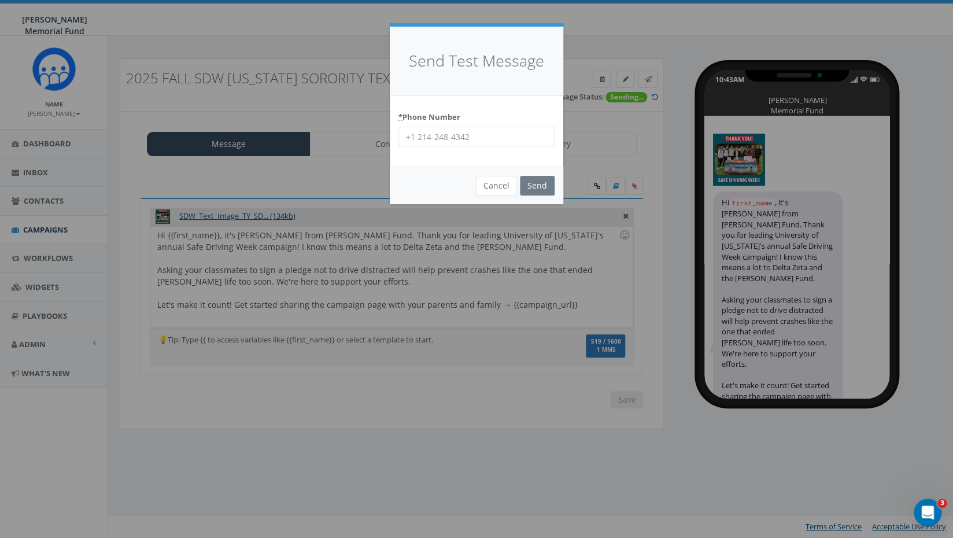
click at [491, 136] on input "* Phone Number" at bounding box center [476, 137] width 156 height 20
type input "8644201836"
click at [527, 187] on input "Send" at bounding box center [537, 186] width 35 height 20
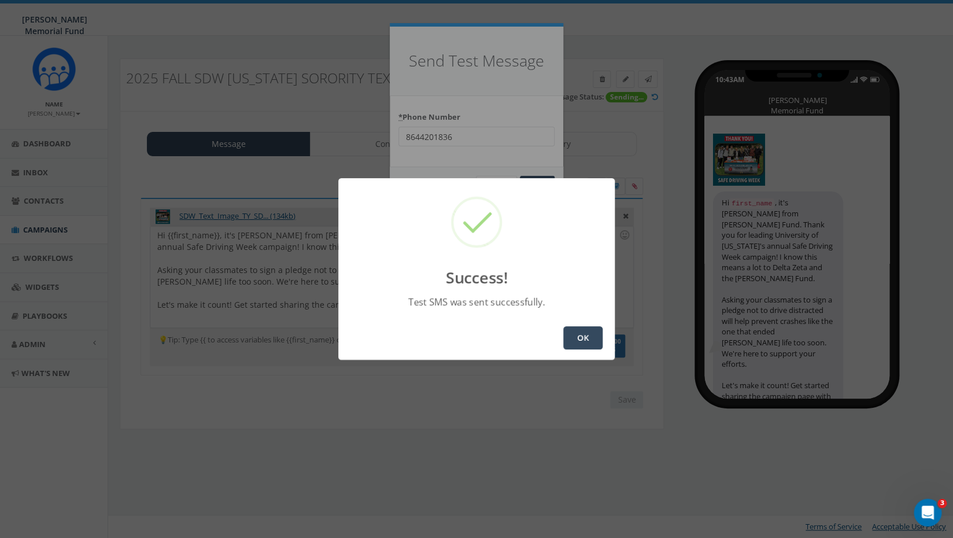
click at [582, 340] on button "OK" at bounding box center [582, 337] width 39 height 23
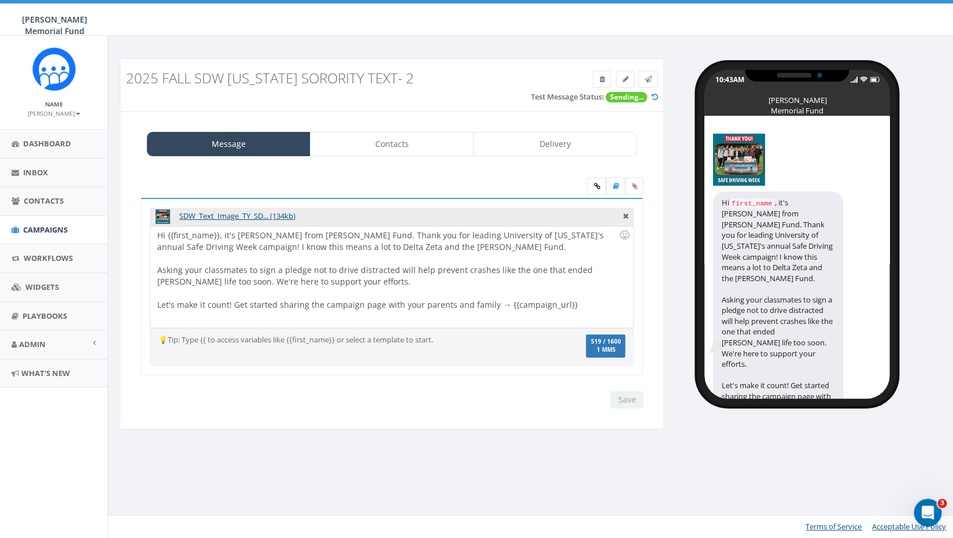
click at [220, 248] on div "Hi {{first_name}}, it's [PERSON_NAME] from [PERSON_NAME] Fund. Thank you for le…" at bounding box center [391, 276] width 482 height 101
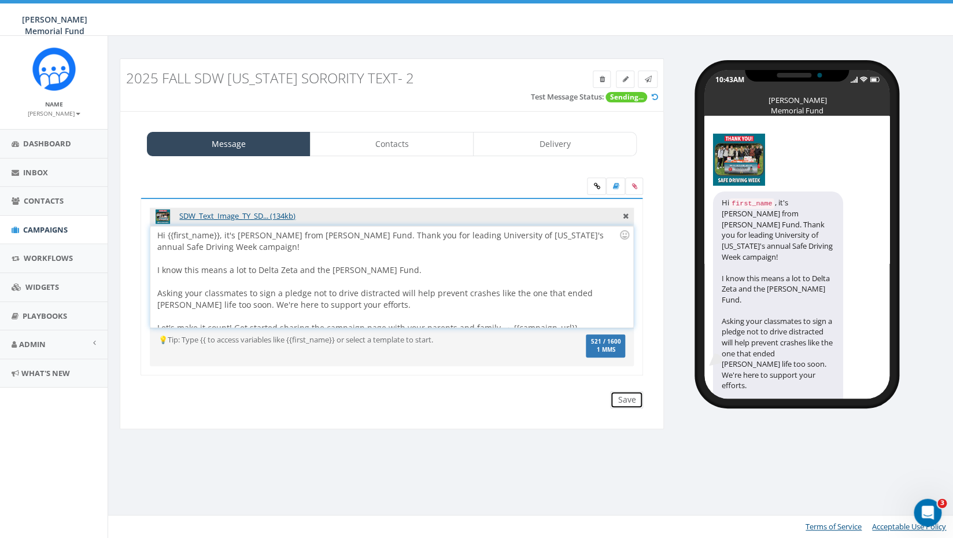
click at [633, 400] on input "Save" at bounding box center [626, 399] width 33 height 17
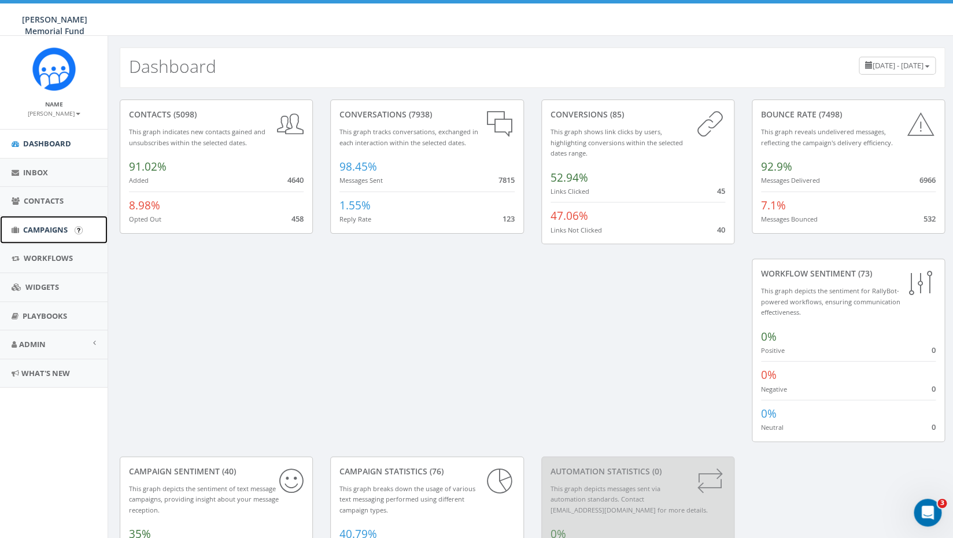
click at [45, 224] on link "Campaigns" at bounding box center [54, 230] width 108 height 28
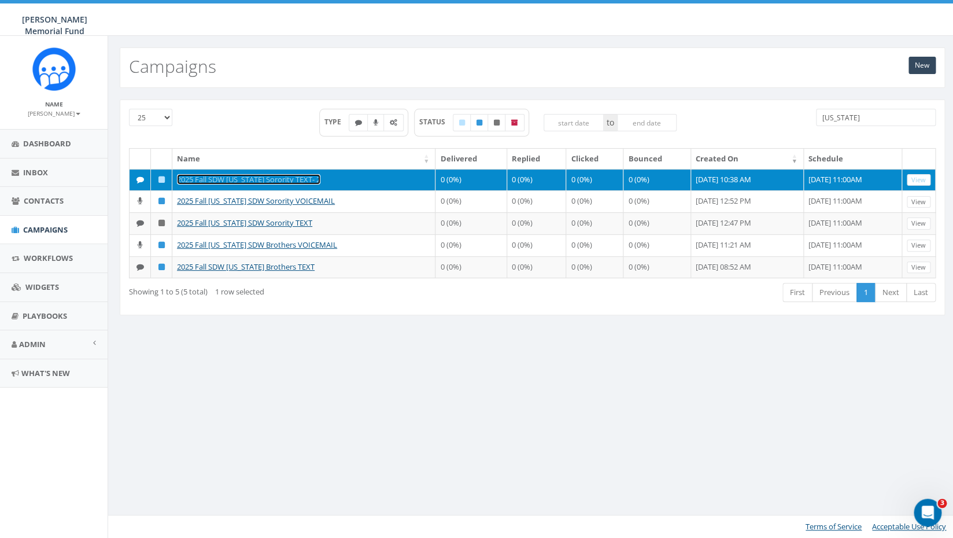
click at [220, 180] on link "2025 Fall SDW [US_STATE] Sorority TEXT- 2" at bounding box center [248, 179] width 143 height 10
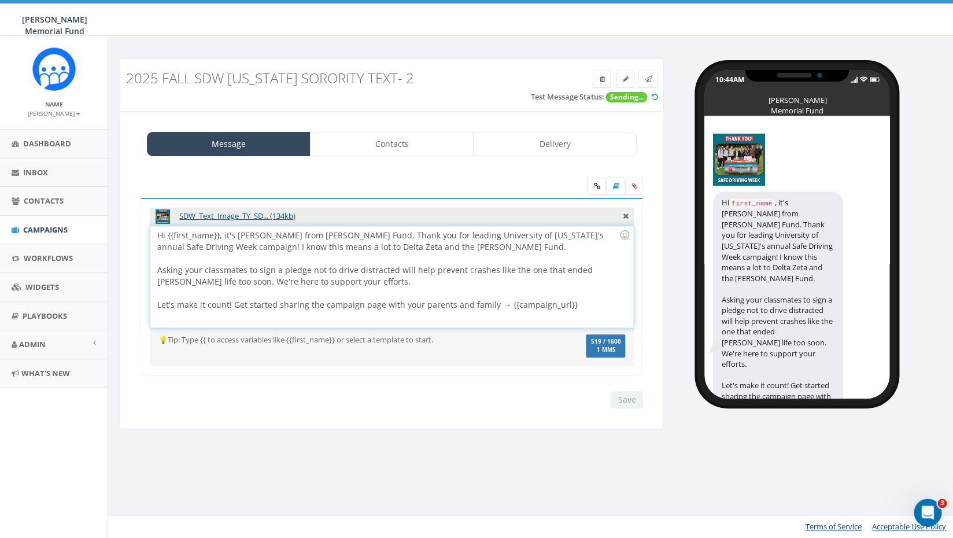
click at [221, 246] on div "Hi {{first_name}}, it's [PERSON_NAME] from [PERSON_NAME] Fund. Thank you for le…" at bounding box center [391, 276] width 482 height 101
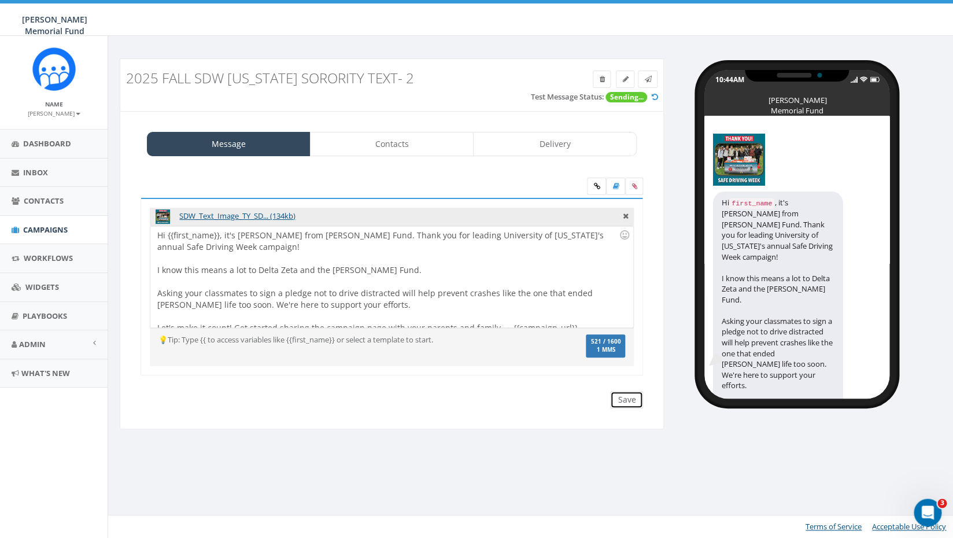
click at [635, 396] on input "Save" at bounding box center [626, 399] width 33 height 17
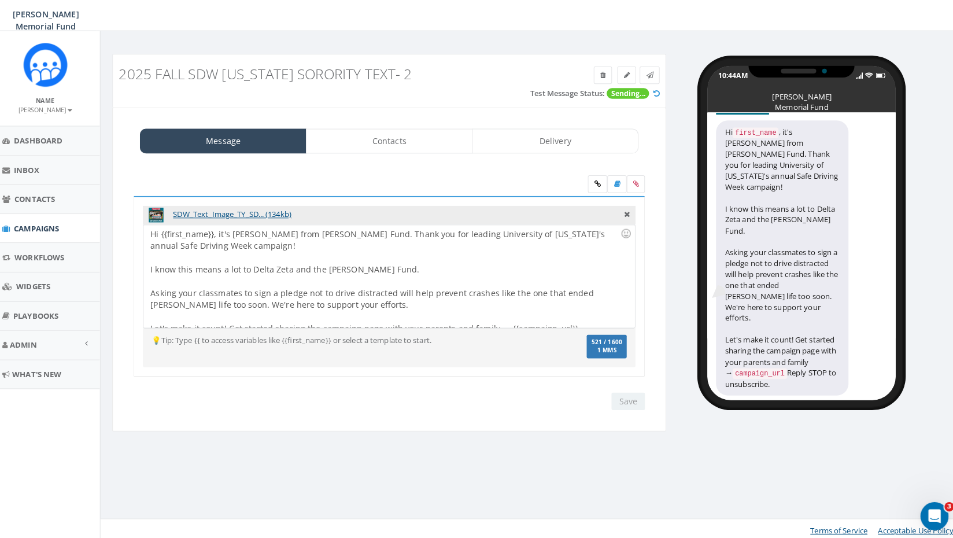
scroll to position [9, 0]
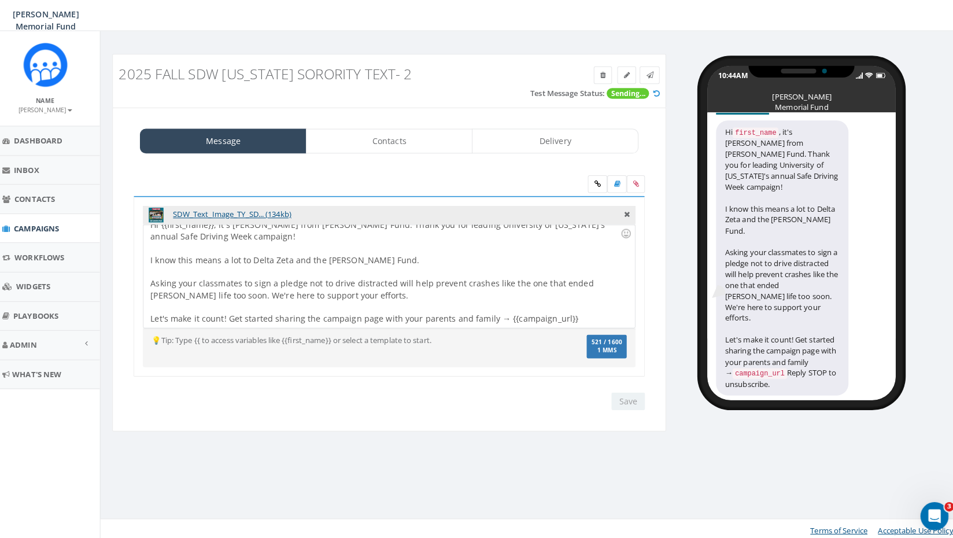
click at [655, 97] on icon at bounding box center [654, 97] width 6 height 8
click at [545, 143] on link "Delivery" at bounding box center [555, 144] width 164 height 24
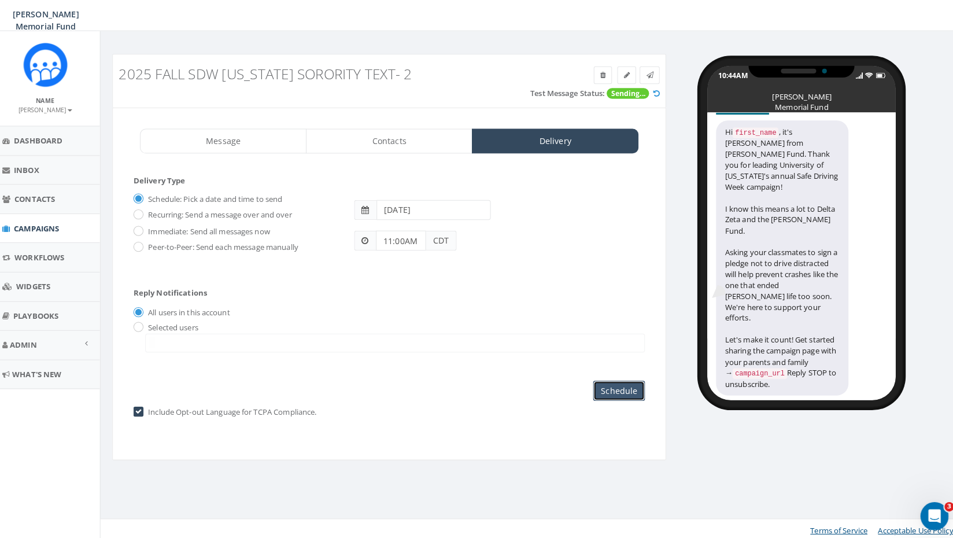
click at [616, 389] on input "Schedule" at bounding box center [617, 389] width 51 height 20
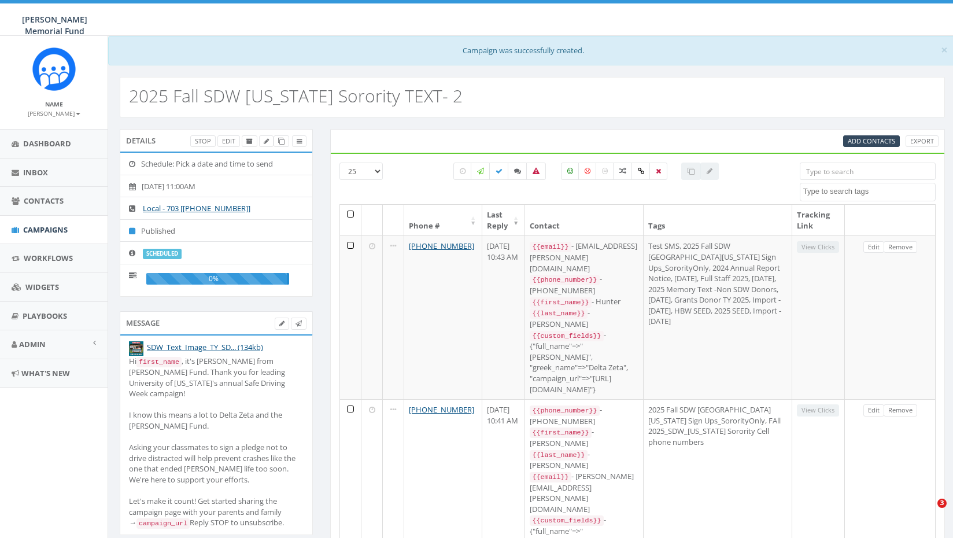
select select
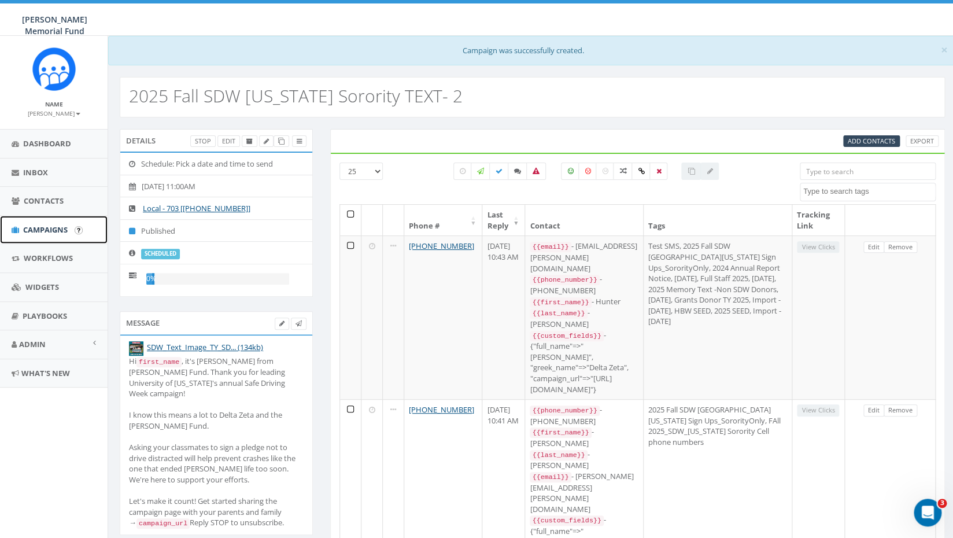
click at [47, 228] on span "Campaigns" at bounding box center [45, 229] width 45 height 10
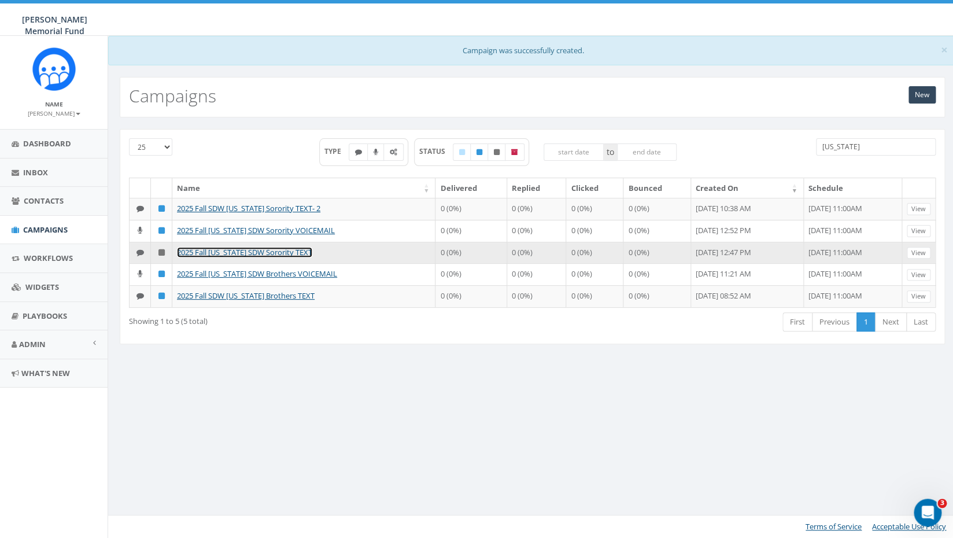
click at [251, 257] on link "2025 Fall [US_STATE] SDW Sorority TEXT" at bounding box center [244, 252] width 135 height 10
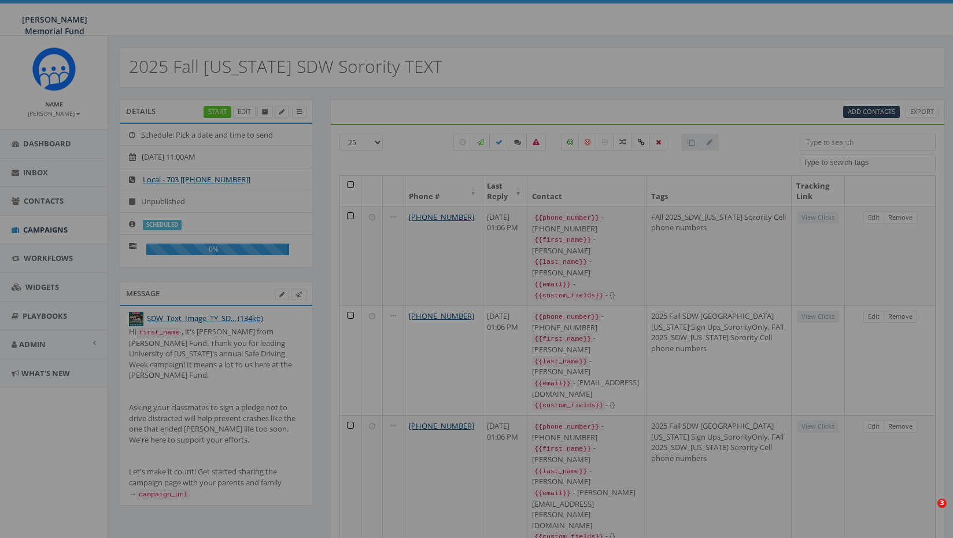
select select
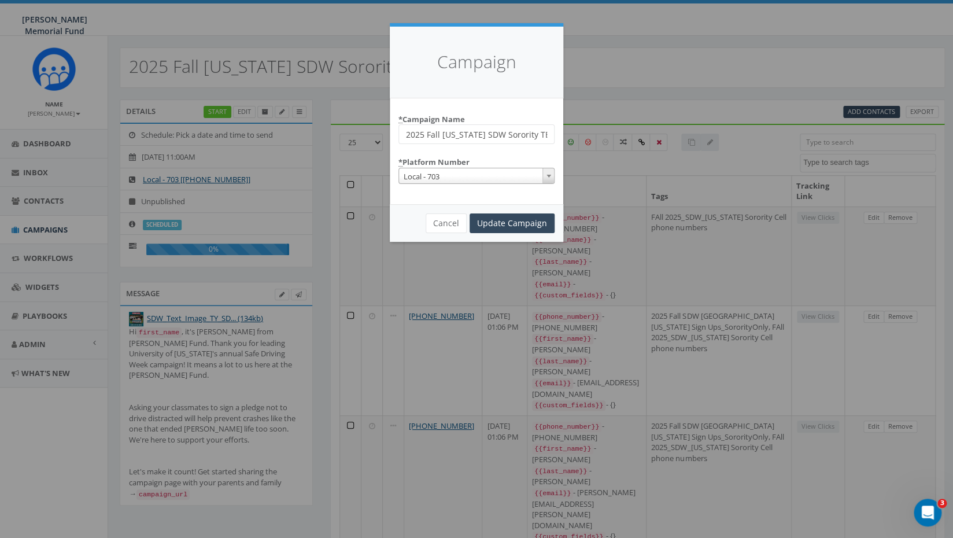
click at [406, 134] on input "2025 Fall [US_STATE] SDW Sorority TEXT" at bounding box center [476, 134] width 156 height 20
type input "OLD 2025 Fall [US_STATE] SDW Sorority TEXT"
click at [506, 224] on input "Update Campaign" at bounding box center [512, 223] width 85 height 20
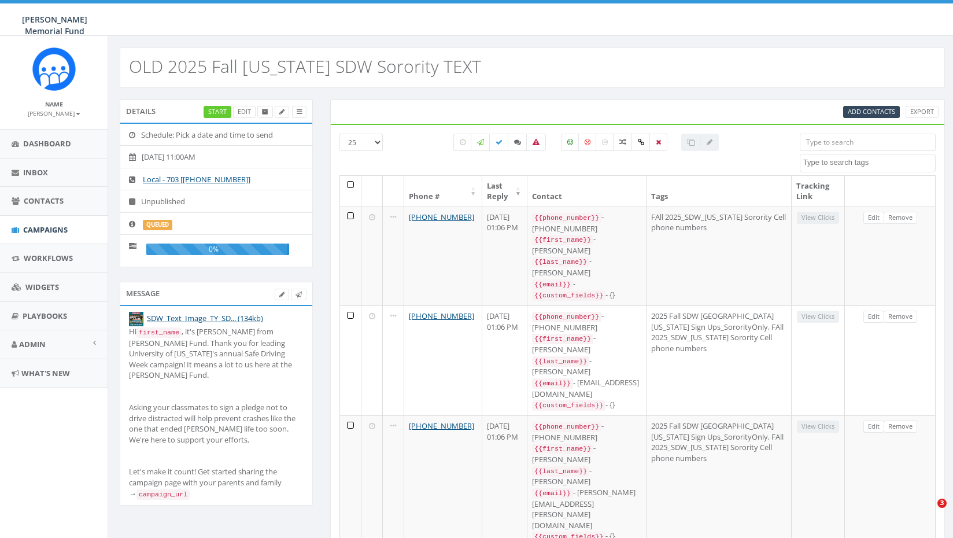
select select
click at [265, 113] on icon at bounding box center [265, 112] width 6 height 6
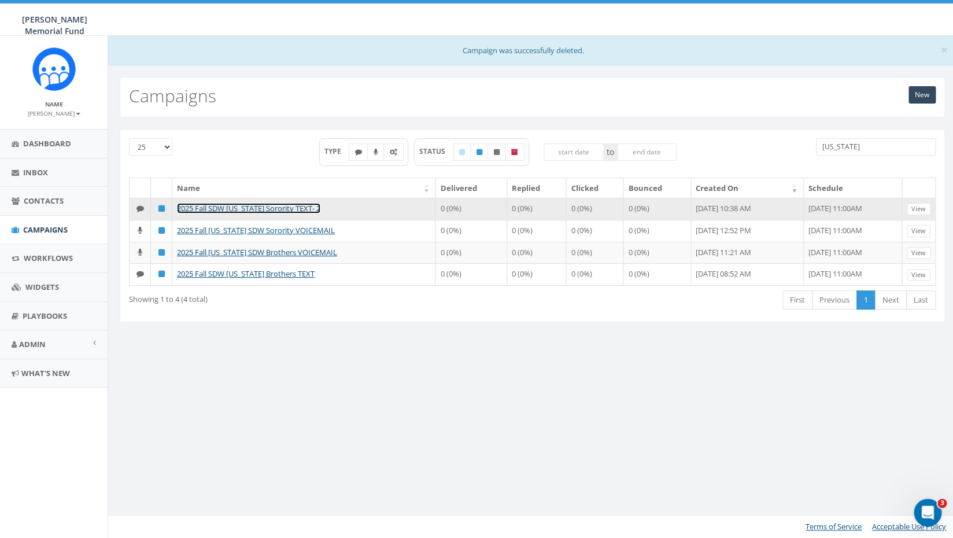
click at [232, 207] on link "2025 Fall SDW Alabama Sorority TEXT- 2" at bounding box center [248, 208] width 143 height 10
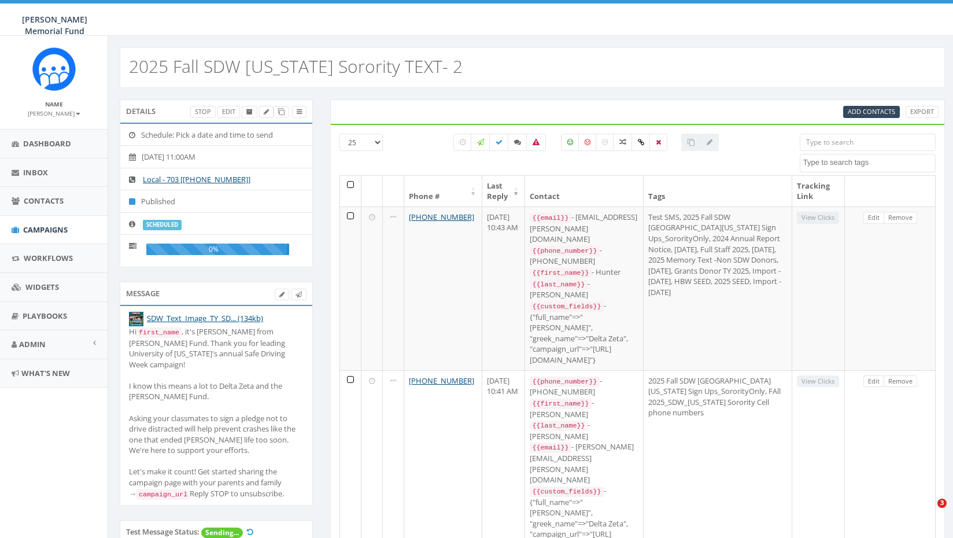
select select
click at [268, 112] on icon at bounding box center [266, 112] width 5 height 6
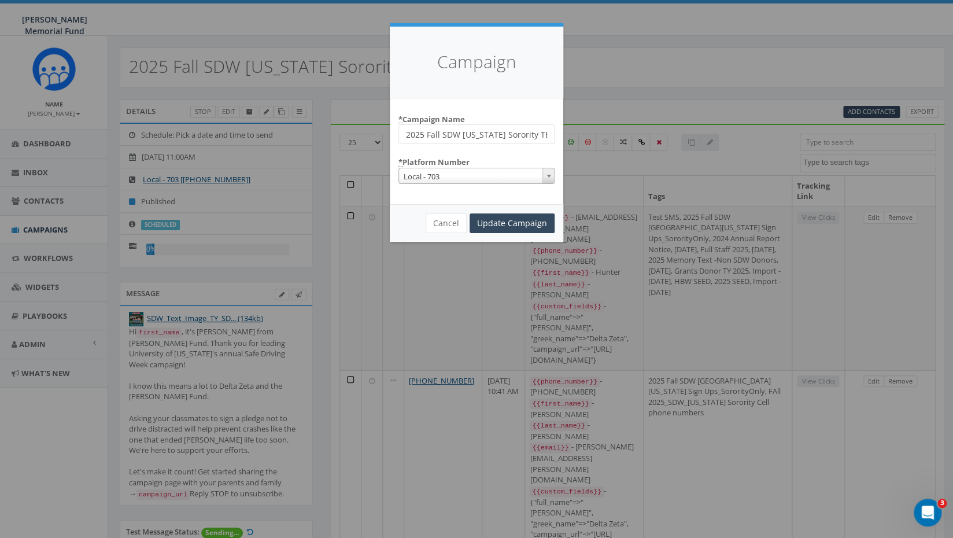
scroll to position [0, 9]
drag, startPoint x: 486, startPoint y: 138, endPoint x: 604, endPoint y: 145, distance: 118.2
click at [555, 144] on input "2025 Fall SDW [US_STATE] Sorority TEXT- 2" at bounding box center [476, 134] width 156 height 20
type input "2025 Fall SDW [US_STATE] Sorority TEXT"
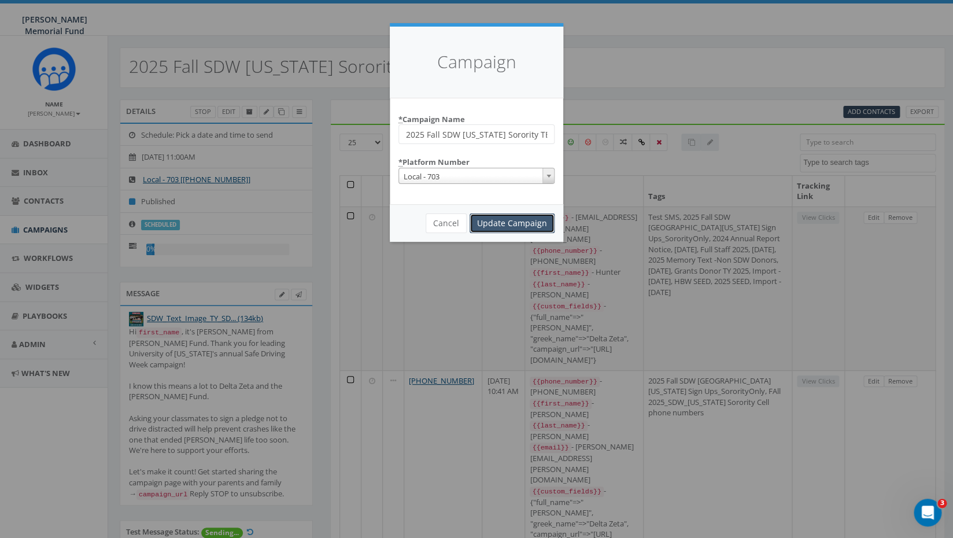
click at [539, 220] on input "Update Campaign" at bounding box center [512, 223] width 85 height 20
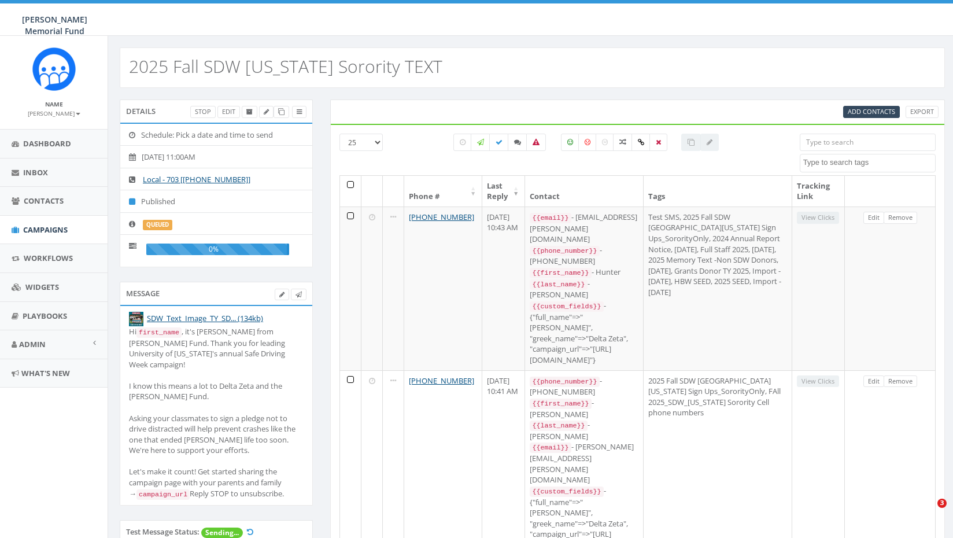
select select
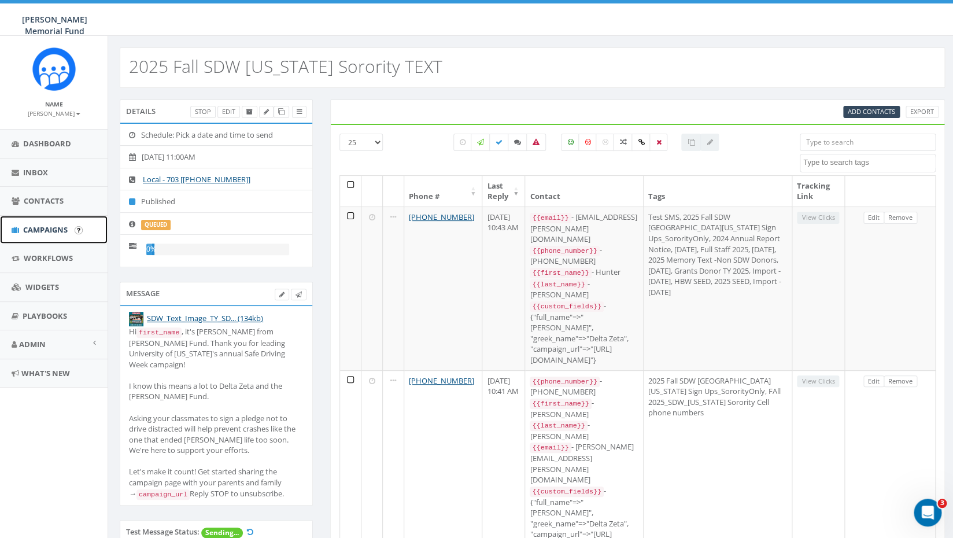
click at [51, 230] on span "Campaigns" at bounding box center [45, 229] width 45 height 10
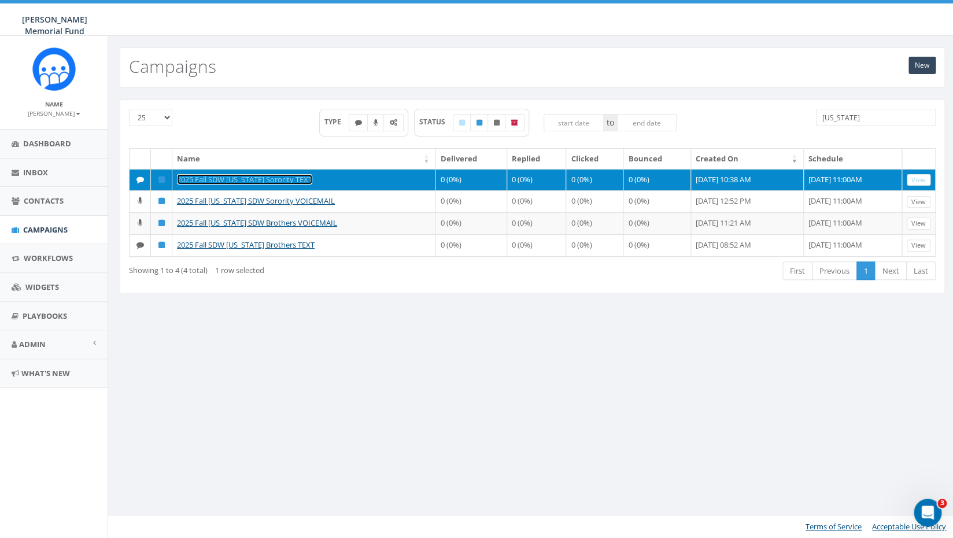
click at [218, 180] on link "2025 Fall SDW [US_STATE] Sorority TEXT" at bounding box center [244, 179] width 135 height 10
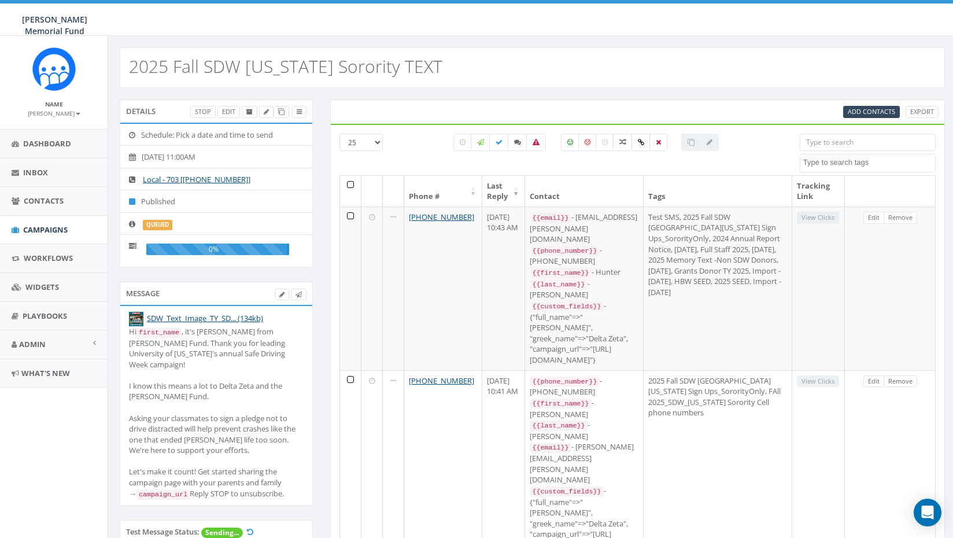
select select
click at [860, 113] on span "Add Contacts" at bounding box center [871, 111] width 47 height 9
select select
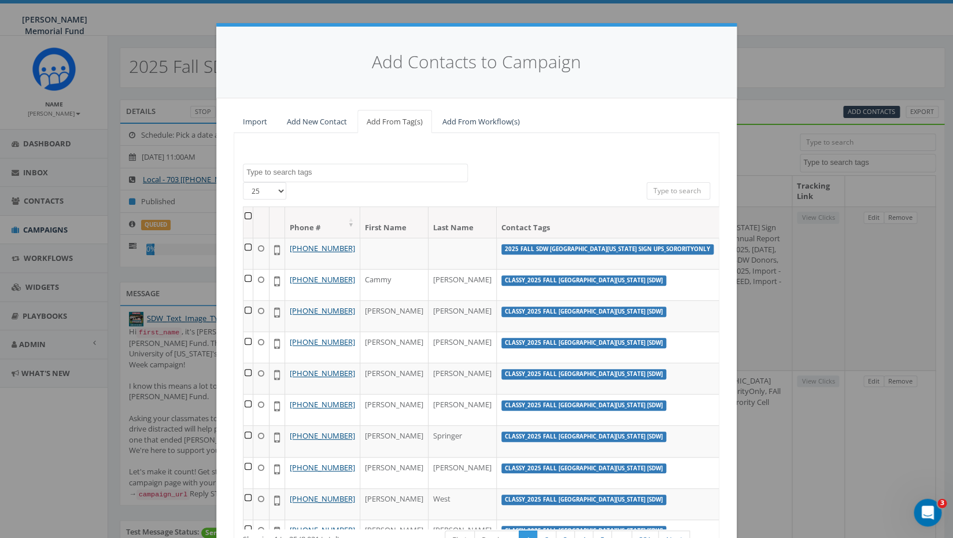
click at [326, 173] on textarea "Search" at bounding box center [356, 172] width 221 height 10
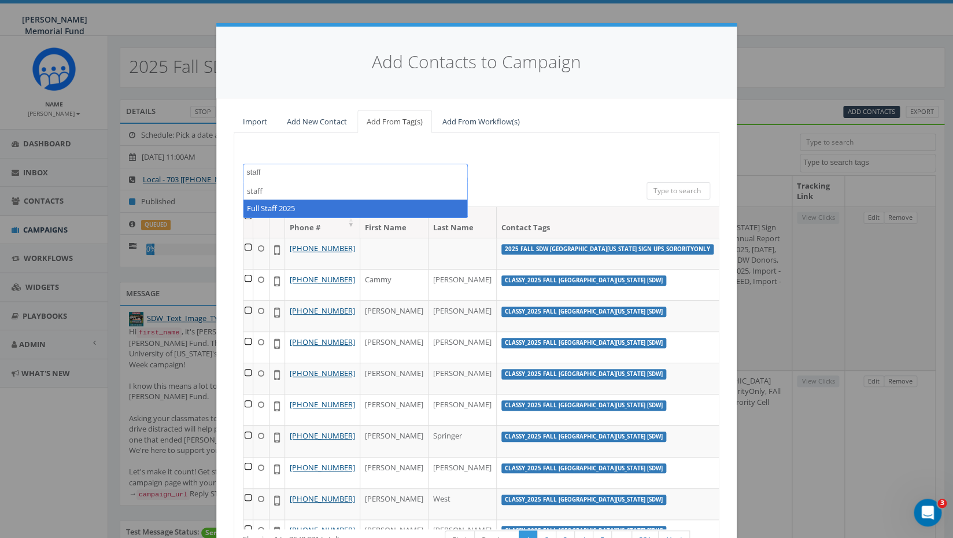
type textarea "staff"
select select "Full Staff 2025"
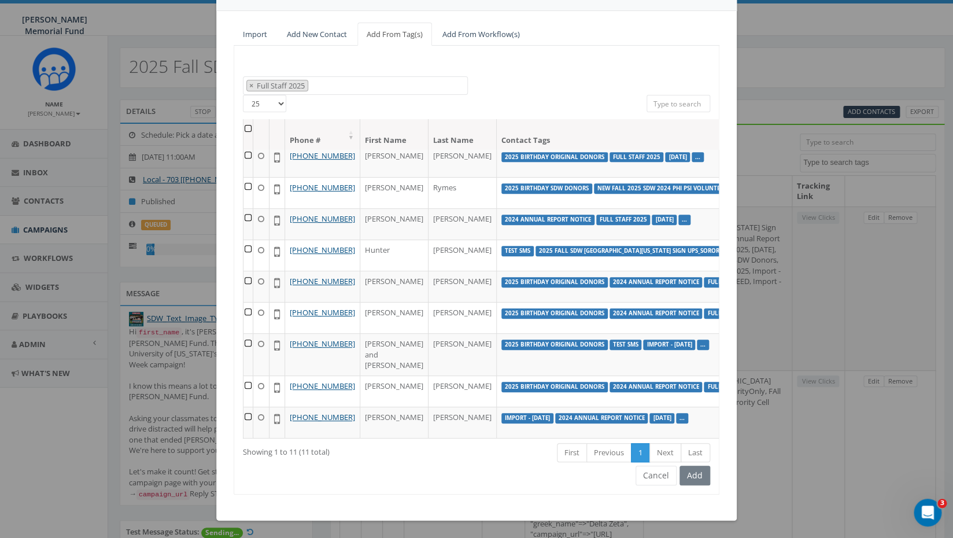
scroll to position [130, 0]
click at [659, 475] on button "Cancel" at bounding box center [655, 475] width 41 height 20
